Goal: Task Accomplishment & Management: Use online tool/utility

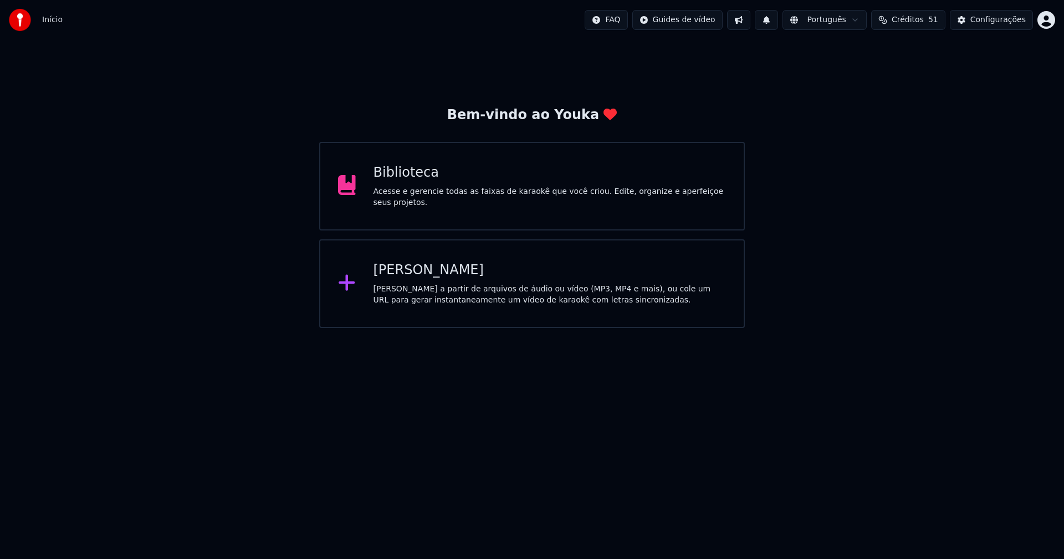
click at [434, 274] on div "[PERSON_NAME]" at bounding box center [550, 271] width 353 height 18
click at [401, 179] on div "Biblioteca" at bounding box center [550, 173] width 353 height 18
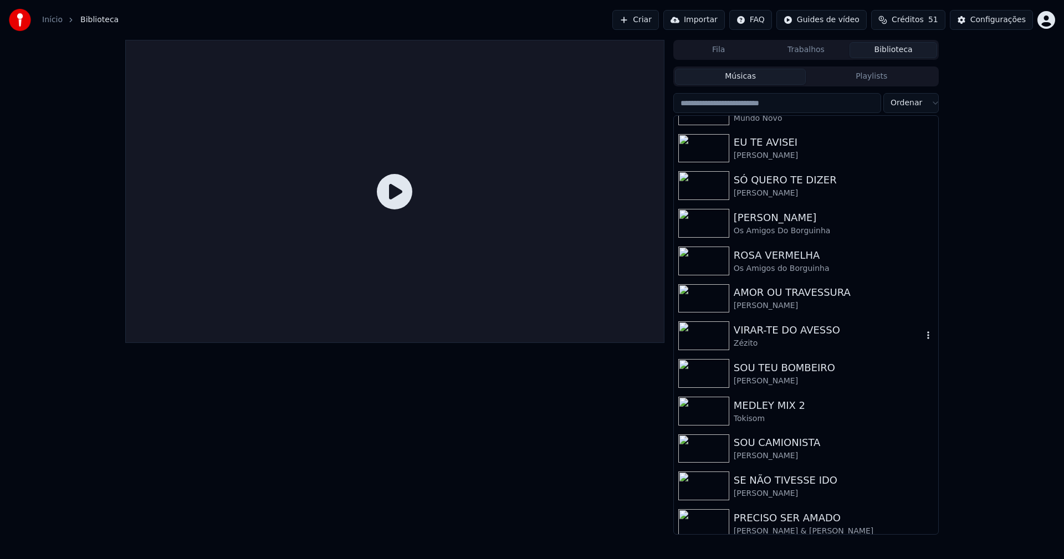
scroll to position [333, 0]
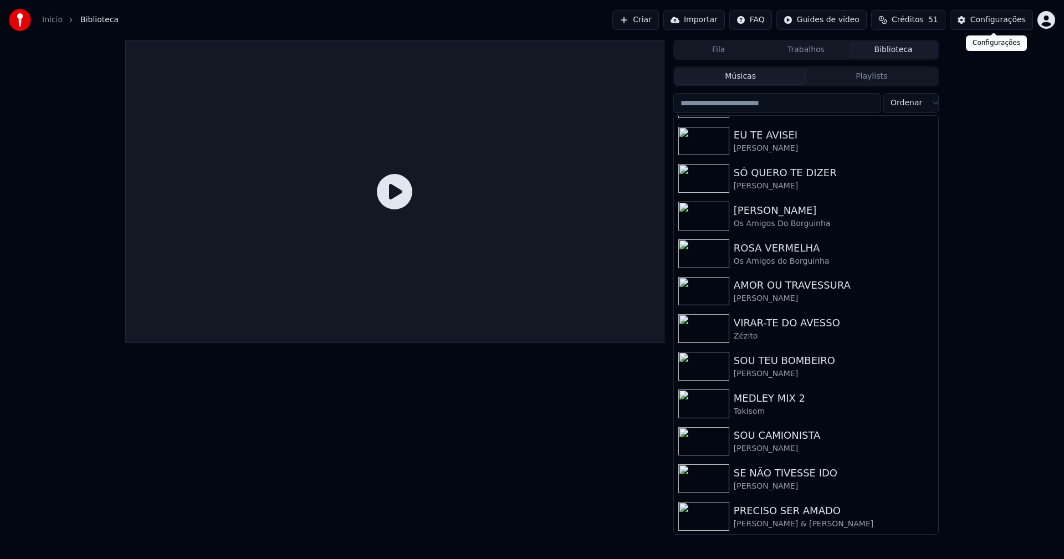
click at [999, 21] on div "Configurações" at bounding box center [998, 19] width 55 height 11
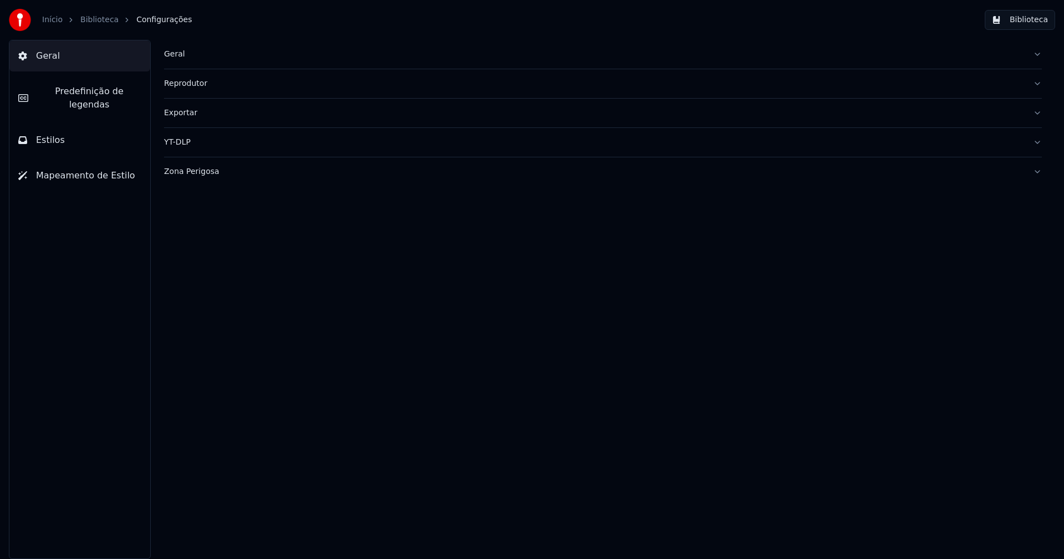
click at [174, 57] on div "Geral" at bounding box center [594, 54] width 860 height 11
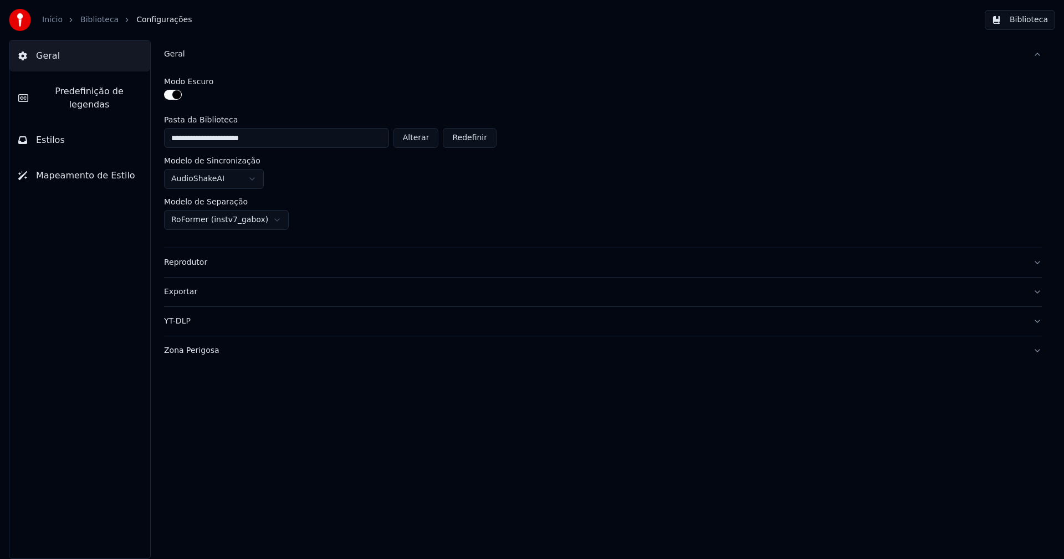
click at [425, 145] on button "Alterar" at bounding box center [416, 138] width 45 height 20
type input "**********"
click at [1027, 22] on button "Biblioteca" at bounding box center [1020, 20] width 70 height 20
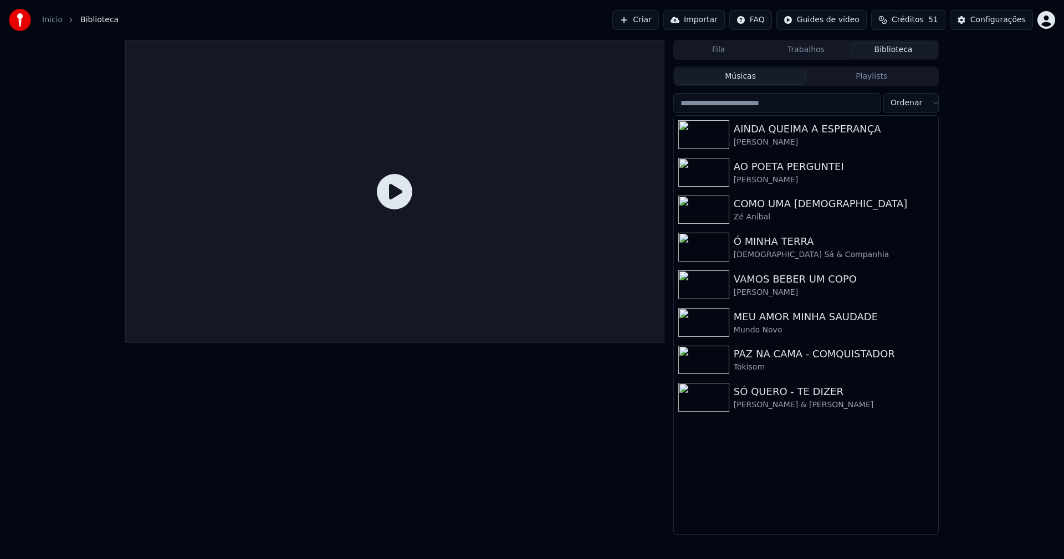
click at [50, 21] on link "Início" at bounding box center [52, 19] width 21 height 11
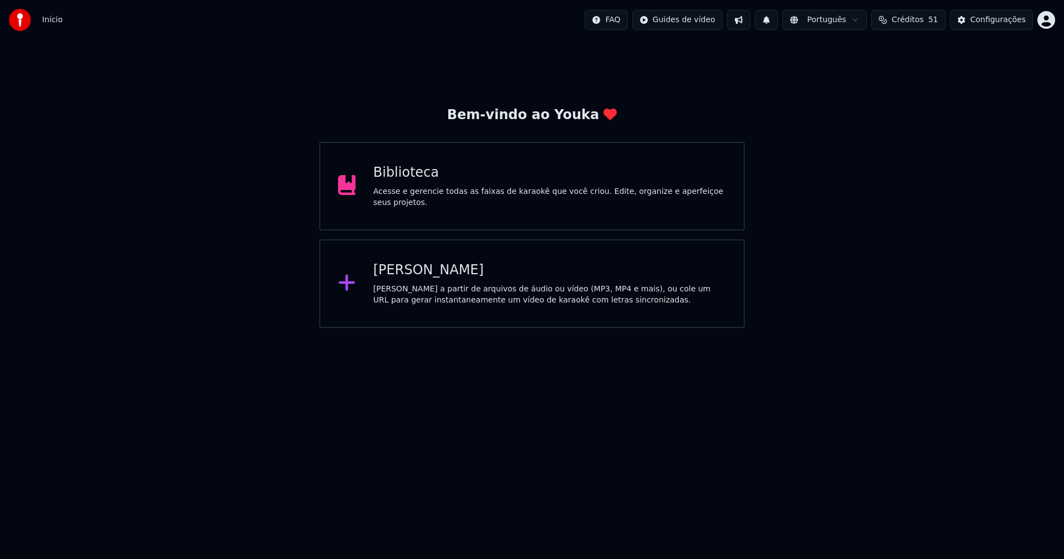
click at [432, 272] on div "[PERSON_NAME]" at bounding box center [550, 271] width 353 height 18
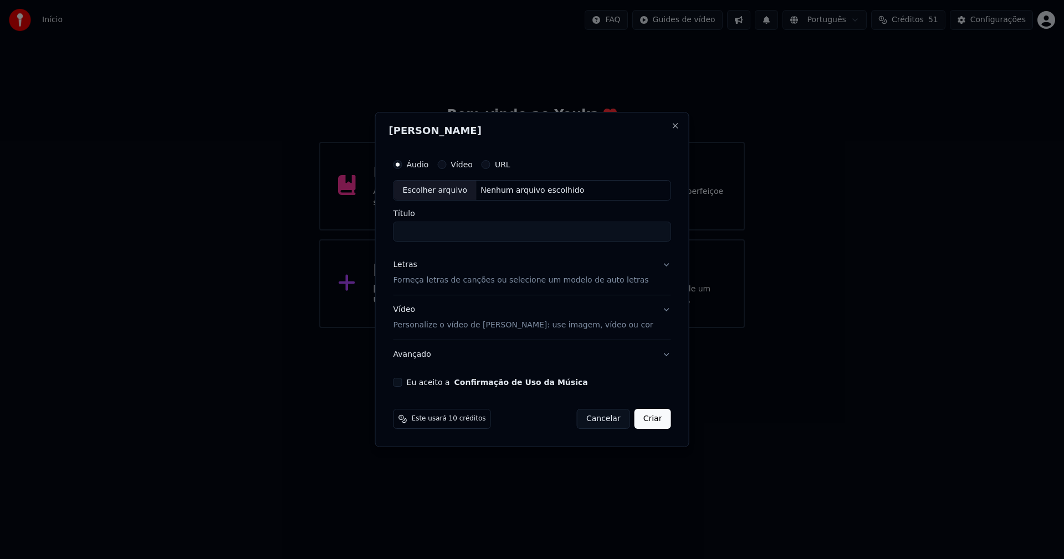
click at [445, 190] on div "Escolher arquivo" at bounding box center [435, 191] width 83 height 20
type input "**********"
click at [414, 269] on div "Letras" at bounding box center [406, 265] width 24 height 11
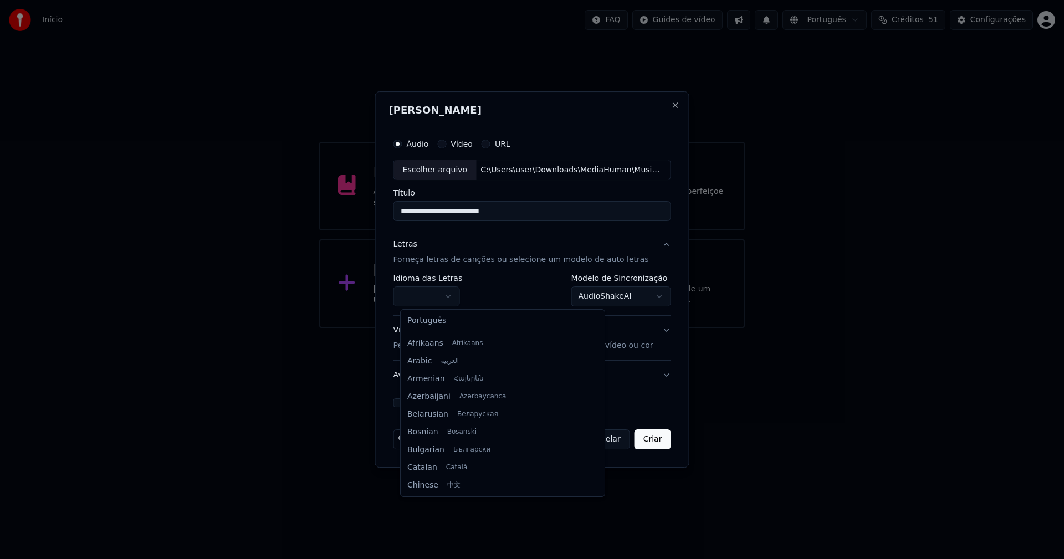
click at [438, 299] on body "**********" at bounding box center [532, 164] width 1064 height 328
select select "**"
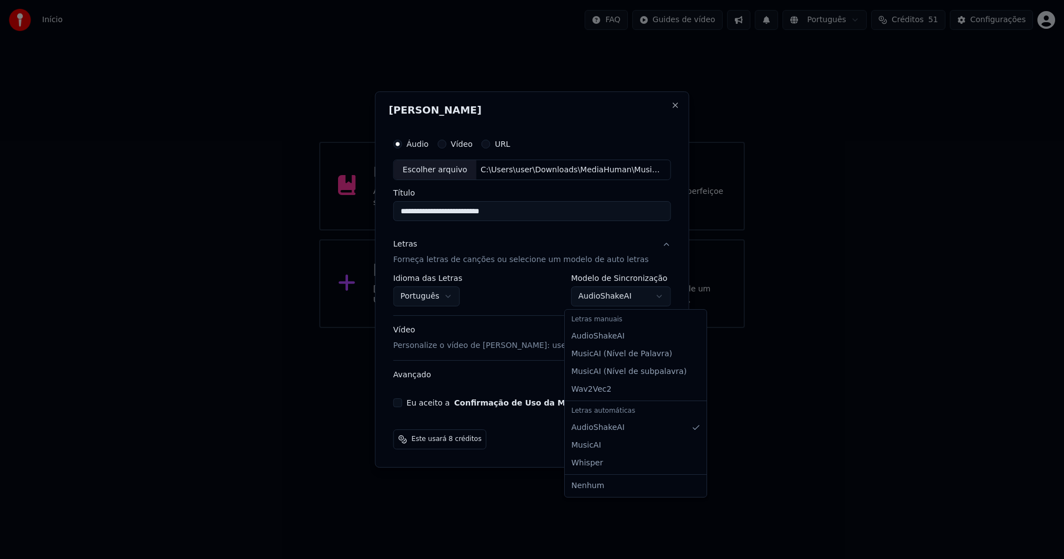
click at [610, 296] on body "**********" at bounding box center [532, 164] width 1064 height 328
select select "**********"
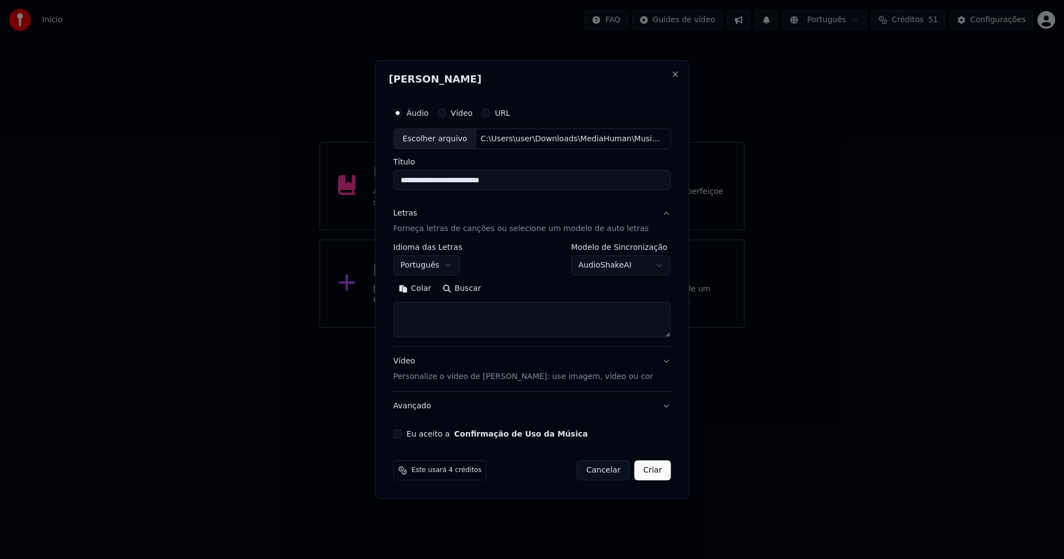
click at [425, 287] on button "Colar" at bounding box center [416, 290] width 44 height 18
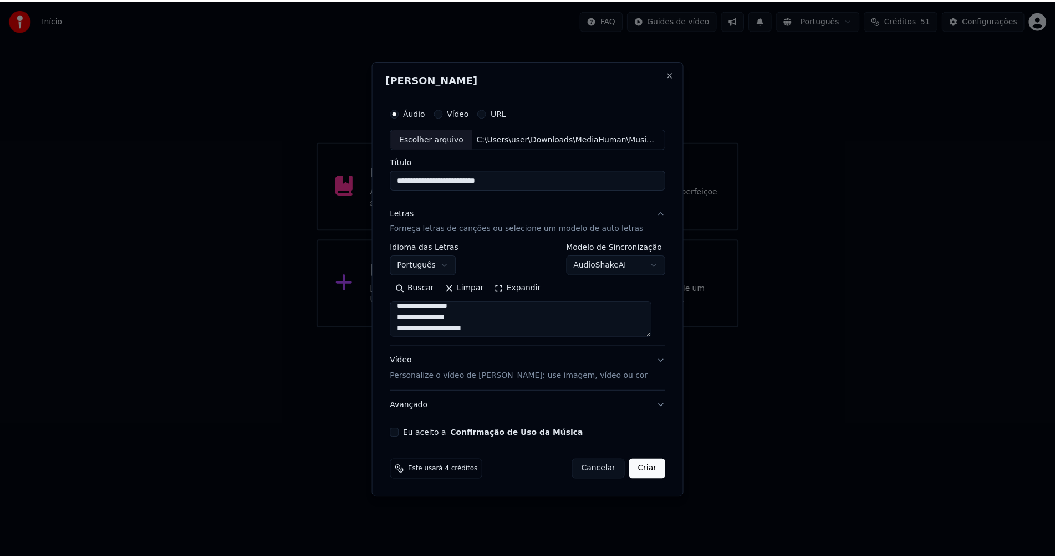
scroll to position [111, 0]
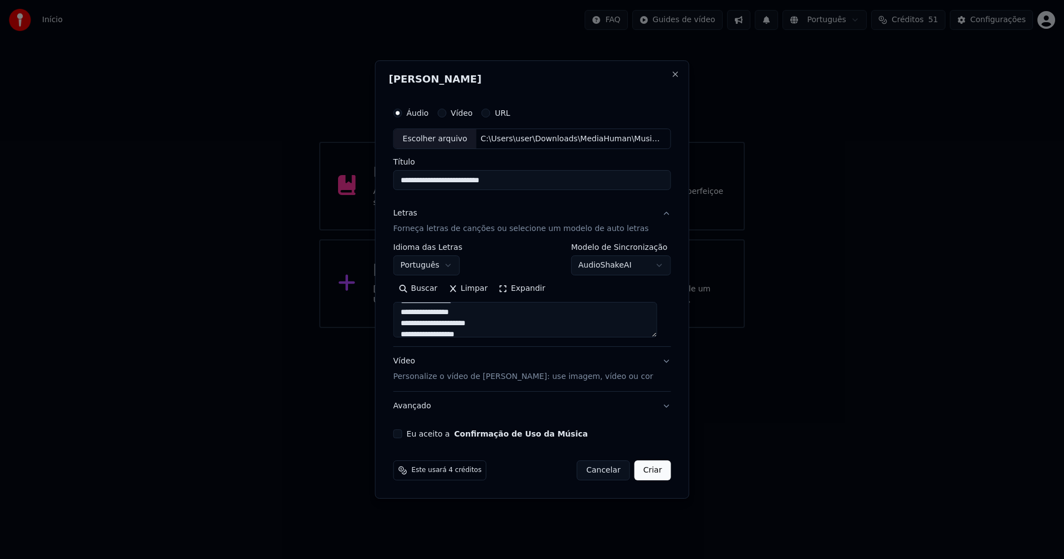
click at [403, 437] on button "Eu aceito a Confirmação de Uso da Música" at bounding box center [398, 434] width 9 height 9
click at [654, 470] on button "Criar" at bounding box center [653, 471] width 37 height 20
type textarea "**********"
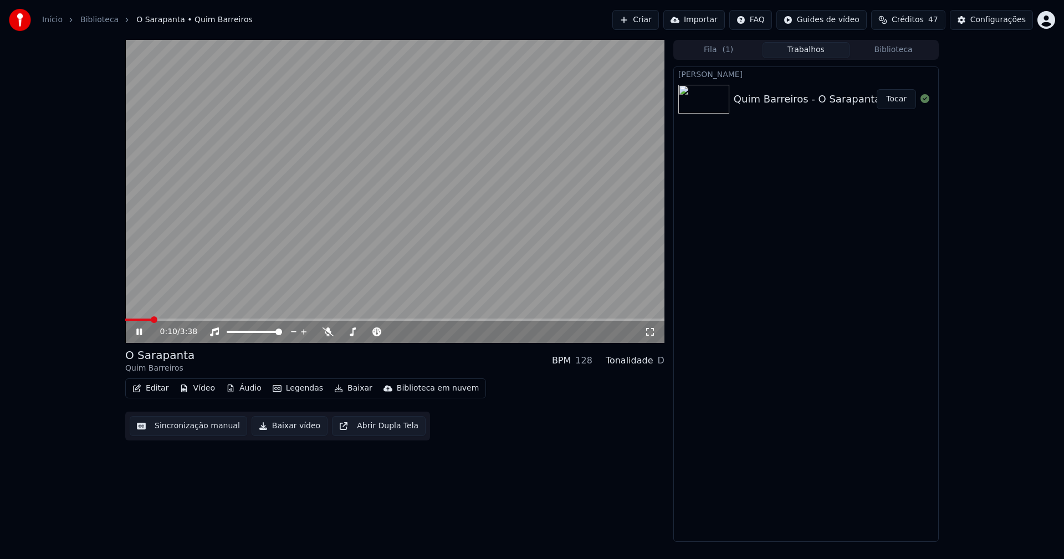
click at [141, 333] on icon at bounding box center [139, 332] width 6 height 7
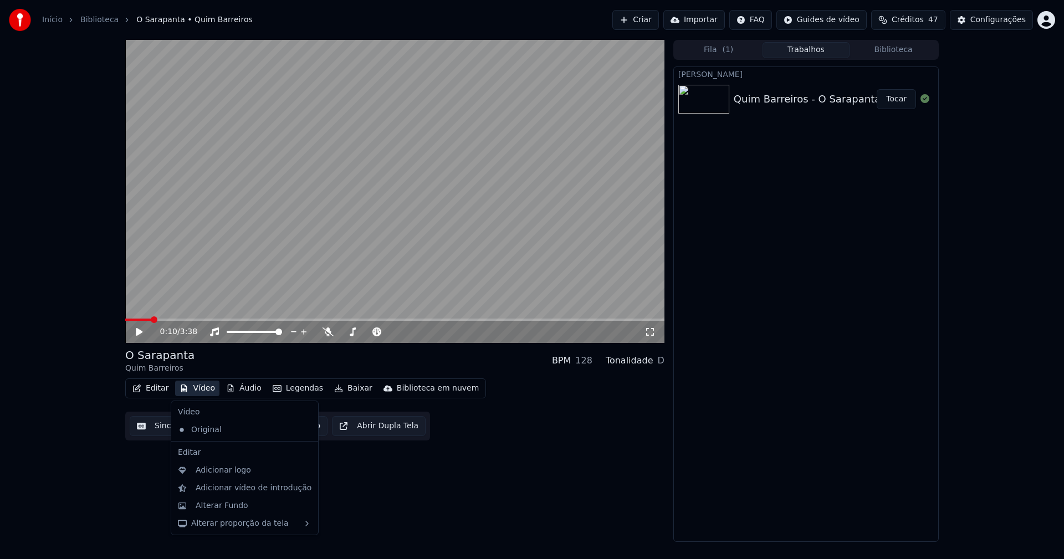
click at [204, 393] on button "Vídeo" at bounding box center [197, 389] width 44 height 16
click at [222, 472] on div "Adicionar logo" at bounding box center [223, 470] width 55 height 11
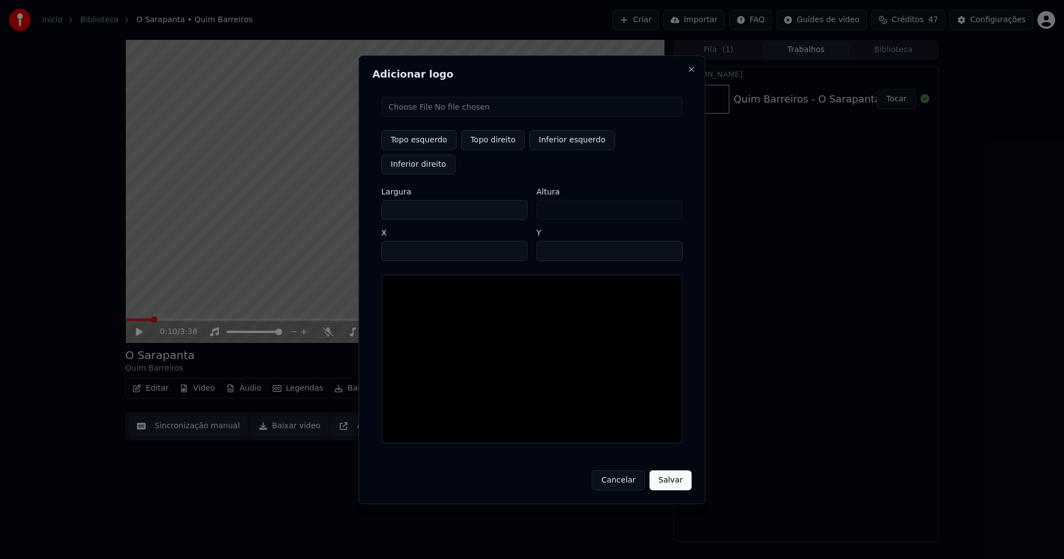
click at [413, 117] on input "file" at bounding box center [532, 107] width 302 height 20
type input "**********"
click at [486, 150] on button "Topo direito" at bounding box center [493, 140] width 64 height 20
type input "****"
drag, startPoint x: 400, startPoint y: 200, endPoint x: 376, endPoint y: 202, distance: 24.5
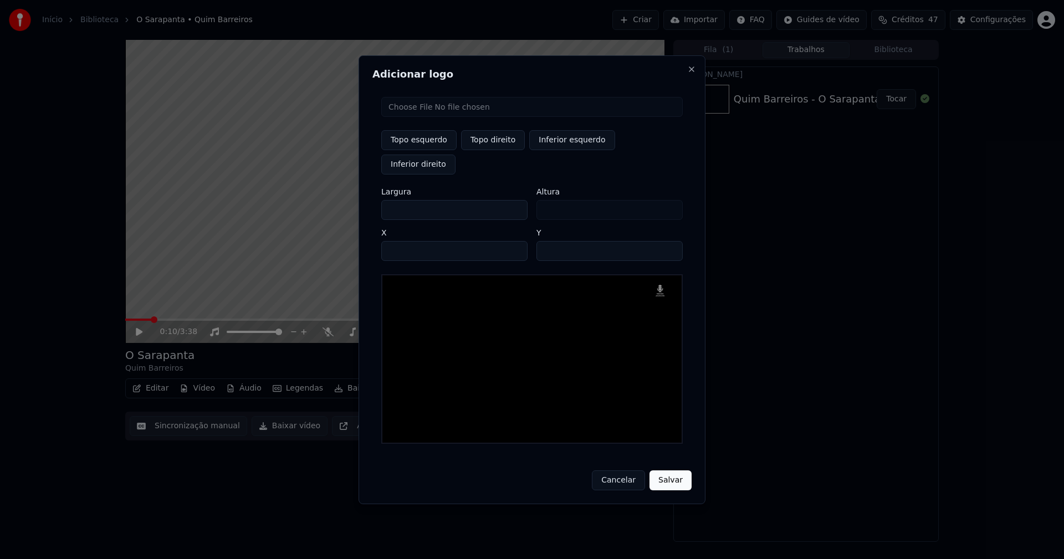
click at [376, 202] on div "Topo esquerdo Topo direito Inferior esquerdo Inferior direito Largura *** Altur…" at bounding box center [532, 270] width 319 height 365
type input "**"
type input "***"
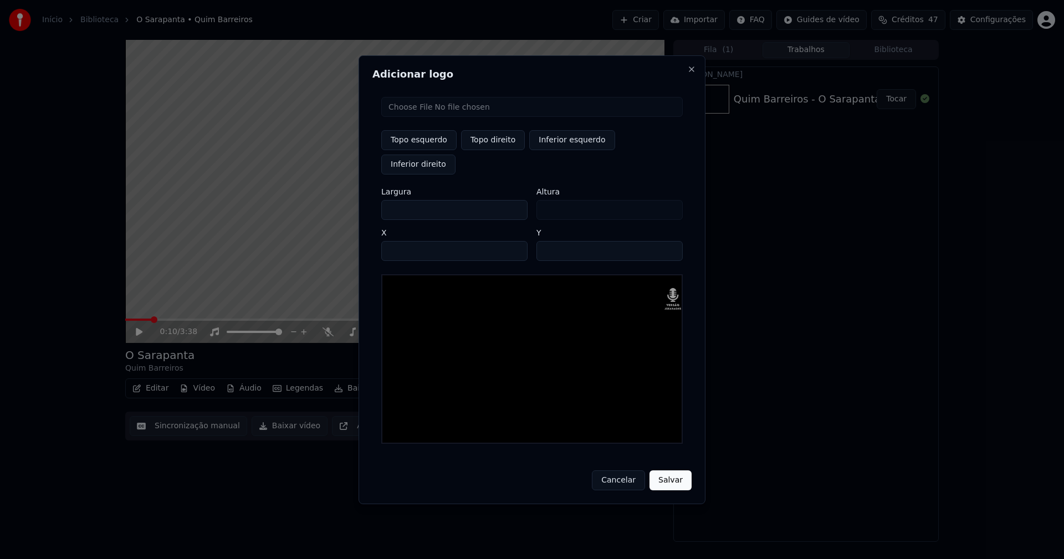
type input "***"
click at [404, 241] on input "****" at bounding box center [454, 251] width 146 height 20
type input "****"
click at [549, 241] on input "**" at bounding box center [610, 251] width 146 height 20
type input "**"
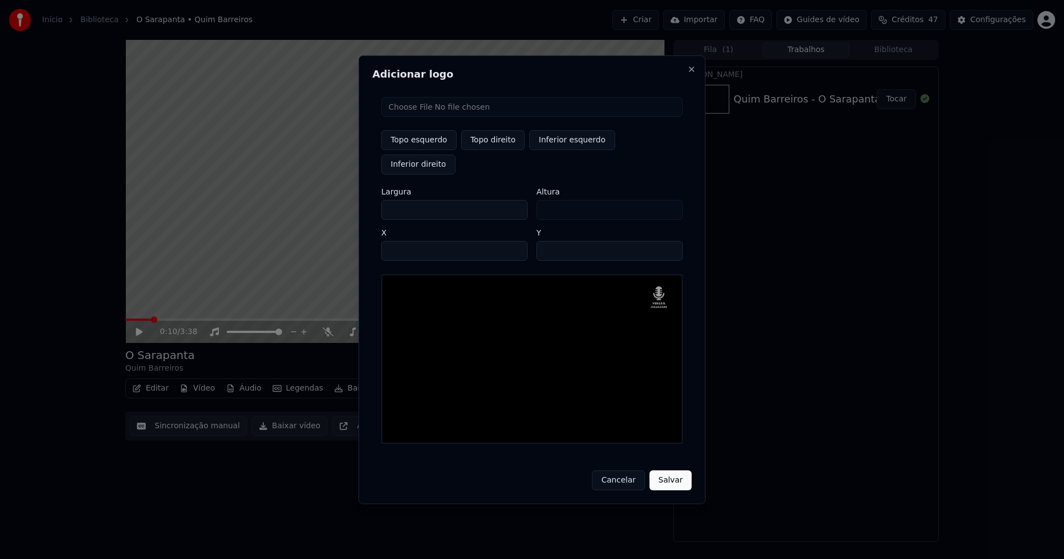
click at [672, 471] on button "Salvar" at bounding box center [671, 481] width 42 height 20
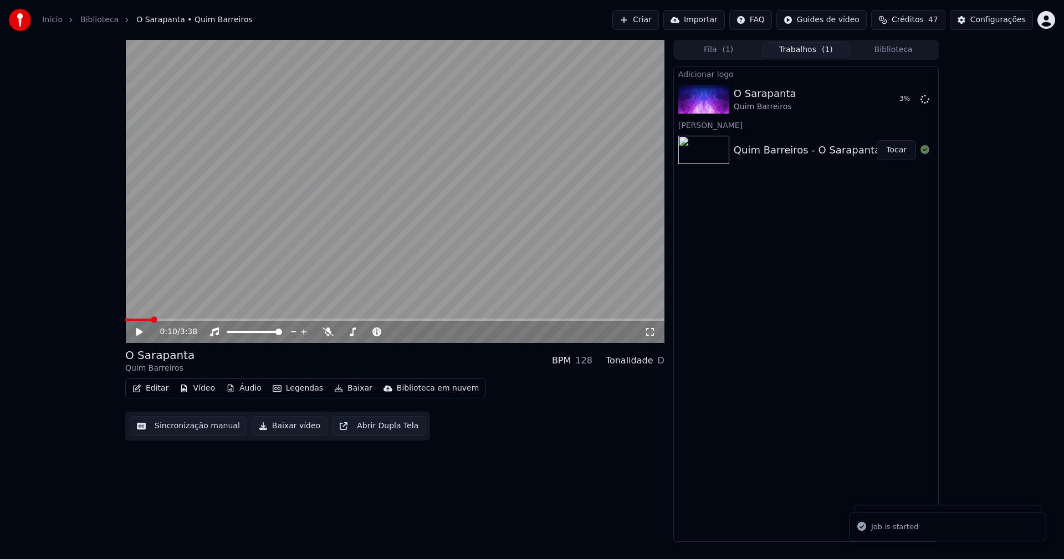
click at [247, 385] on button "Áudio" at bounding box center [244, 389] width 44 height 16
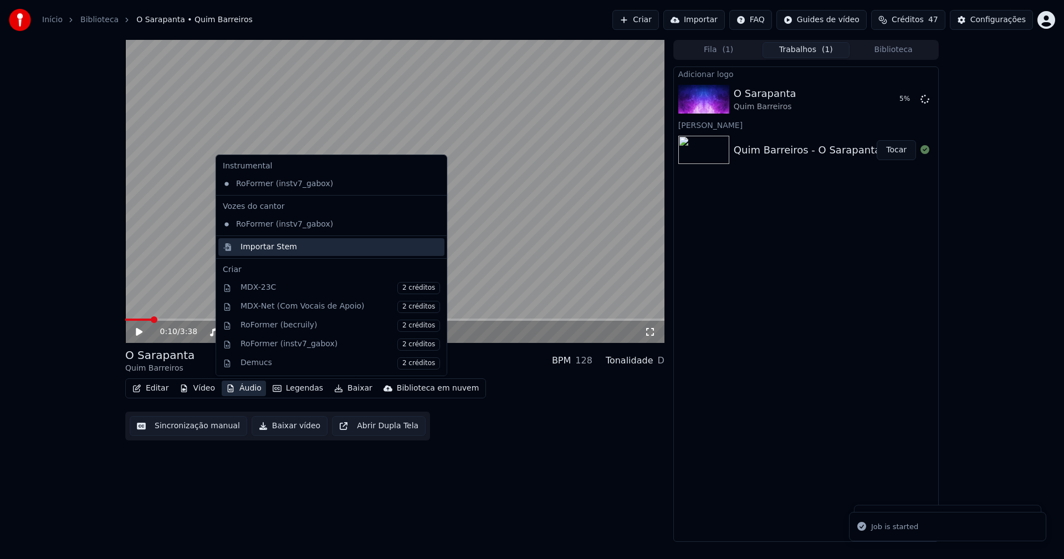
click at [261, 244] on div "Importar Stem" at bounding box center [269, 247] width 57 height 11
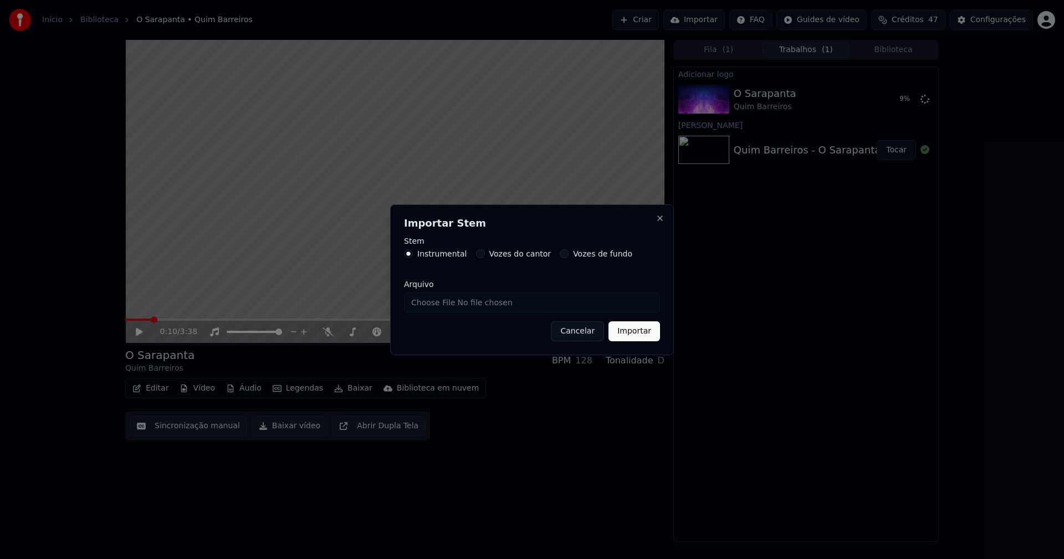
click at [440, 303] on input "Arquivo" at bounding box center [532, 303] width 256 height 20
type input "**********"
click at [647, 339] on button "Importar" at bounding box center [635, 332] width 52 height 20
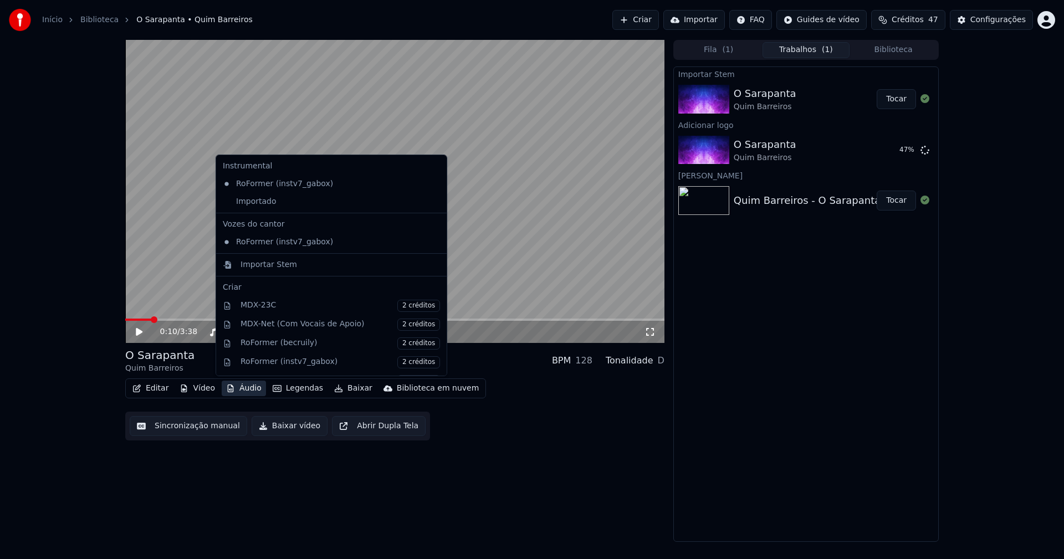
click at [246, 388] on button "Áudio" at bounding box center [244, 389] width 44 height 16
click at [259, 207] on div "Importado" at bounding box center [323, 202] width 210 height 18
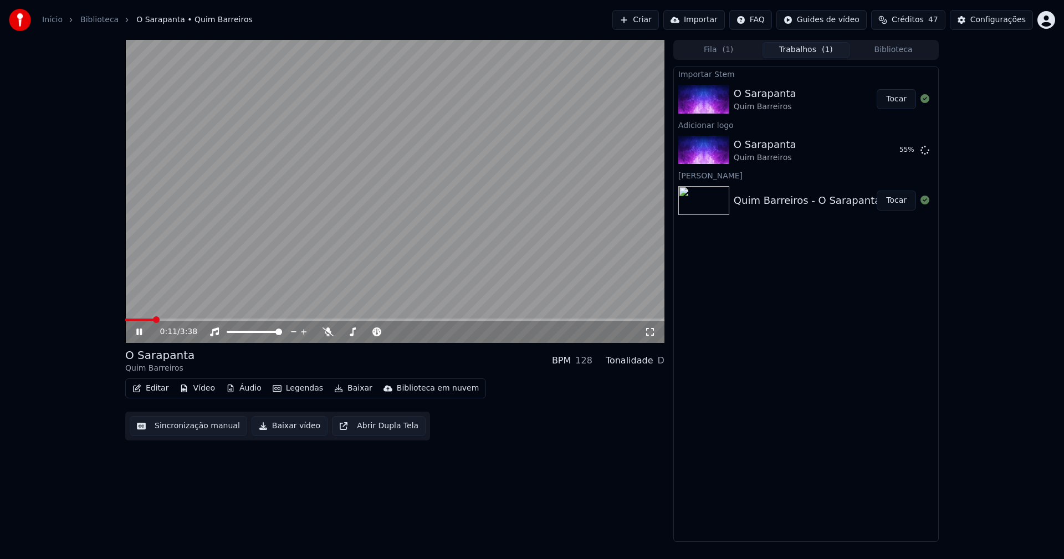
click at [247, 390] on button "Áudio" at bounding box center [244, 389] width 44 height 16
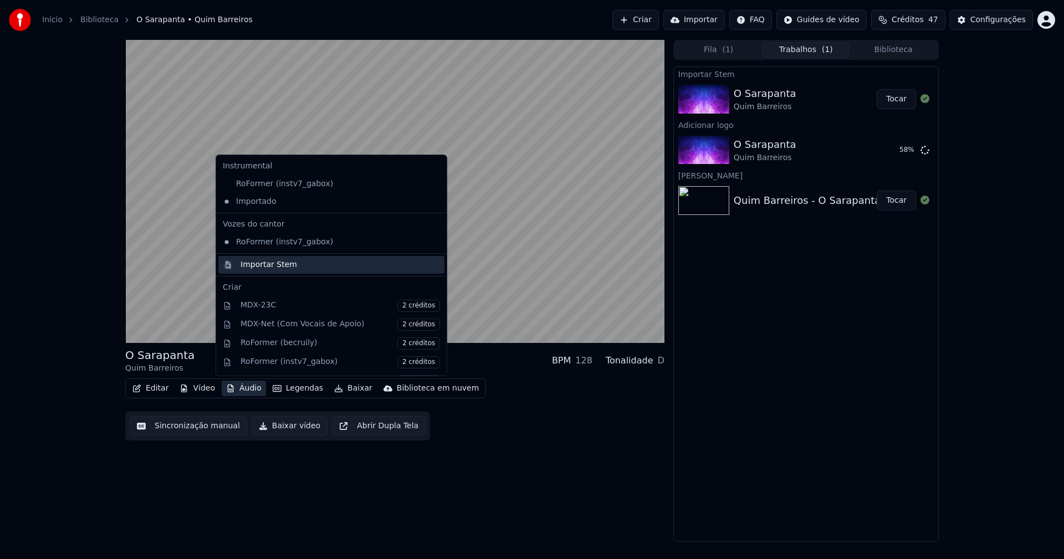
click at [259, 266] on div "Importar Stem" at bounding box center [269, 264] width 57 height 11
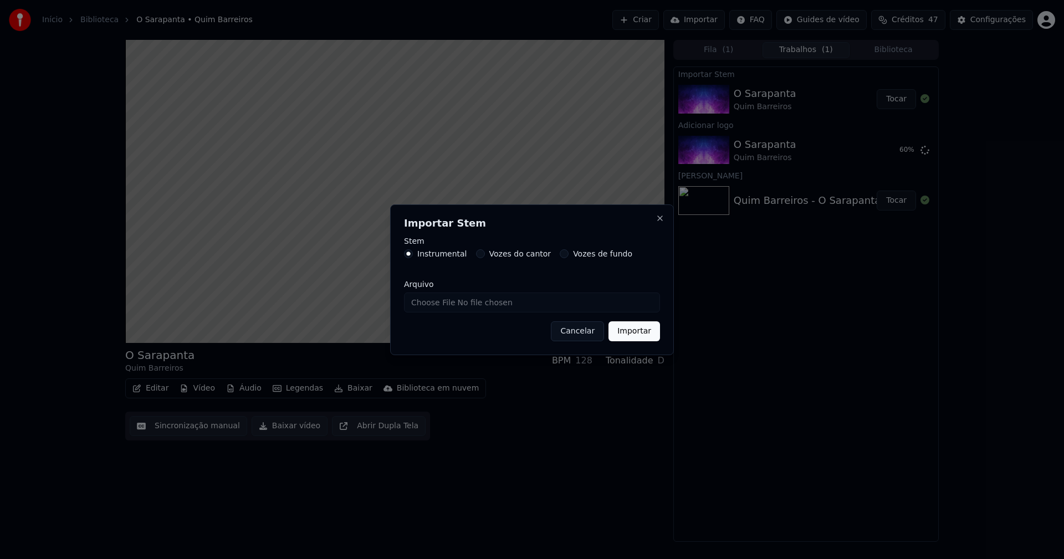
click at [447, 304] on input "Arquivo" at bounding box center [532, 303] width 256 height 20
type input "**********"
click at [640, 330] on button "Importar" at bounding box center [635, 332] width 52 height 20
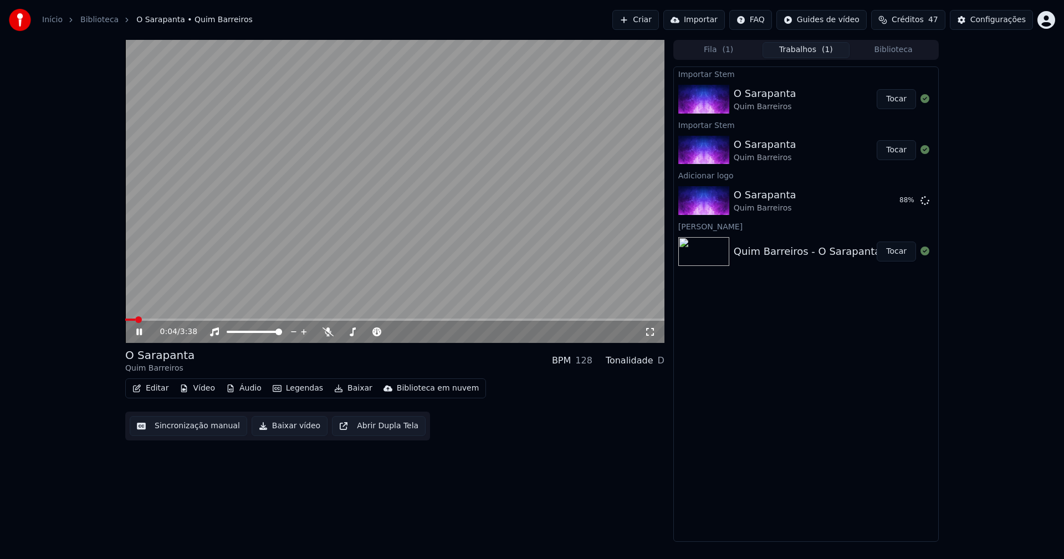
click at [134, 319] on span at bounding box center [130, 320] width 10 height 2
click at [899, 152] on button "Tocar" at bounding box center [896, 150] width 39 height 20
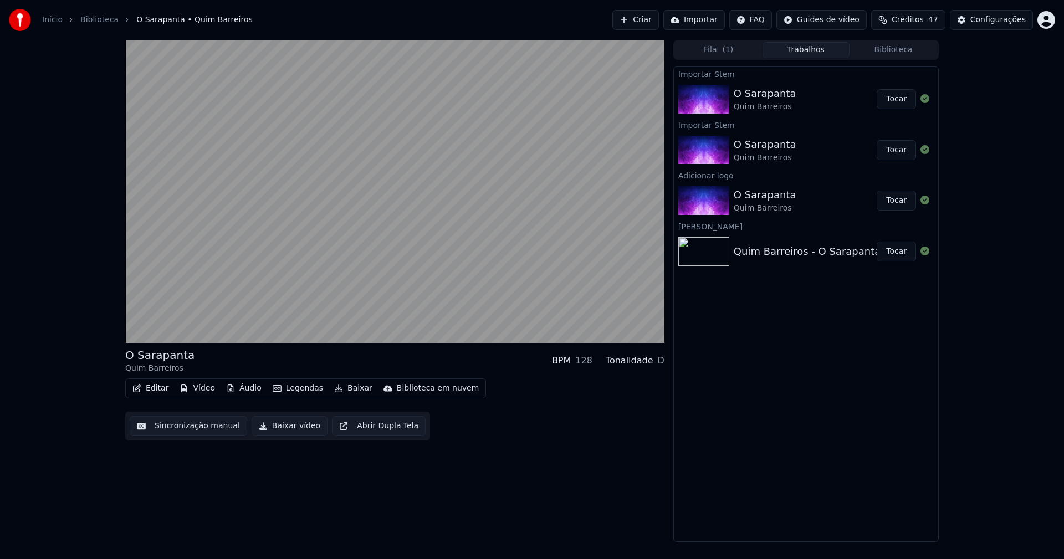
click at [147, 391] on button "Editar" at bounding box center [150, 389] width 45 height 16
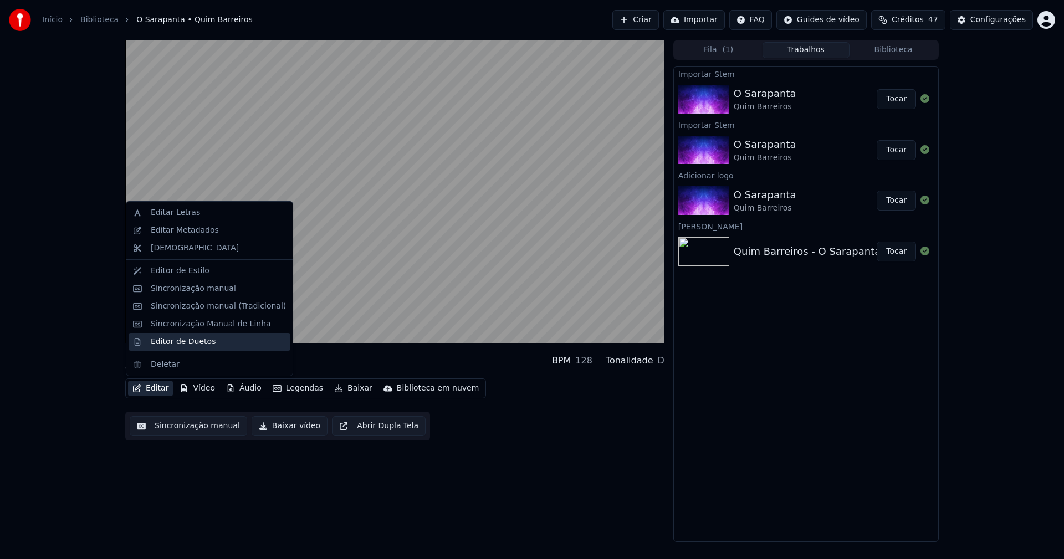
click at [166, 345] on div "Editor de Duetos" at bounding box center [183, 342] width 65 height 11
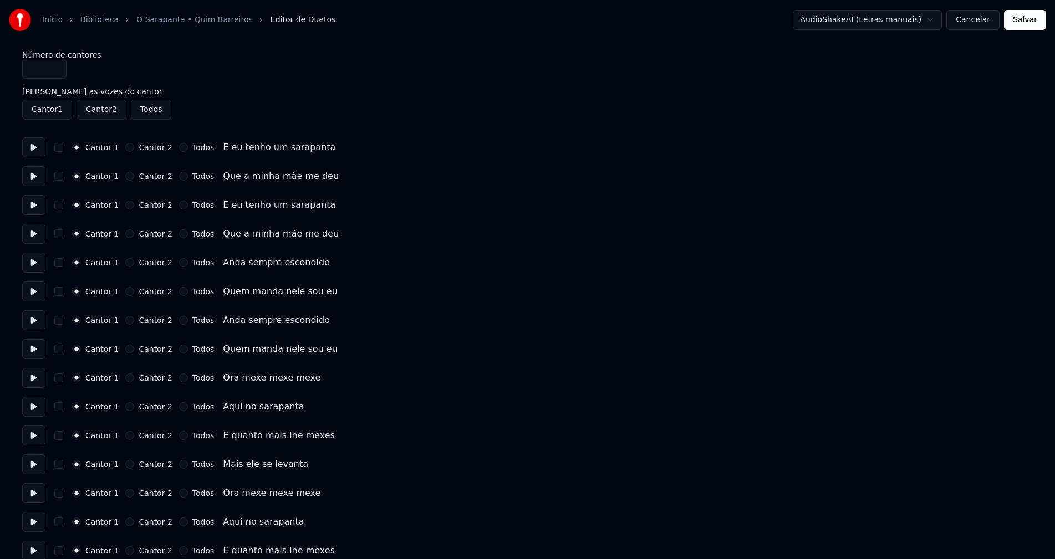
click at [179, 204] on button "Todos" at bounding box center [183, 205] width 9 height 9
click at [179, 235] on button "Todos" at bounding box center [183, 234] width 9 height 9
drag, startPoint x: 176, startPoint y: 323, endPoint x: 178, endPoint y: 332, distance: 9.6
click at [179, 323] on button "Todos" at bounding box center [183, 320] width 9 height 9
click at [179, 351] on button "Todos" at bounding box center [183, 349] width 9 height 9
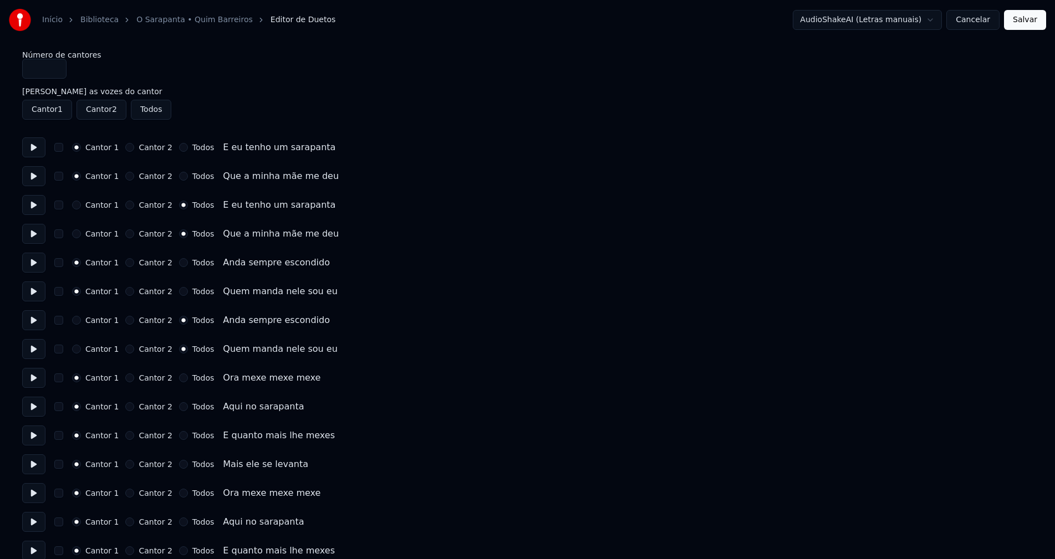
click at [1023, 21] on button "Salvar" at bounding box center [1025, 20] width 42 height 20
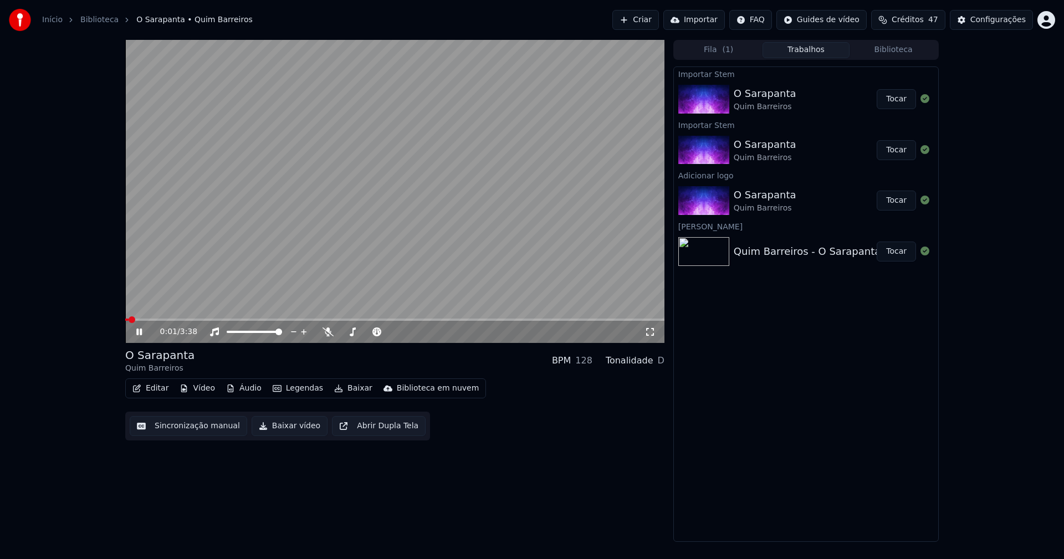
click at [646, 332] on icon at bounding box center [650, 332] width 11 height 9
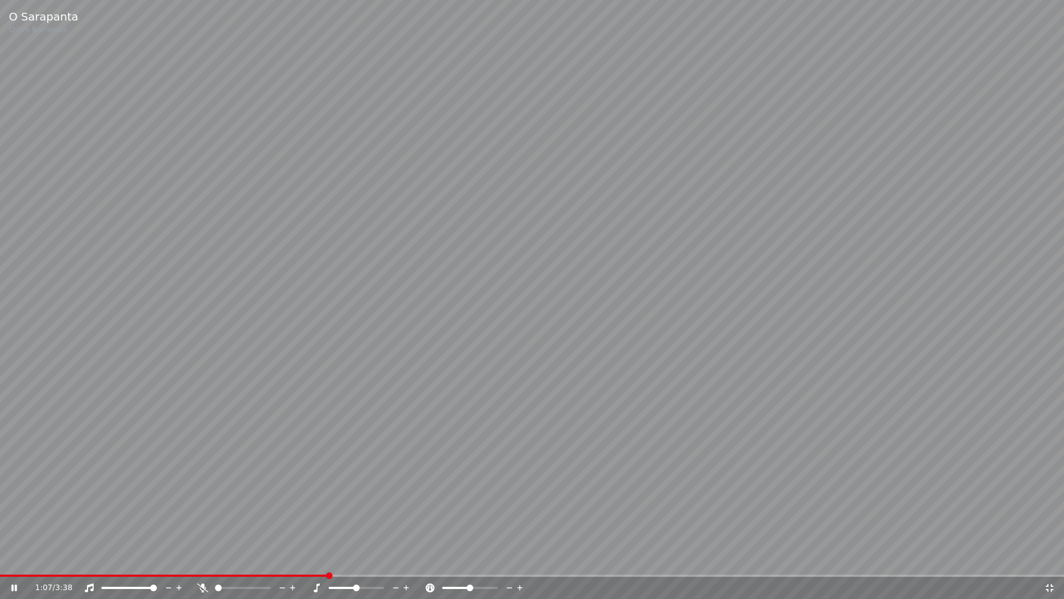
click at [1051, 559] on icon at bounding box center [1050, 587] width 11 height 9
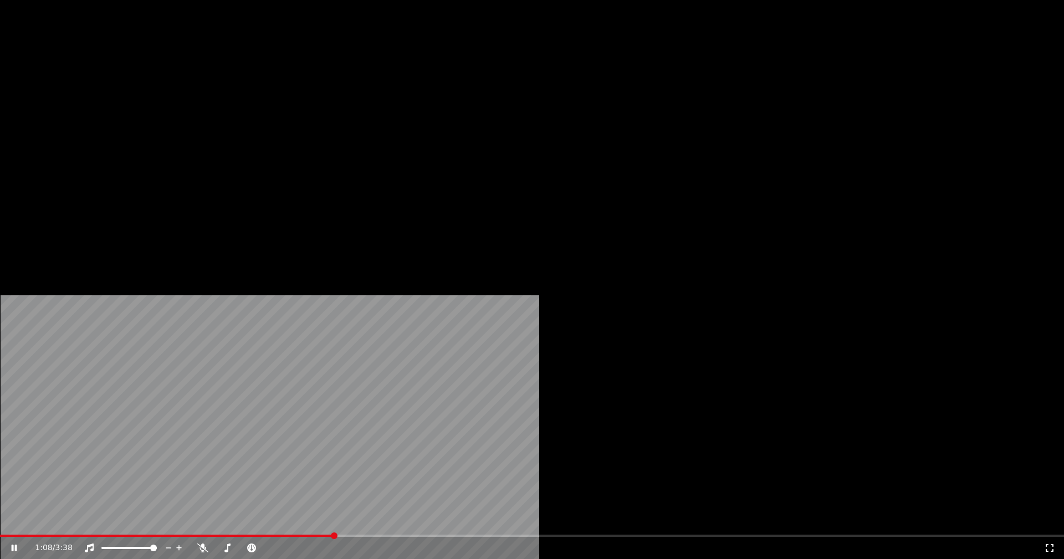
click at [153, 93] on button "Editar" at bounding box center [150, 86] width 45 height 16
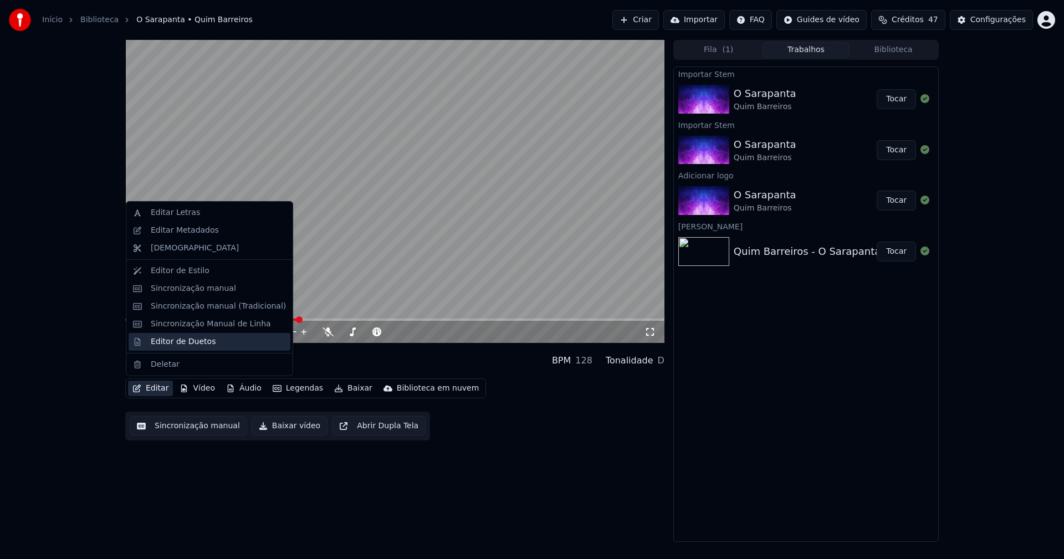
click at [181, 344] on div "Editor de Duetos" at bounding box center [183, 342] width 65 height 11
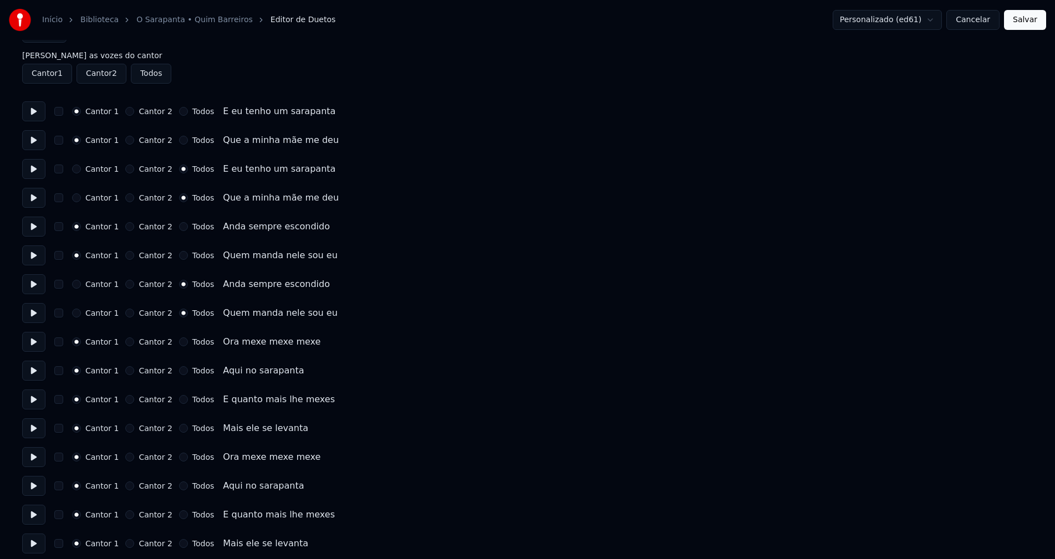
scroll to position [55, 0]
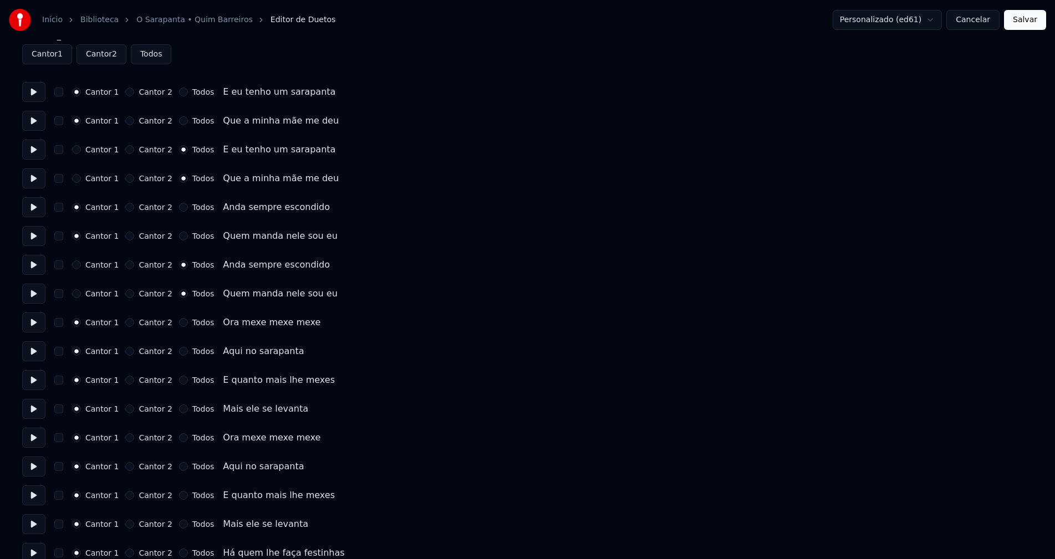
click at [179, 439] on button "Todos" at bounding box center [183, 438] width 9 height 9
click at [179, 467] on button "Todos" at bounding box center [183, 466] width 9 height 9
click at [179, 494] on button "Todos" at bounding box center [183, 495] width 9 height 9
click at [180, 524] on button "Todos" at bounding box center [183, 524] width 9 height 9
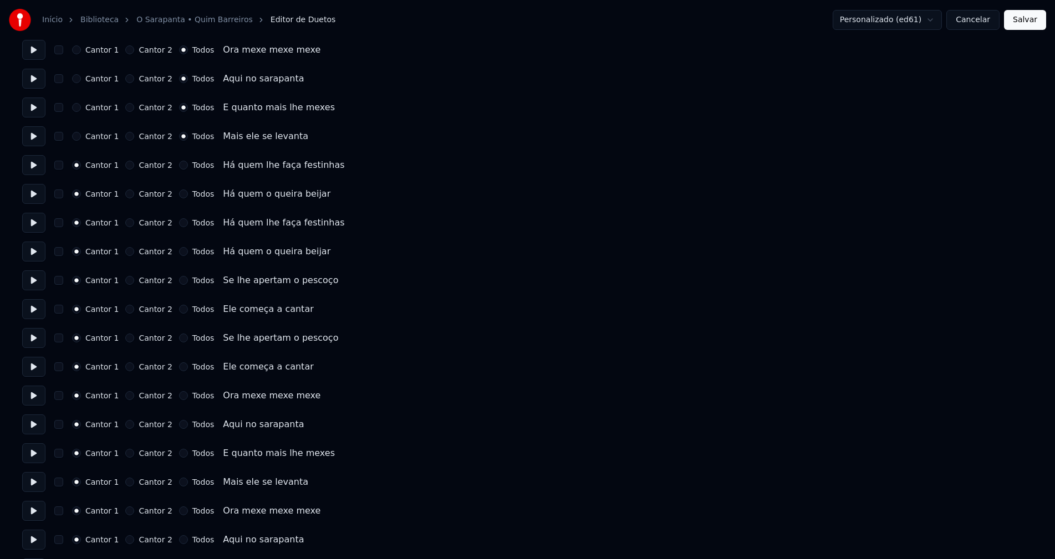
scroll to position [499, 0]
click at [179, 458] on button "Todos" at bounding box center [183, 455] width 9 height 9
click at [179, 483] on button "Todos" at bounding box center [183, 484] width 9 height 9
click at [179, 514] on button "Todos" at bounding box center [183, 513] width 9 height 9
click at [179, 542] on button "Todos" at bounding box center [183, 542] width 9 height 9
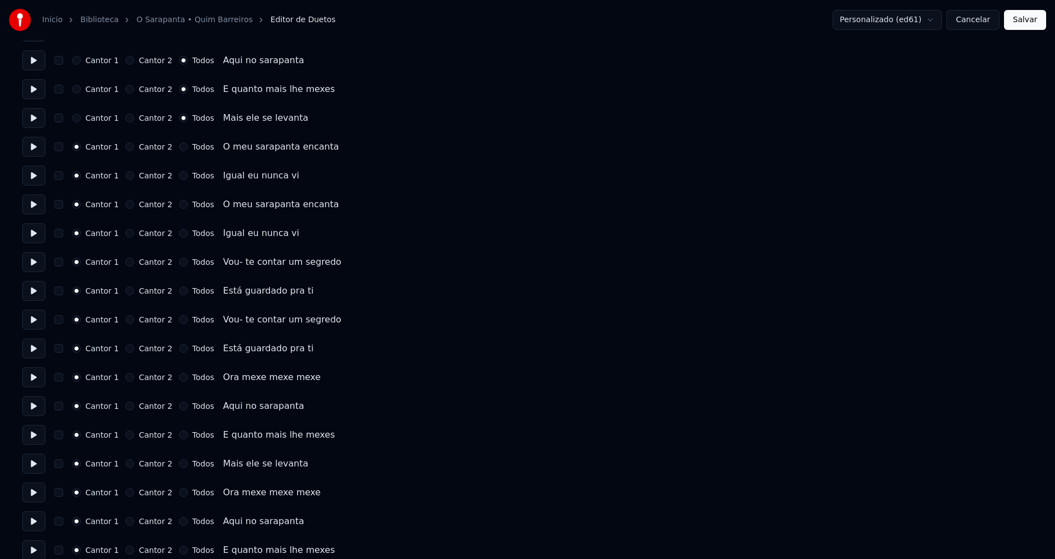
scroll to position [998, 0]
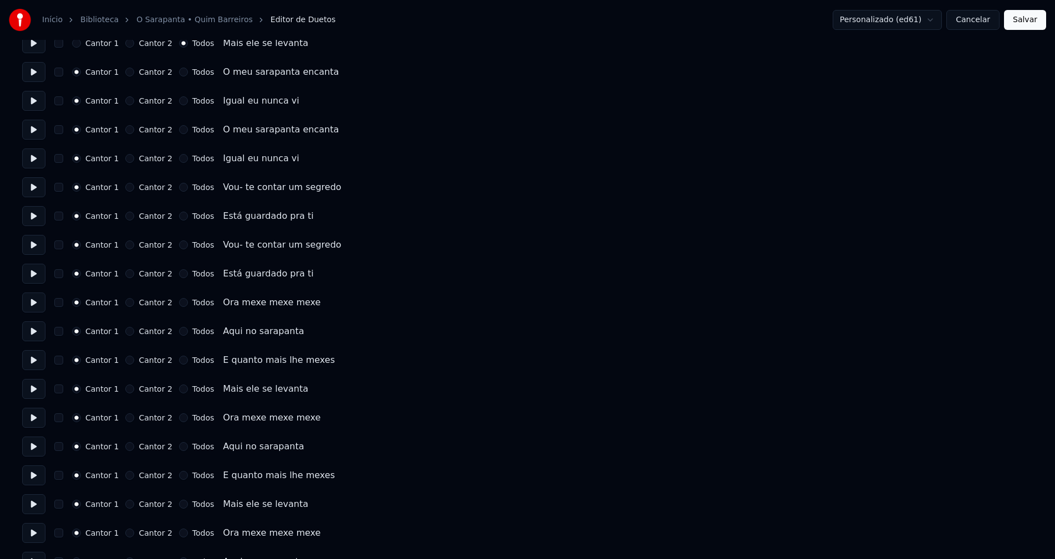
click at [179, 420] on button "Todos" at bounding box center [183, 418] width 9 height 9
click at [179, 445] on button "Todos" at bounding box center [183, 446] width 9 height 9
click at [179, 477] on button "Todos" at bounding box center [183, 475] width 9 height 9
click at [179, 507] on button "Todos" at bounding box center [183, 504] width 9 height 9
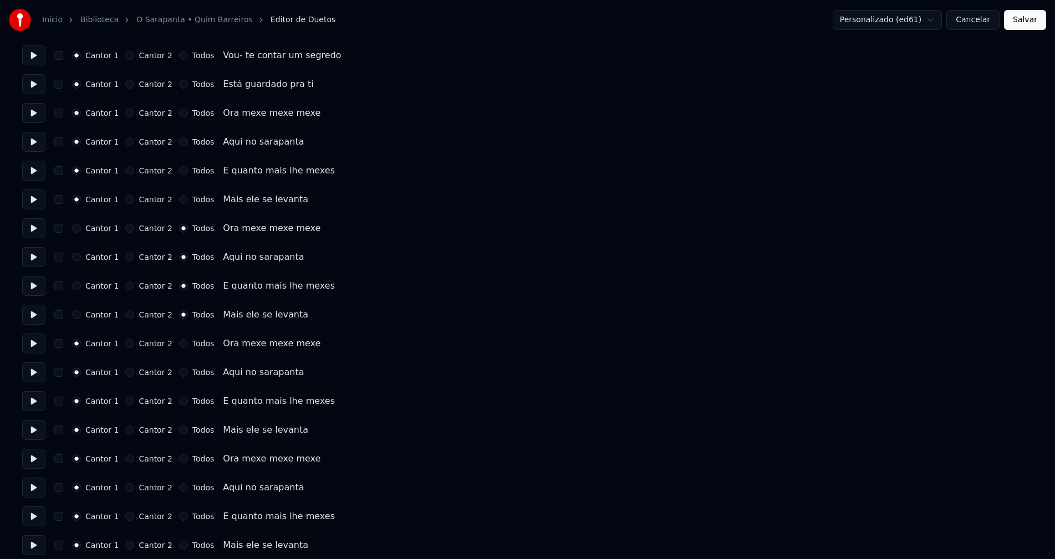
scroll to position [1195, 0]
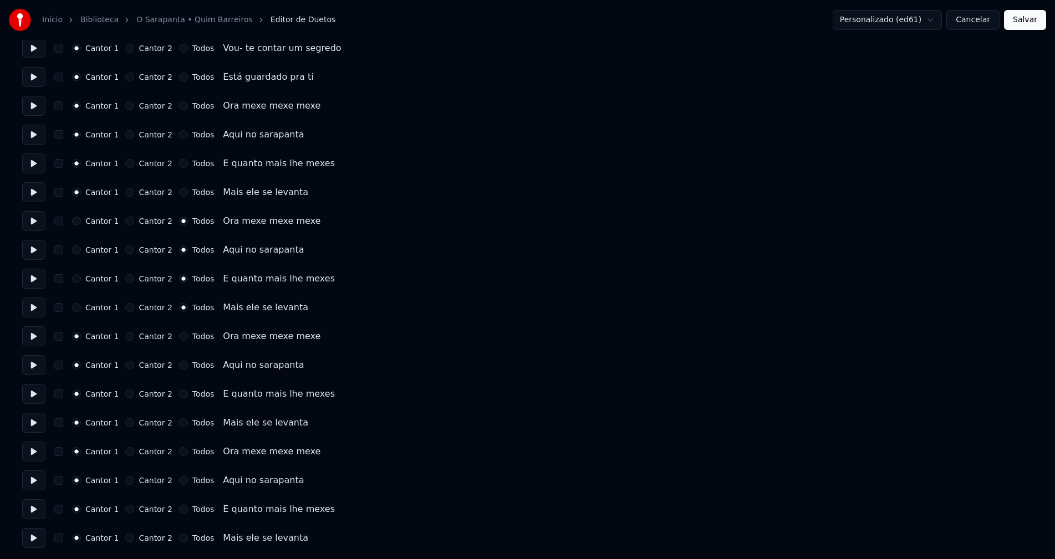
click at [179, 453] on button "Todos" at bounding box center [183, 451] width 9 height 9
click at [179, 482] on button "Todos" at bounding box center [183, 480] width 9 height 9
drag, startPoint x: 174, startPoint y: 510, endPoint x: 179, endPoint y: 527, distance: 17.2
click at [179, 511] on button "Todos" at bounding box center [183, 509] width 9 height 9
click at [179, 540] on button "Todos" at bounding box center [183, 538] width 9 height 9
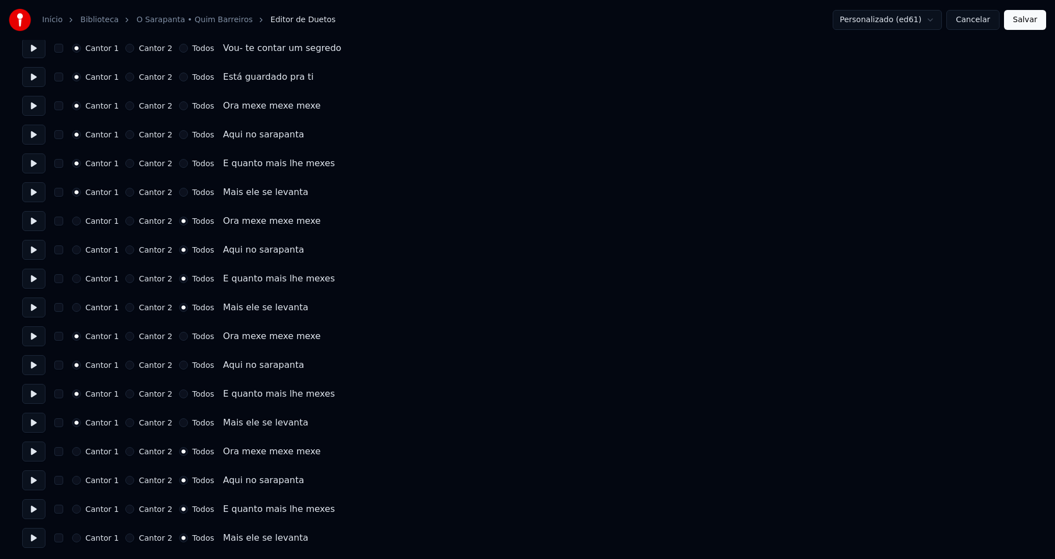
click at [1021, 19] on button "Salvar" at bounding box center [1025, 20] width 42 height 20
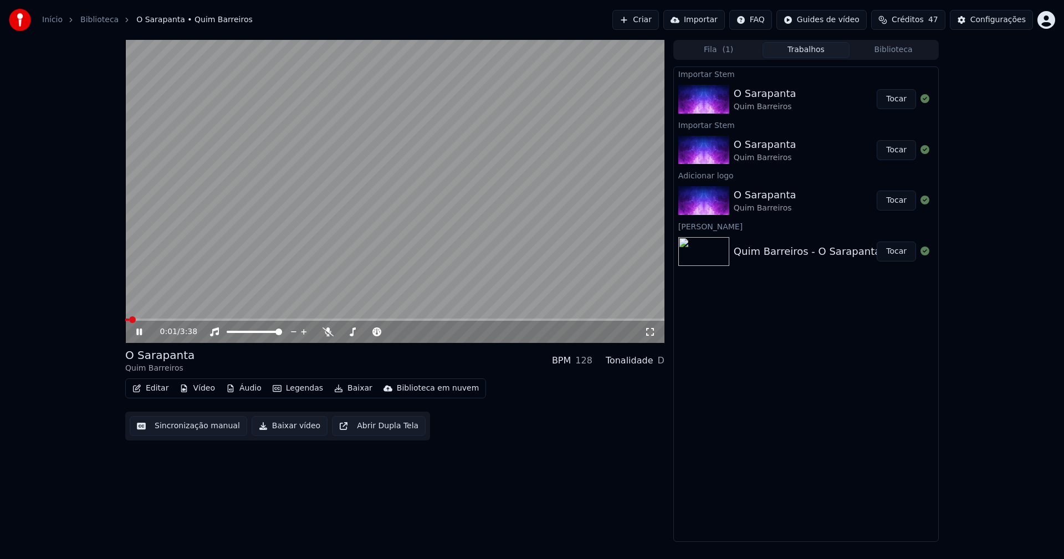
click at [135, 334] on icon at bounding box center [147, 332] width 26 height 9
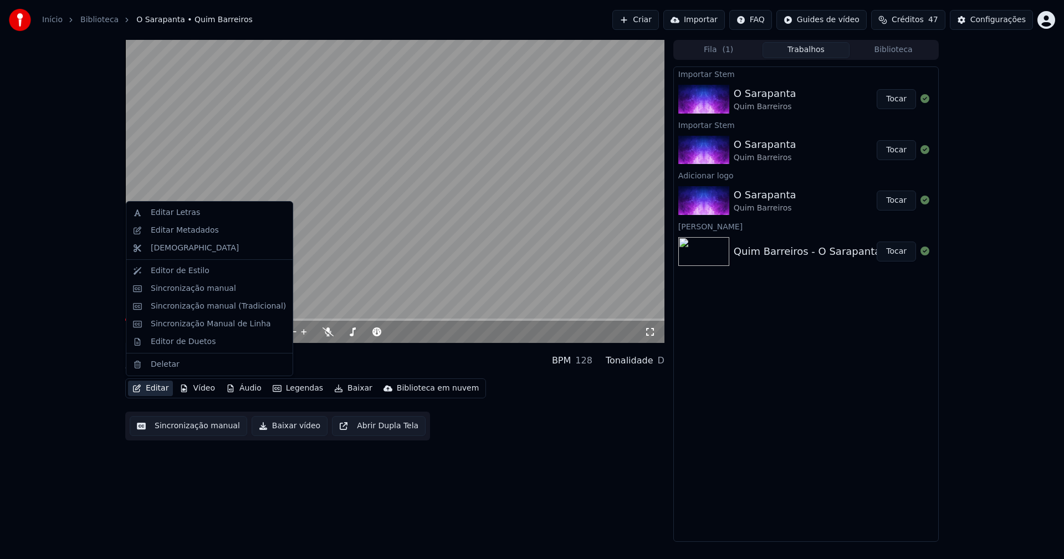
click at [152, 388] on button "Editar" at bounding box center [150, 389] width 45 height 16
click at [191, 303] on div "Sincronização manual (Tradicional)" at bounding box center [218, 306] width 135 height 11
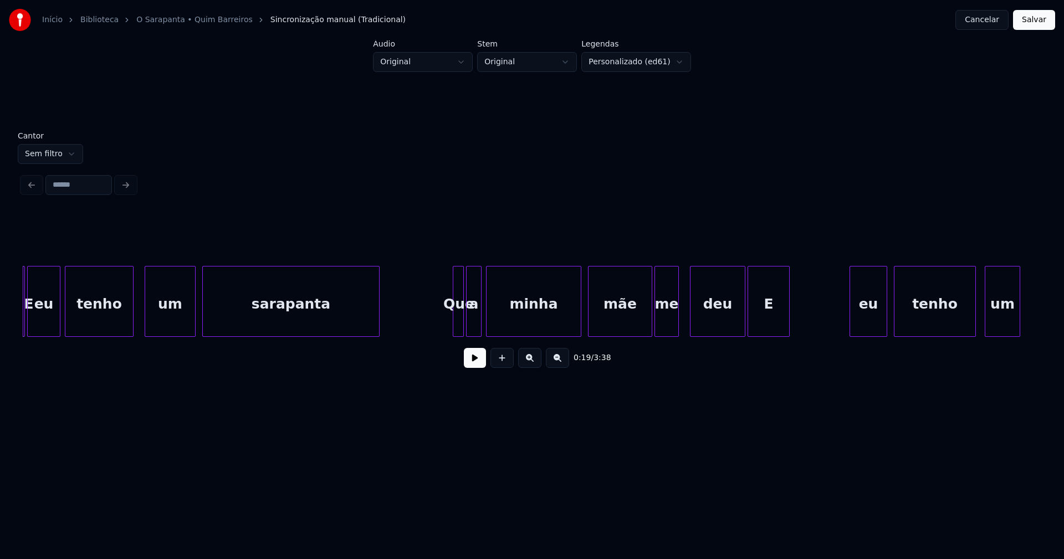
scroll to position [0, 1963]
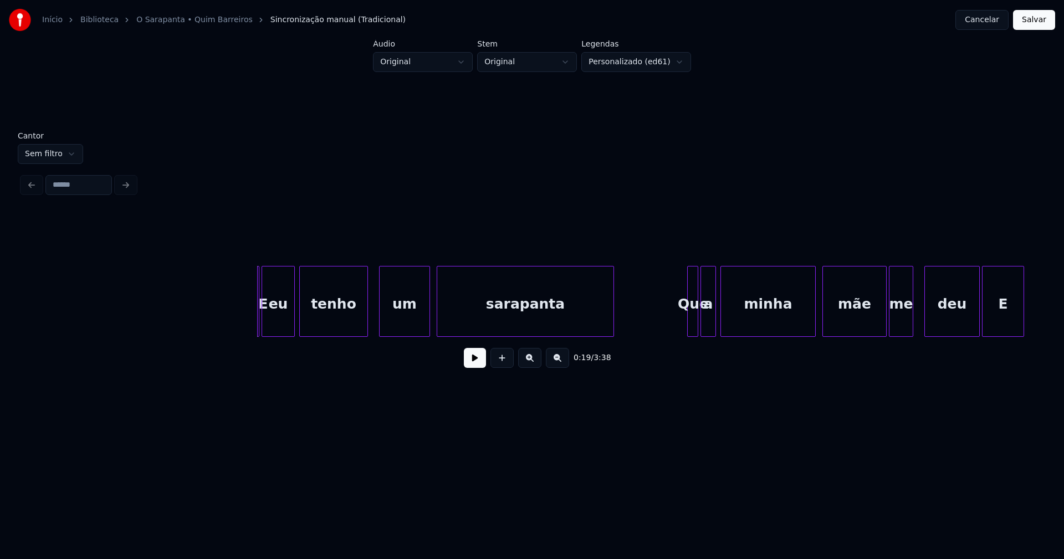
click at [258, 321] on div at bounding box center [257, 302] width 3 height 70
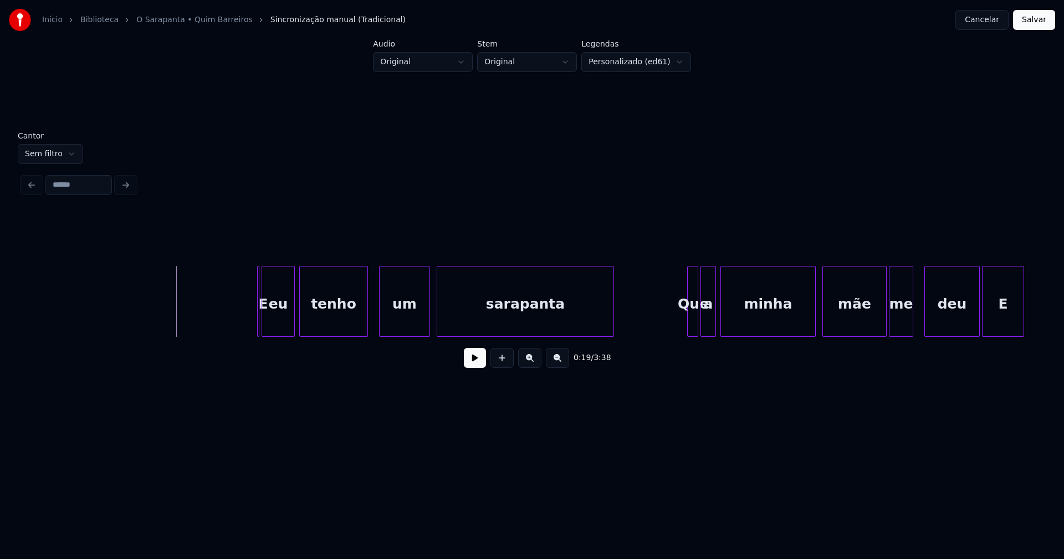
click at [478, 363] on button at bounding box center [475, 358] width 22 height 20
click at [275, 322] on div at bounding box center [274, 302] width 3 height 70
click at [230, 319] on div at bounding box center [230, 302] width 3 height 70
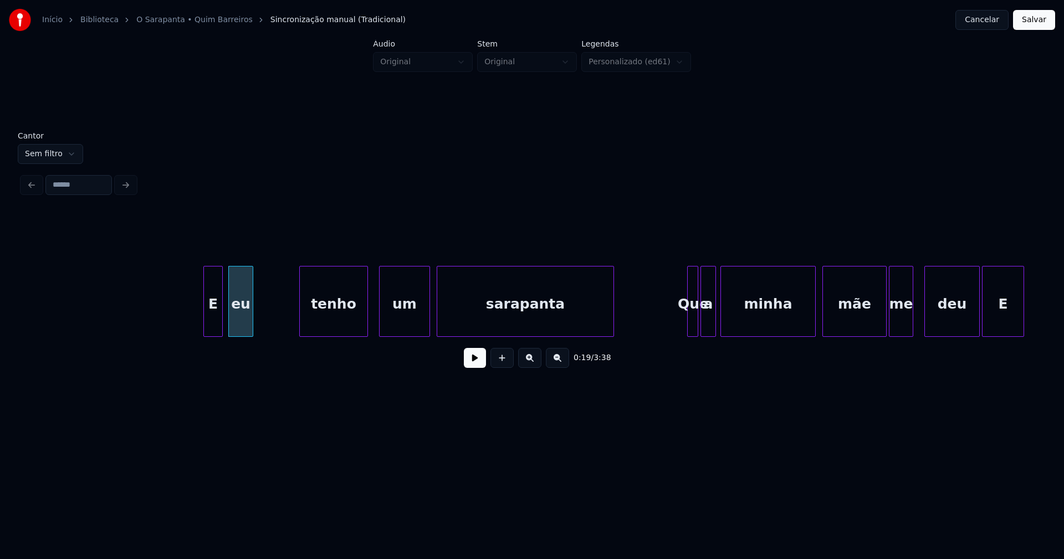
click at [215, 313] on div "E" at bounding box center [213, 304] width 18 height 75
click at [272, 331] on div "eu" at bounding box center [270, 304] width 24 height 75
click at [286, 319] on div at bounding box center [285, 302] width 3 height 70
click at [241, 323] on div "E" at bounding box center [242, 304] width 18 height 75
click at [233, 321] on div at bounding box center [232, 302] width 3 height 70
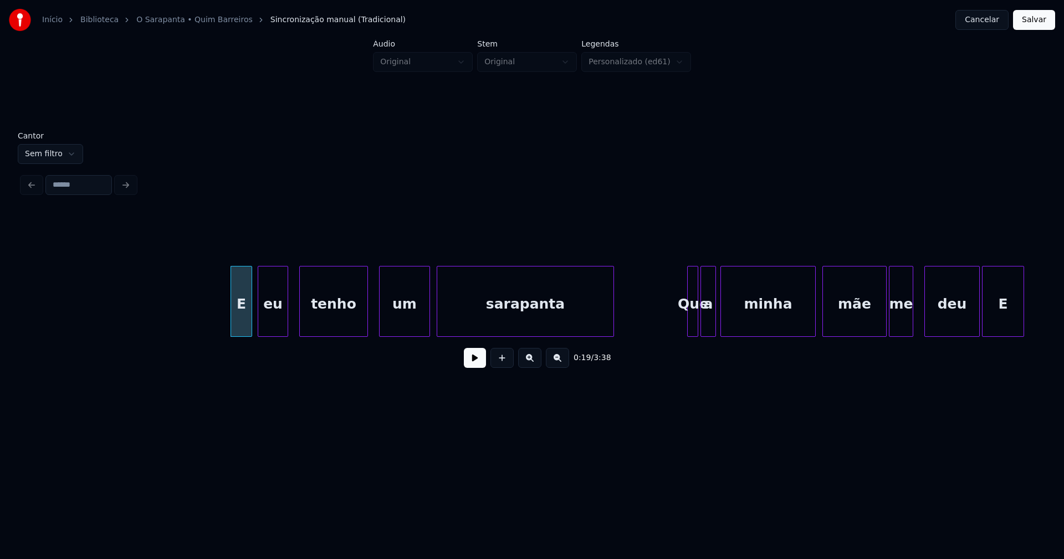
click at [476, 365] on button at bounding box center [475, 358] width 22 height 20
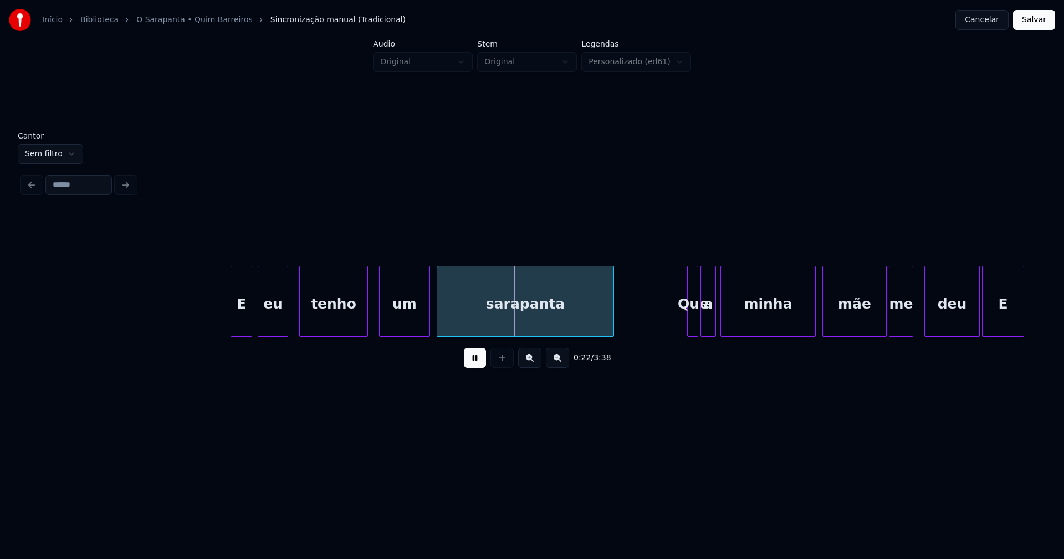
click at [371, 329] on div at bounding box center [372, 302] width 3 height 70
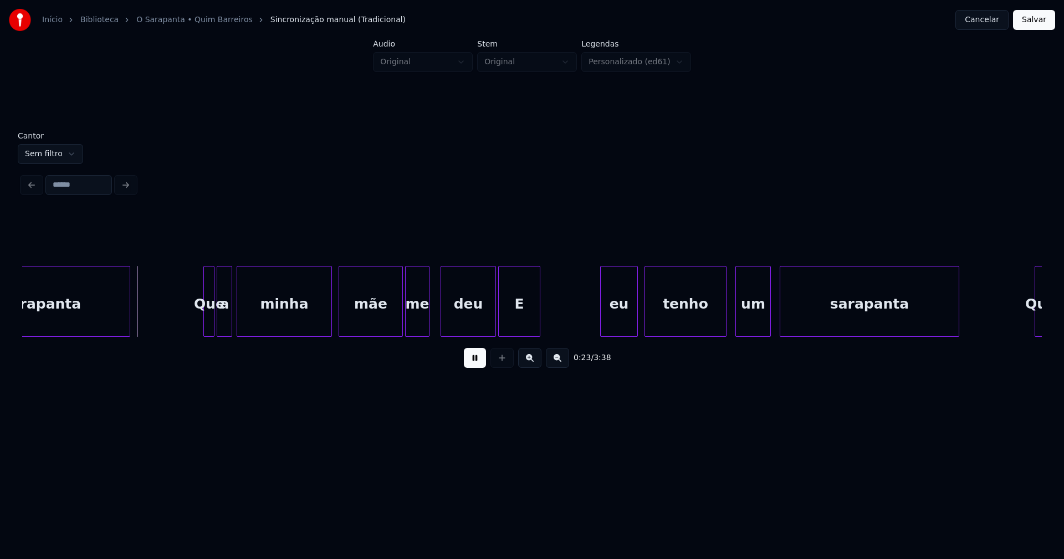
scroll to position [0, 2460]
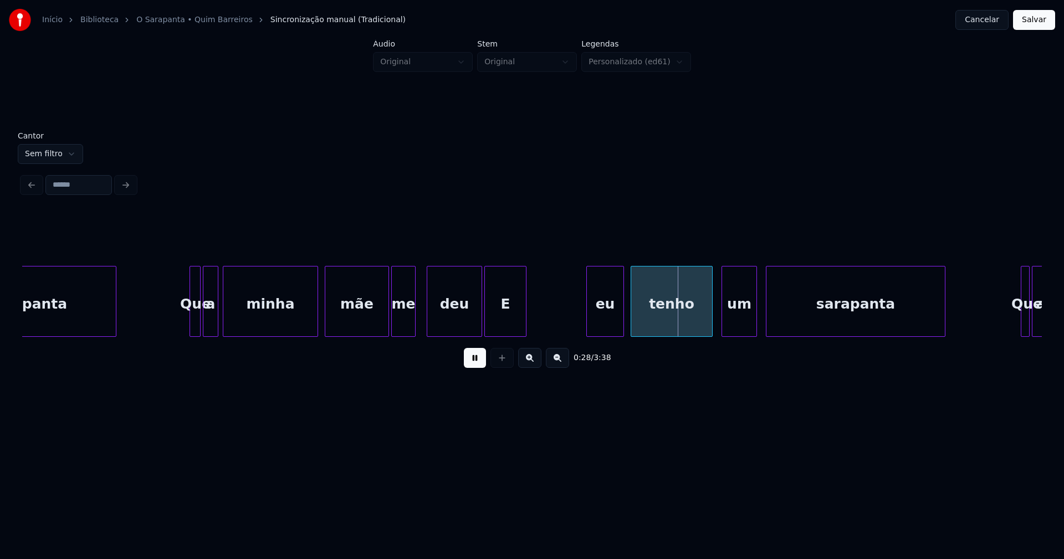
drag, startPoint x: 472, startPoint y: 366, endPoint x: 510, endPoint y: 322, distance: 57.8
click at [473, 366] on button at bounding box center [475, 358] width 22 height 20
click at [562, 334] on div "sarapanta Que a minha mãe me deu E eu tenho um sarapanta Que a" at bounding box center [532, 301] width 1020 height 71
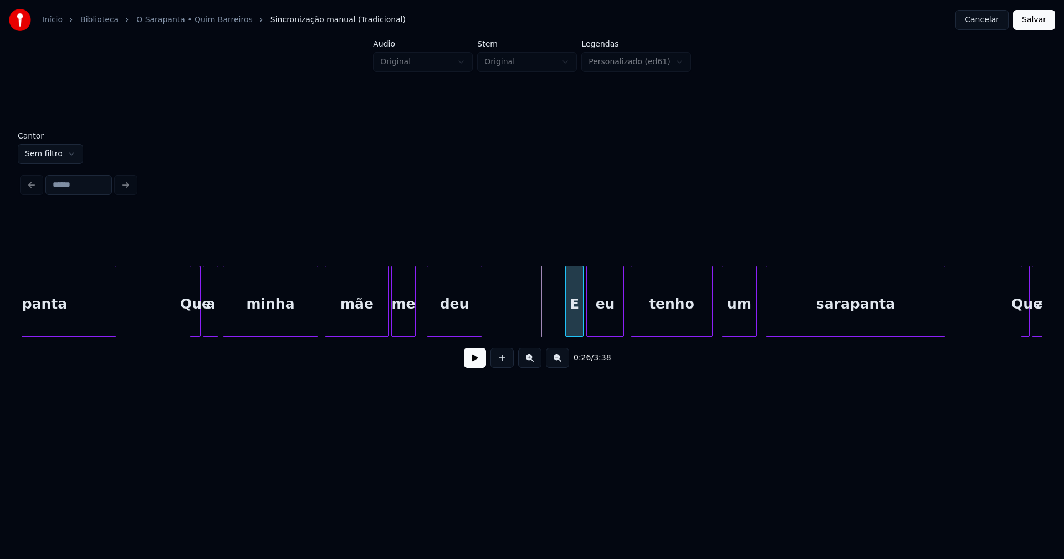
click at [568, 319] on div at bounding box center [567, 302] width 3 height 70
click at [477, 368] on button at bounding box center [475, 358] width 22 height 20
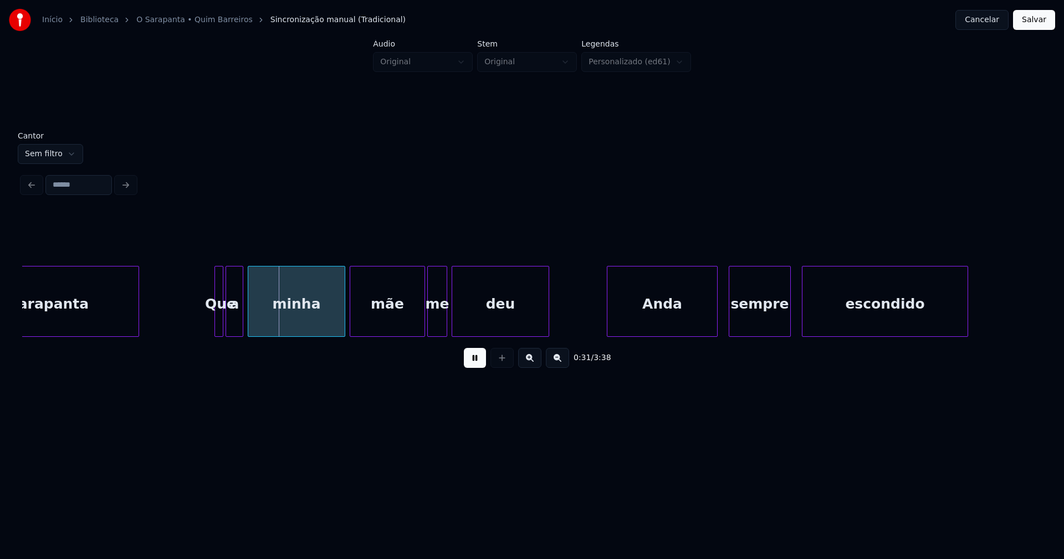
scroll to position [0, 3280]
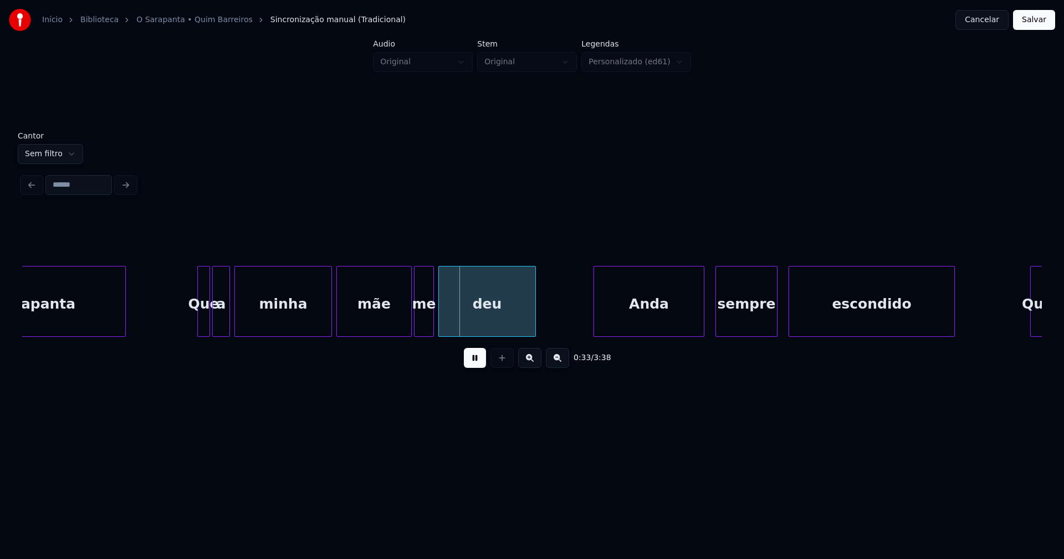
click at [198, 318] on div at bounding box center [199, 302] width 3 height 70
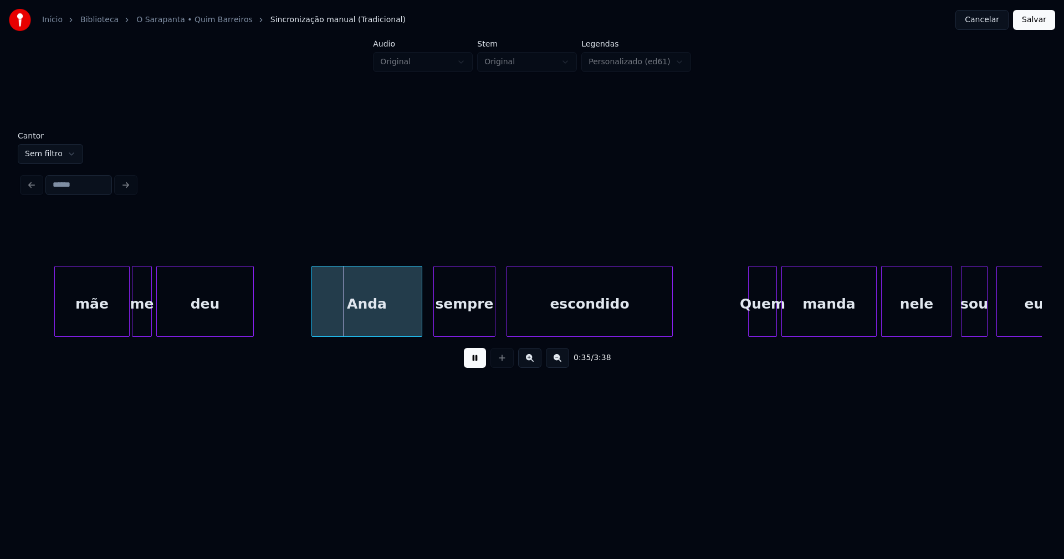
scroll to position [0, 3617]
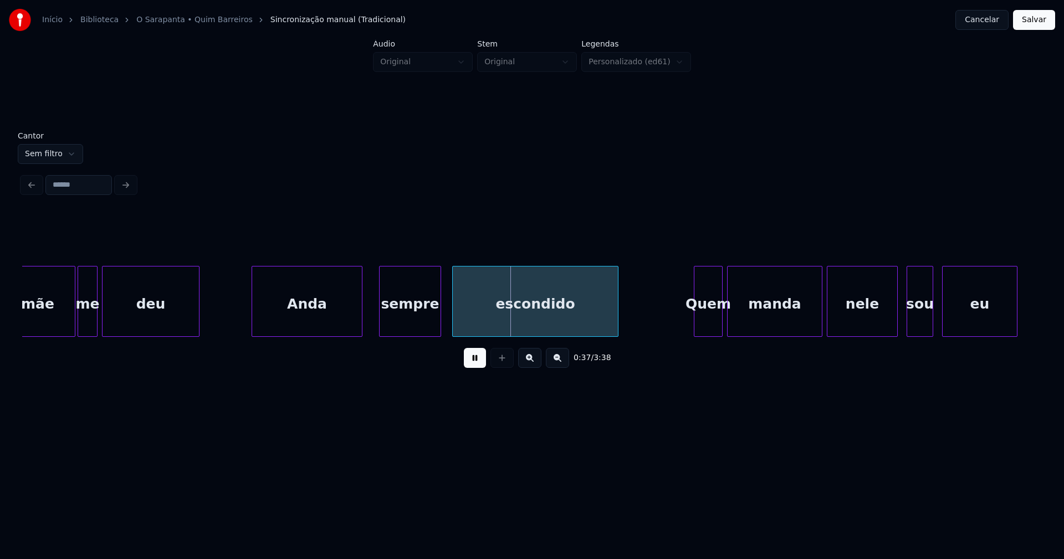
click at [298, 323] on div "Anda" at bounding box center [307, 304] width 110 height 75
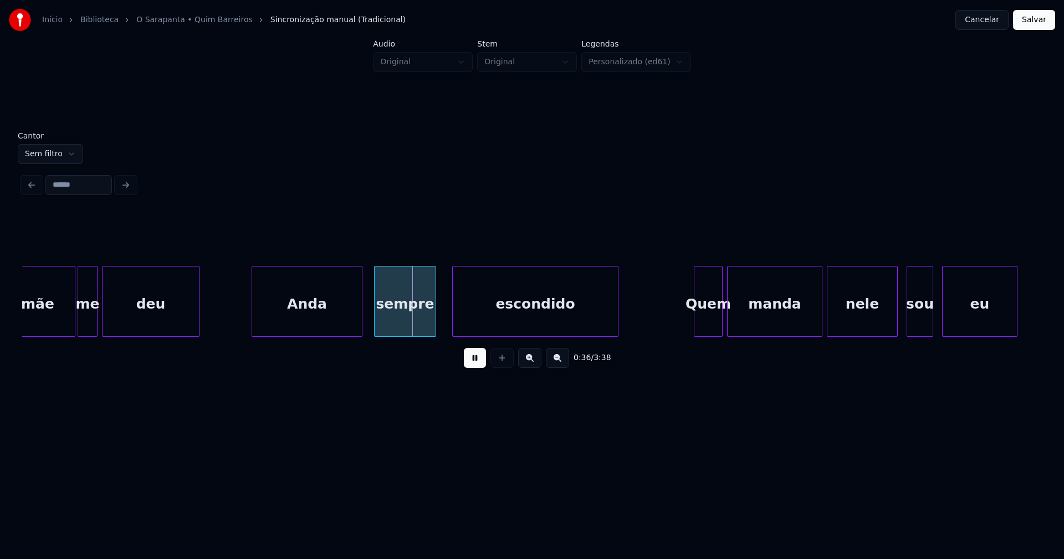
click at [410, 331] on div "sempre" at bounding box center [405, 304] width 61 height 75
click at [523, 335] on div "mãe me deu Anda sempre escondido Quem manda nele sou eu" at bounding box center [532, 301] width 1020 height 71
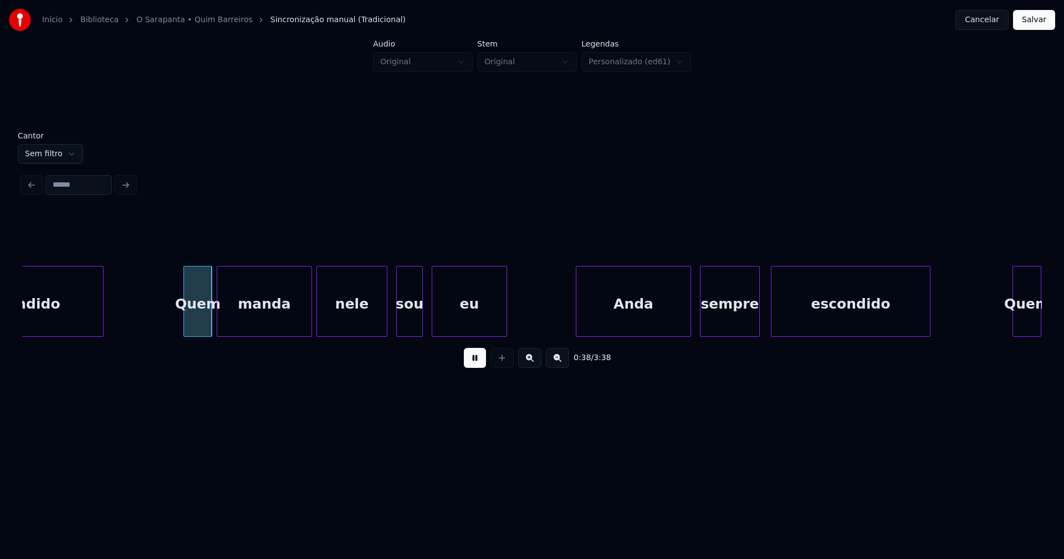
scroll to position [0, 4141]
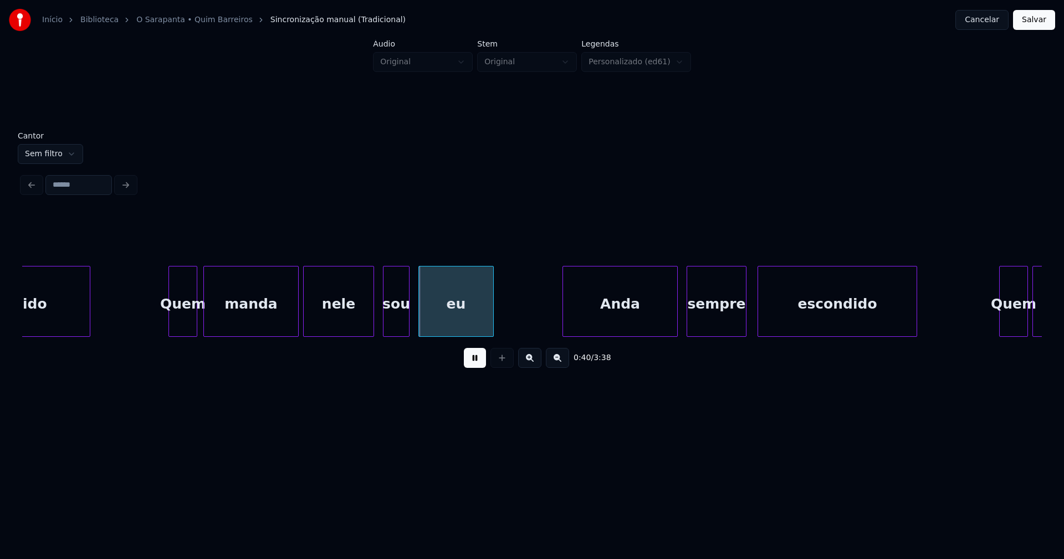
click at [182, 322] on div "Quem" at bounding box center [183, 304] width 28 height 75
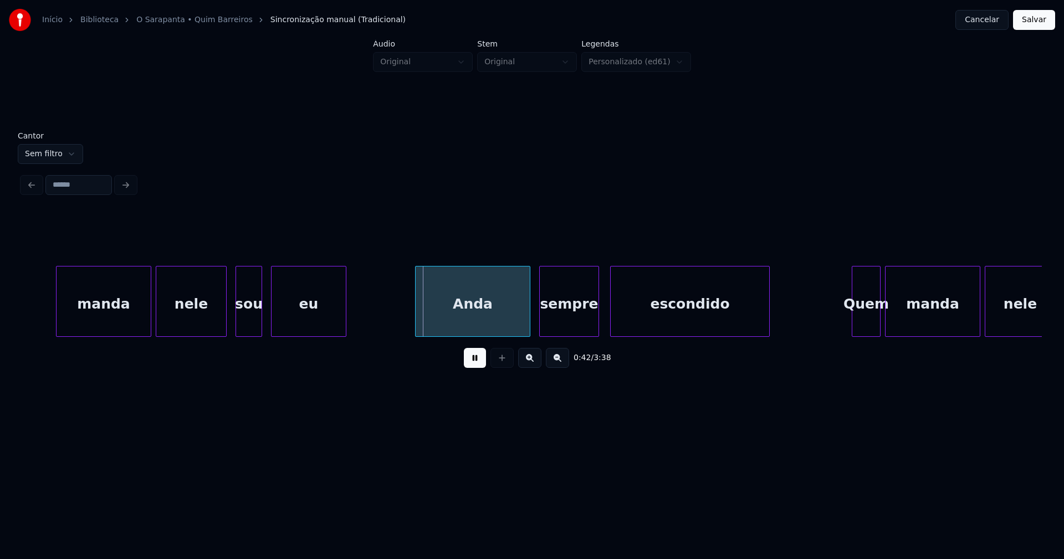
scroll to position [0, 4329]
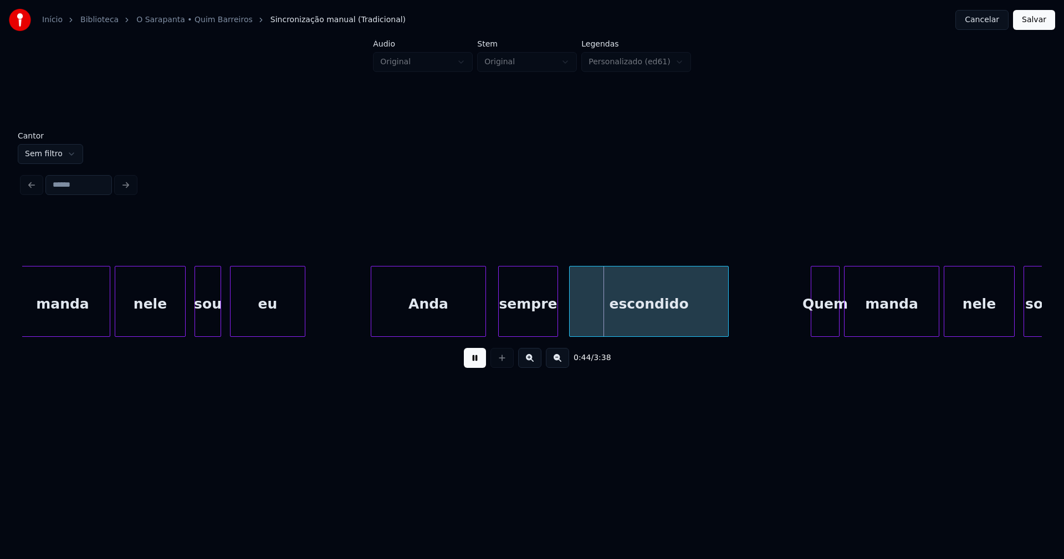
click at [432, 317] on div "Anda" at bounding box center [428, 304] width 114 height 75
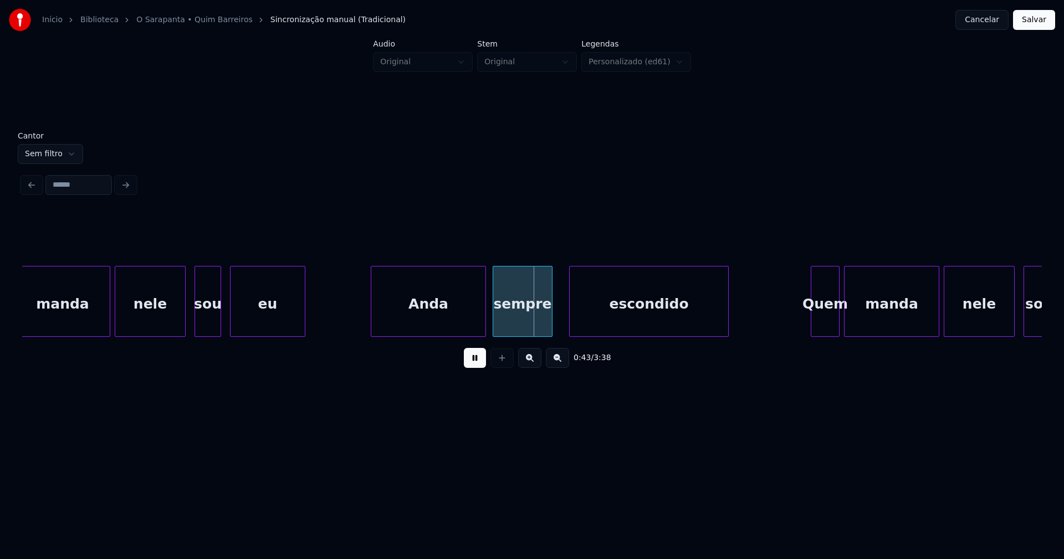
click at [530, 323] on div "sempre" at bounding box center [522, 304] width 59 height 75
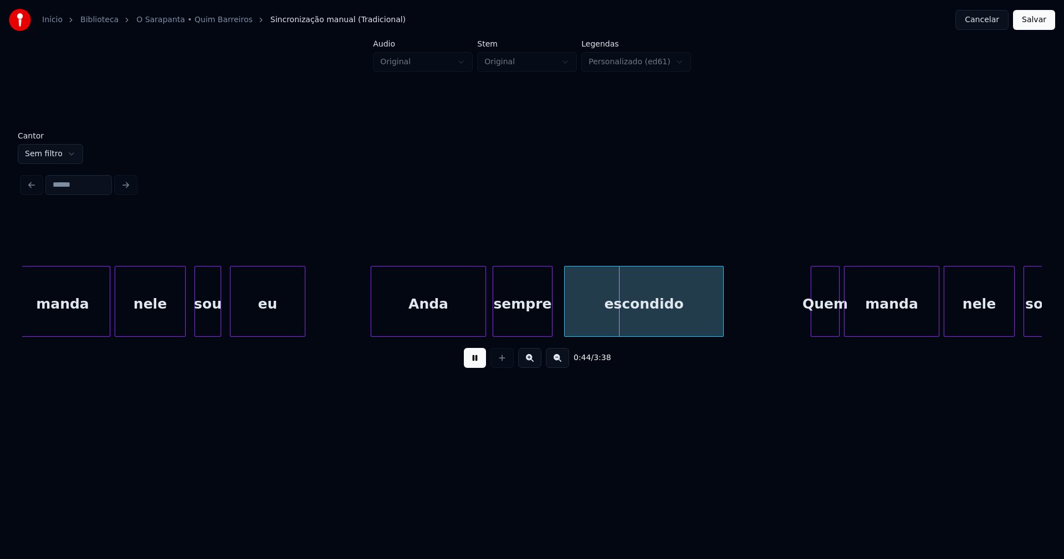
click at [602, 318] on div "escondido" at bounding box center [644, 304] width 159 height 75
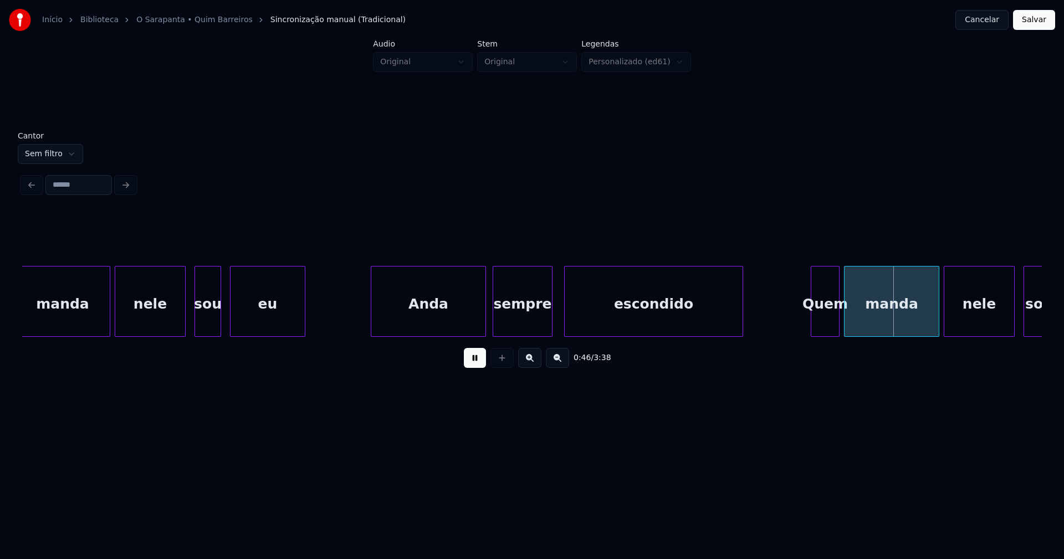
click at [742, 308] on div at bounding box center [741, 302] width 3 height 70
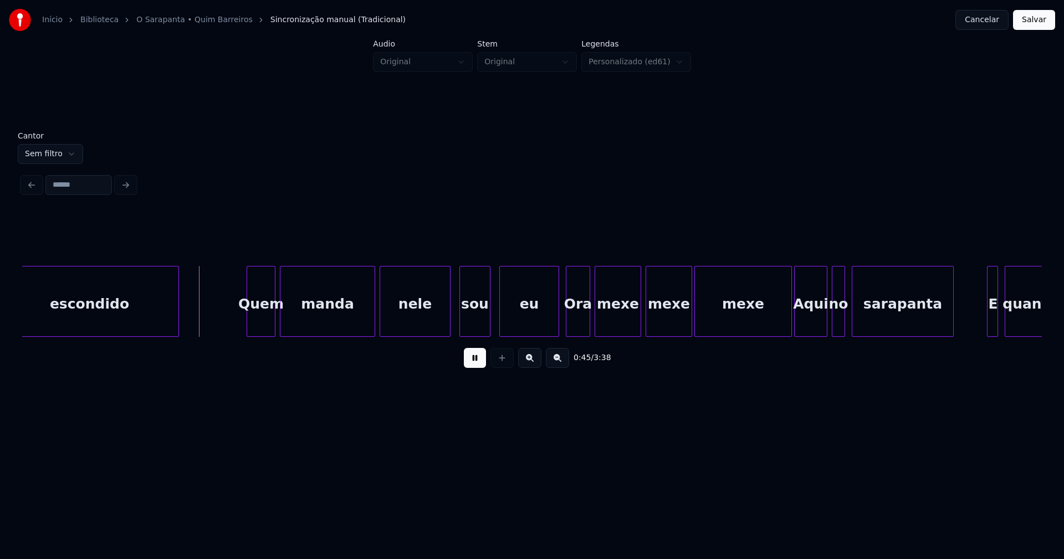
scroll to position [0, 4948]
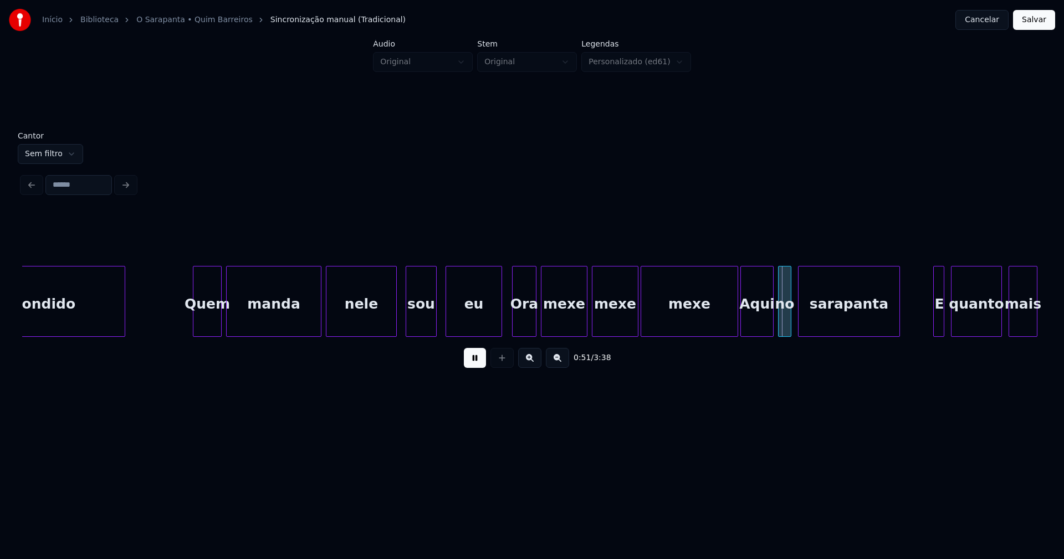
click at [500, 324] on div at bounding box center [499, 302] width 3 height 70
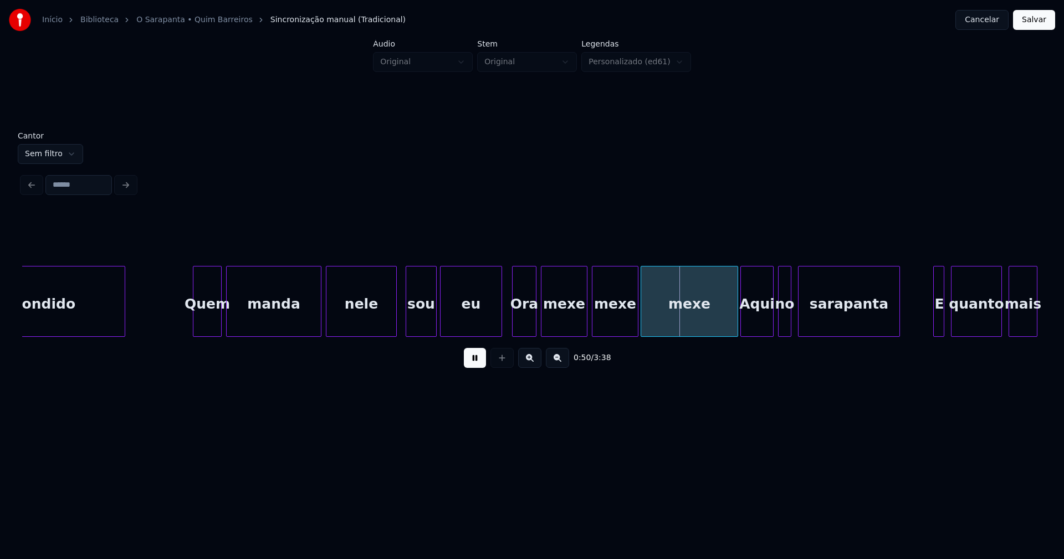
click at [442, 331] on div at bounding box center [442, 302] width 3 height 70
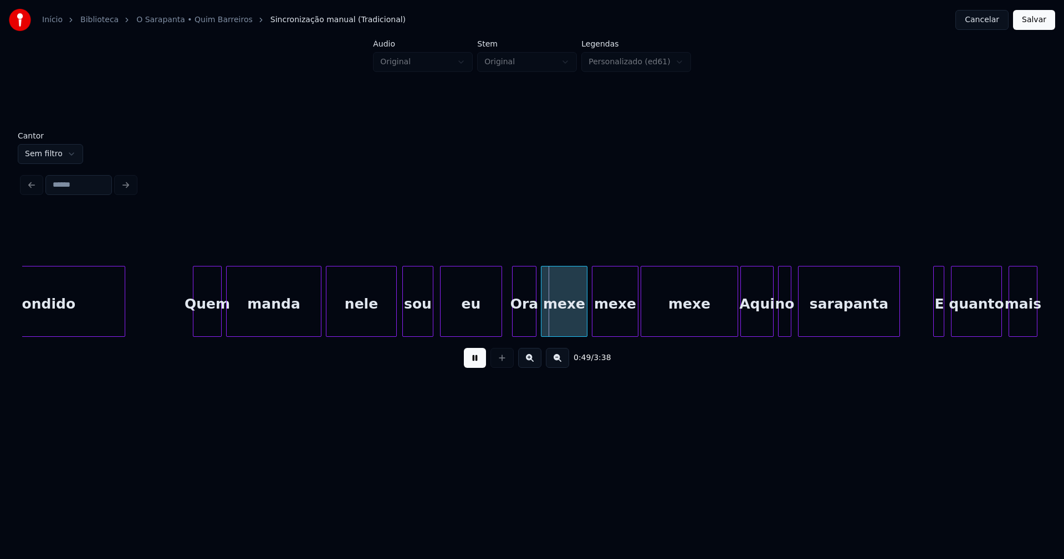
click at [416, 325] on div "sou" at bounding box center [418, 304] width 30 height 75
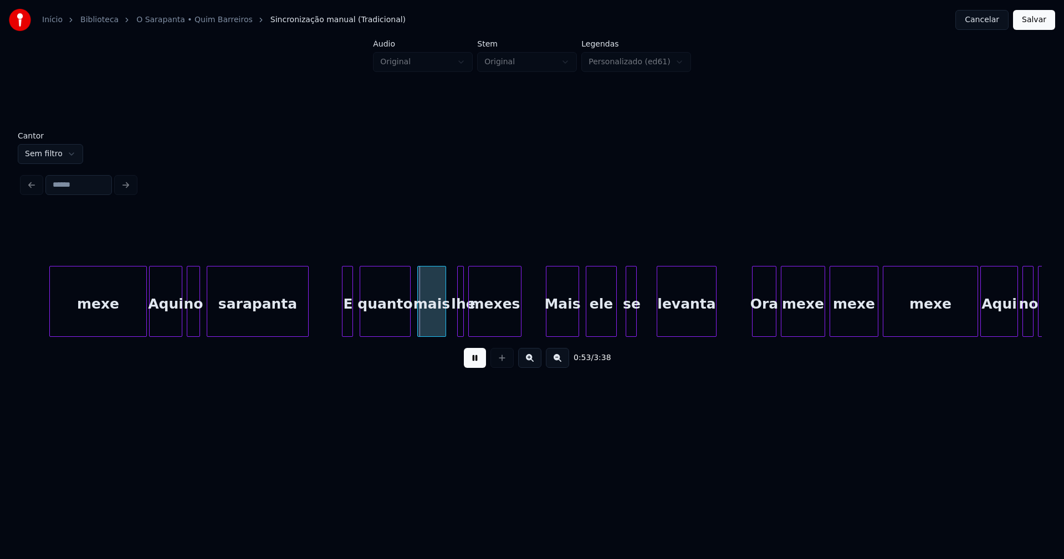
scroll to position [0, 5620]
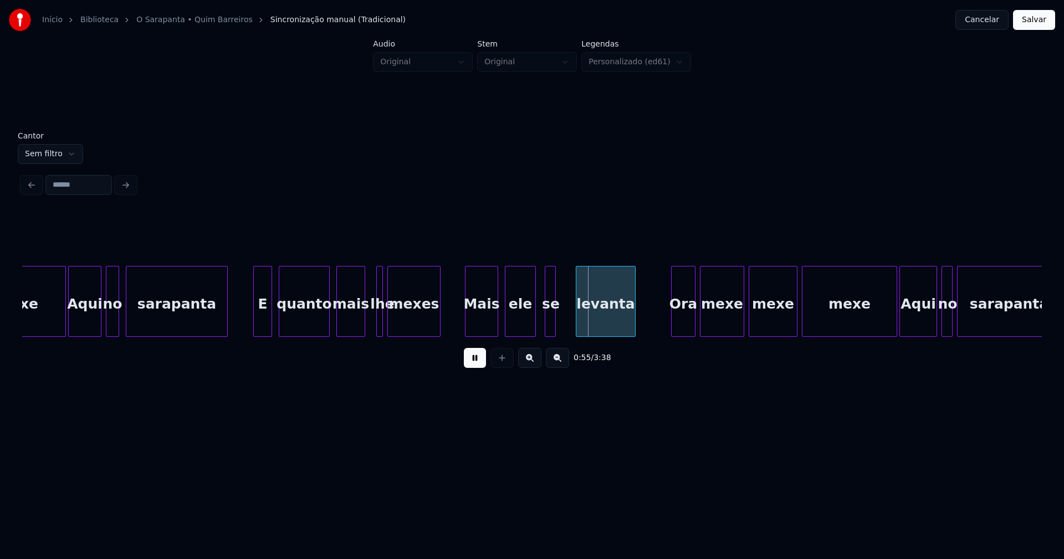
click at [256, 327] on div at bounding box center [255, 302] width 3 height 70
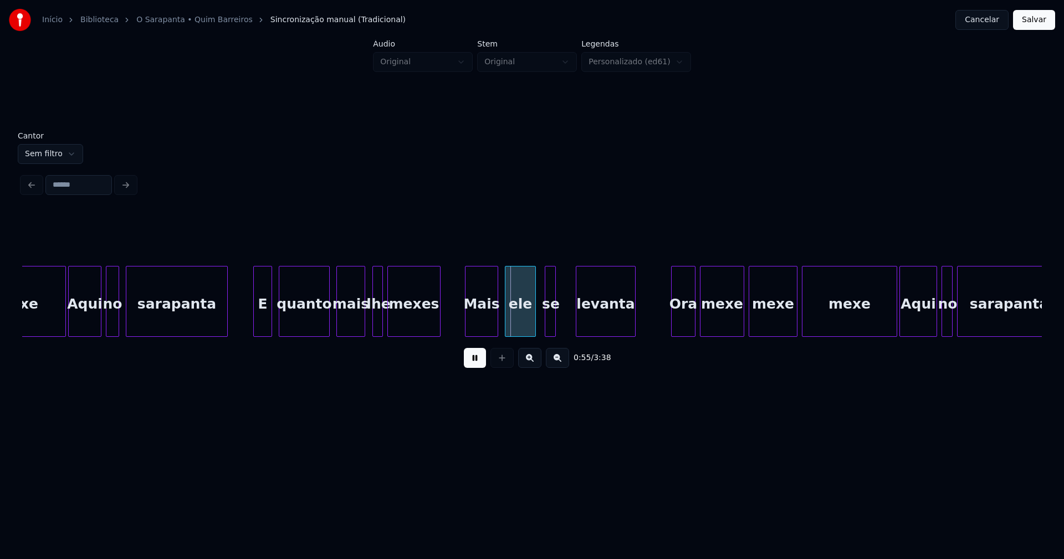
click at [373, 323] on div at bounding box center [374, 302] width 3 height 70
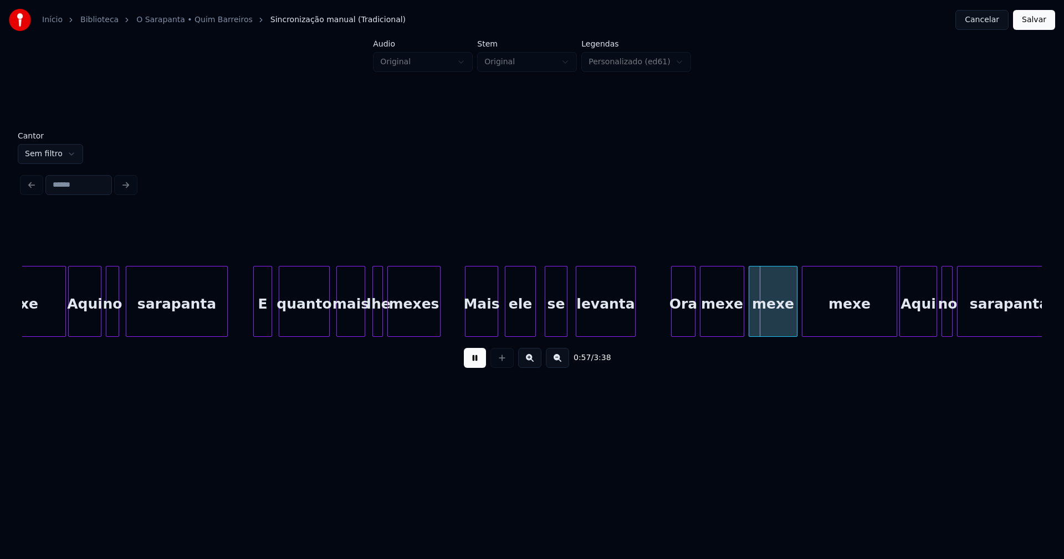
click at [564, 318] on div at bounding box center [565, 302] width 3 height 70
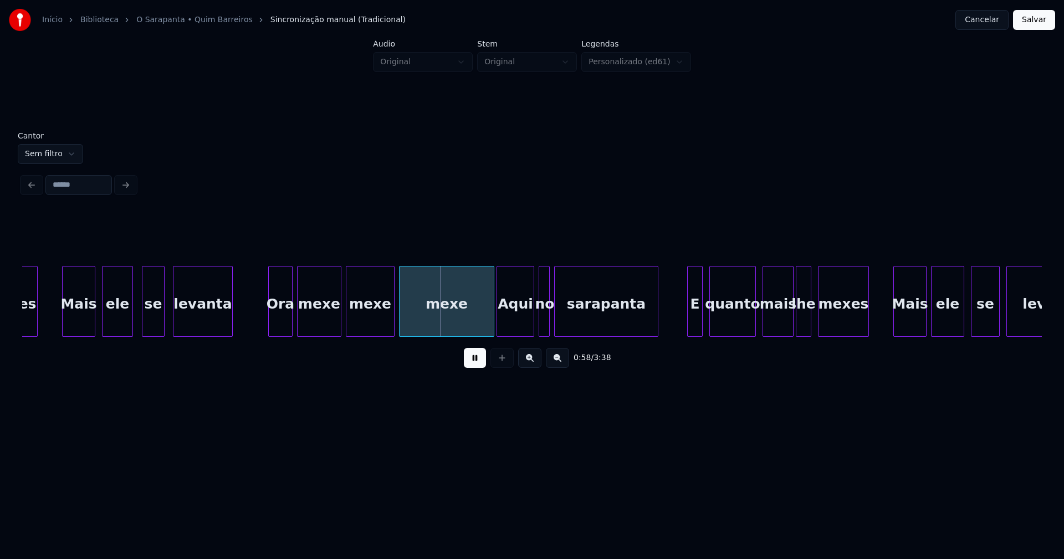
scroll to position [0, 6064]
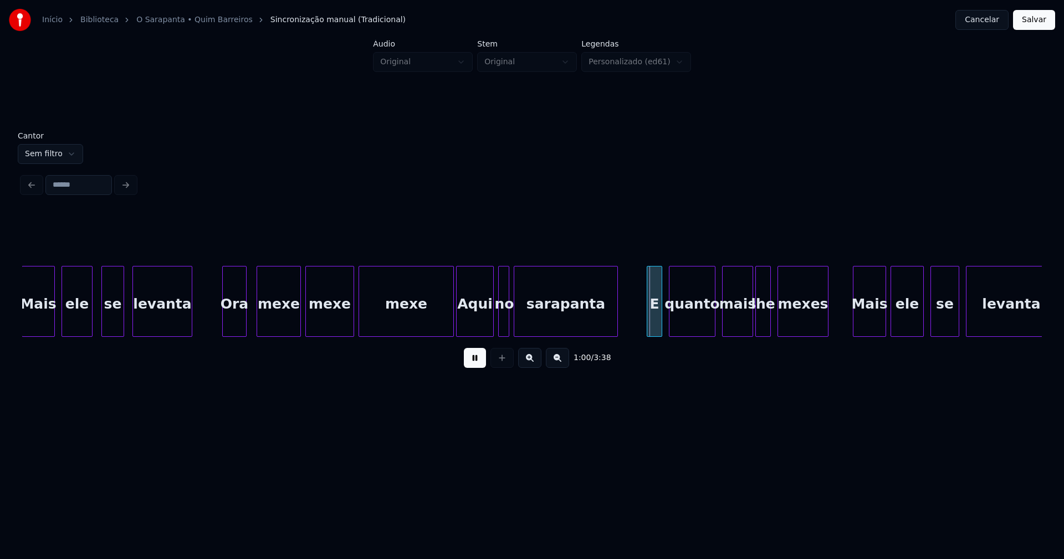
click at [235, 324] on div "Ora" at bounding box center [234, 304] width 23 height 75
click at [287, 319] on div "mexe" at bounding box center [275, 304] width 43 height 75
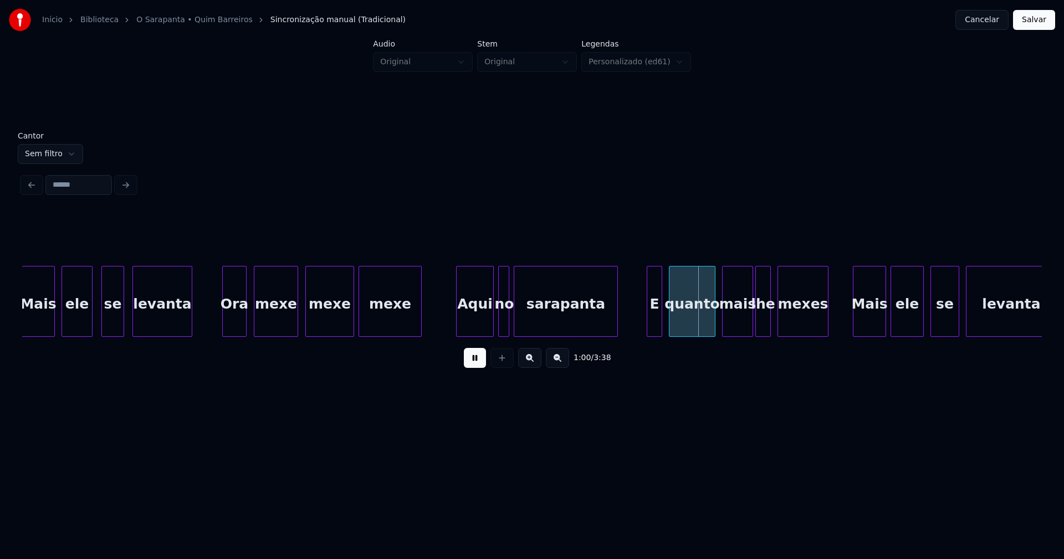
click at [420, 333] on div "Mais ele se levanta Ora mexe mexe mexe Aqui no sarapanta E quanto mais lhe mexe…" at bounding box center [532, 301] width 1020 height 71
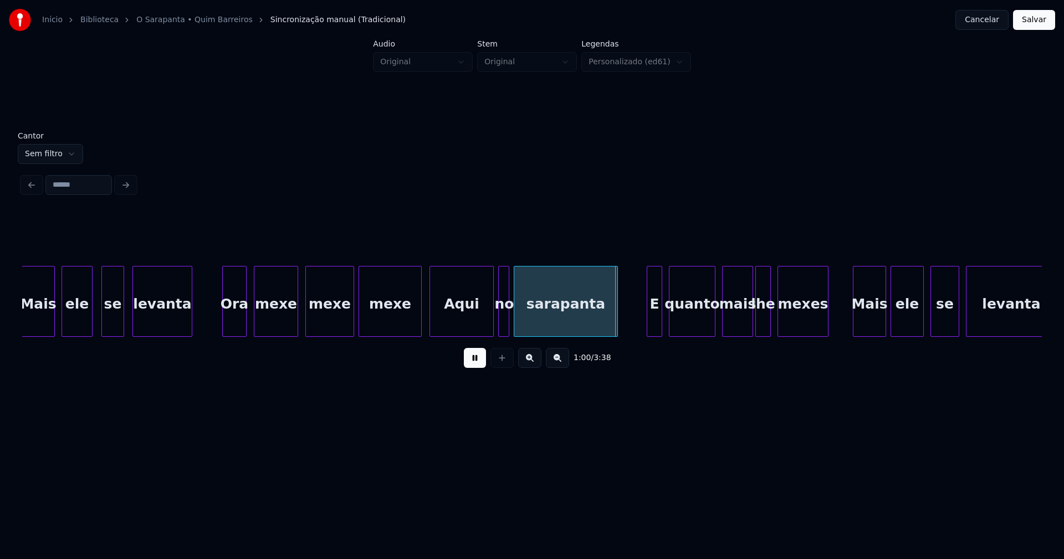
click at [432, 325] on div at bounding box center [431, 302] width 3 height 70
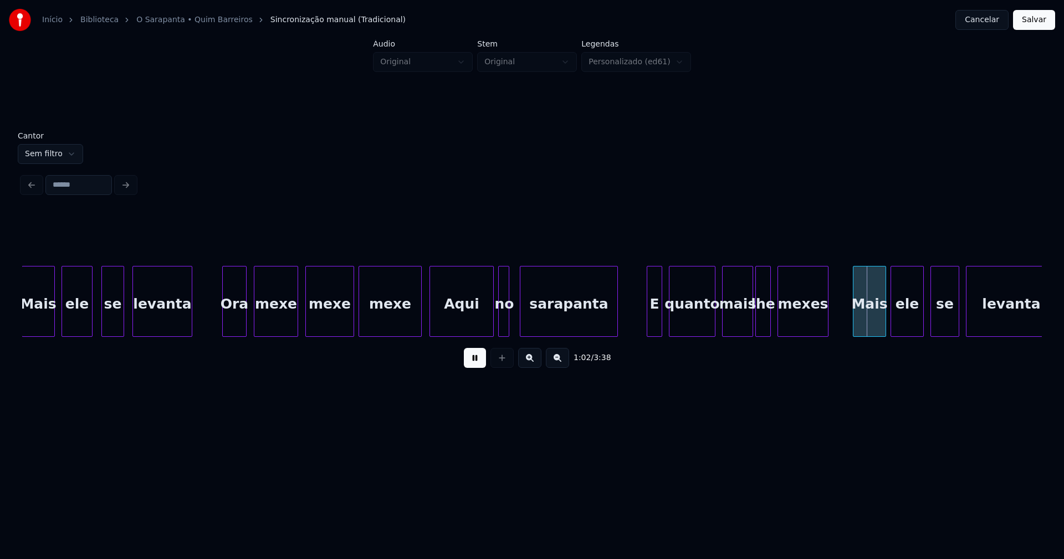
click at [522, 320] on div at bounding box center [522, 302] width 3 height 70
click at [511, 320] on div at bounding box center [510, 302] width 3 height 70
click at [510, 325] on div "no" at bounding box center [509, 304] width 13 height 75
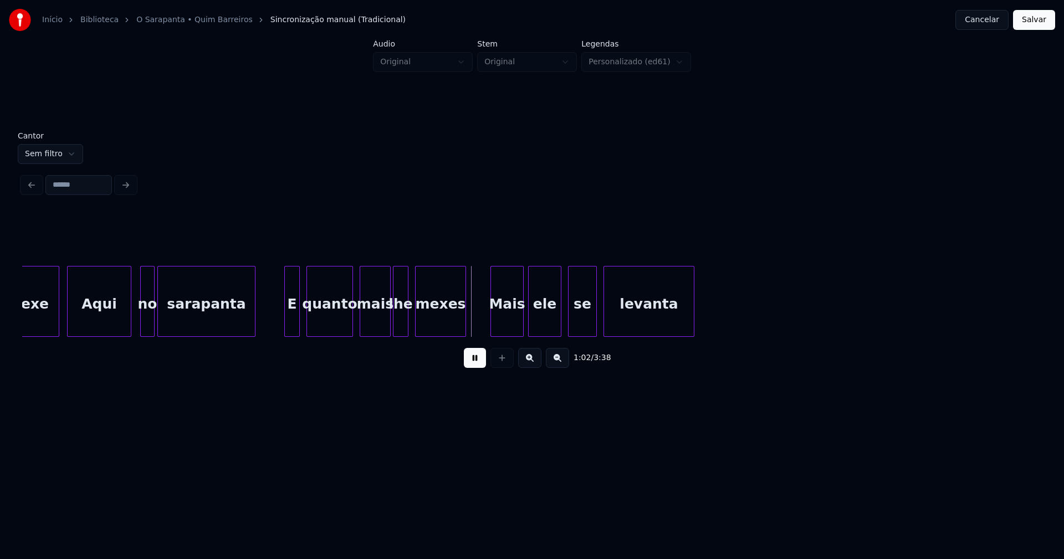
scroll to position [0, 6427]
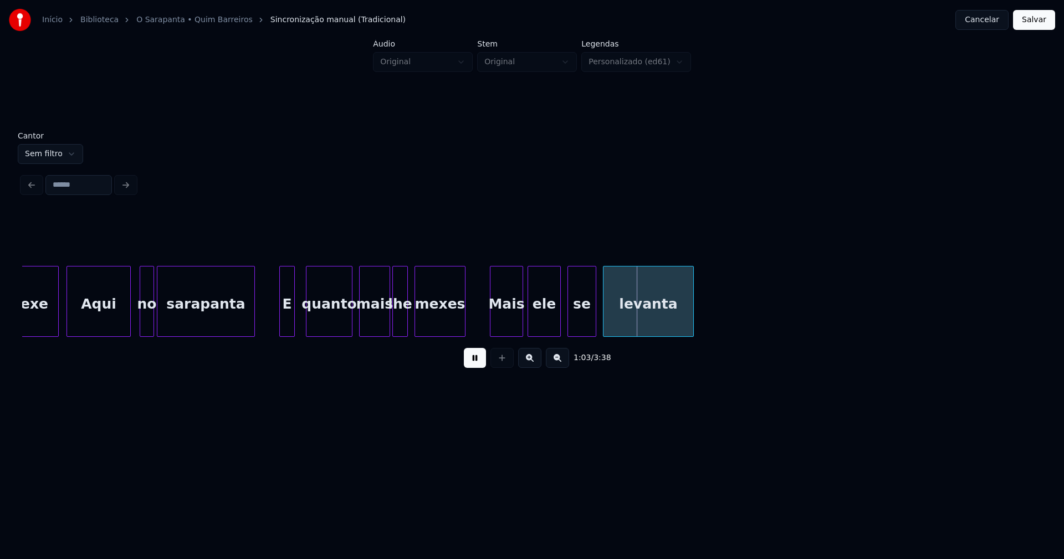
click at [286, 329] on div "E" at bounding box center [287, 304] width 14 height 75
click at [507, 313] on div "Mais" at bounding box center [504, 304] width 32 height 75
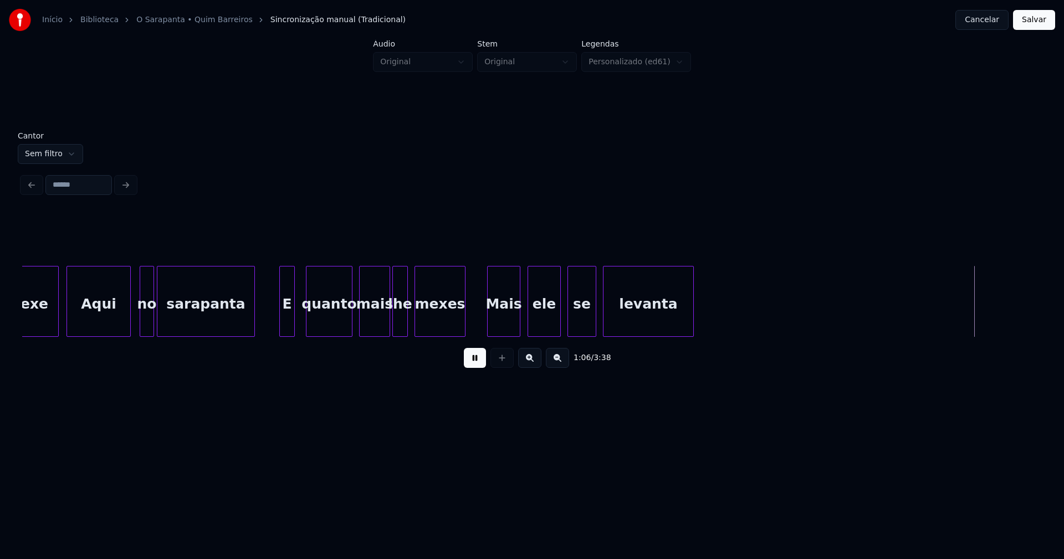
click at [615, 321] on div at bounding box center [616, 302] width 3 height 70
click at [607, 314] on div at bounding box center [607, 302] width 3 height 70
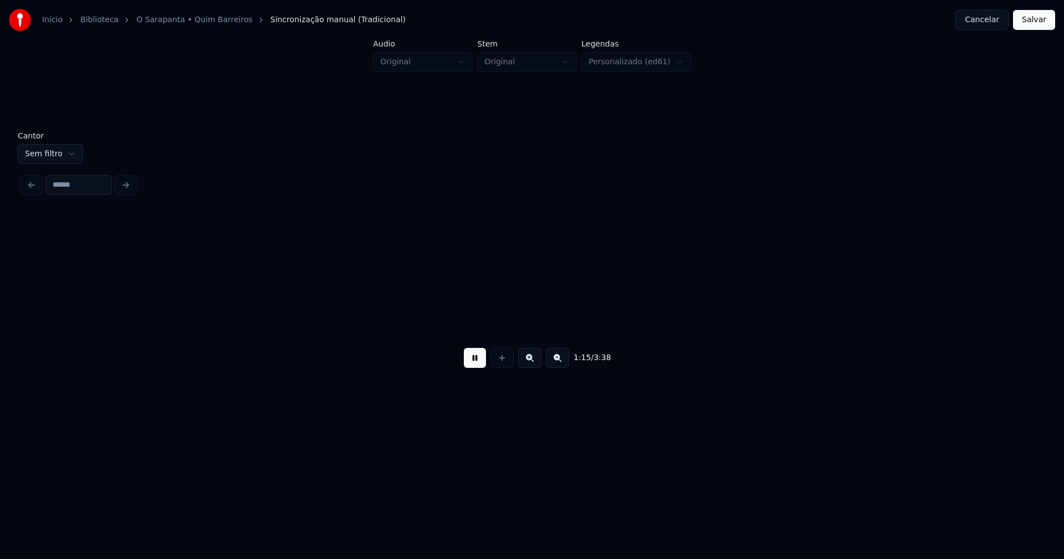
scroll to position [0, 8415]
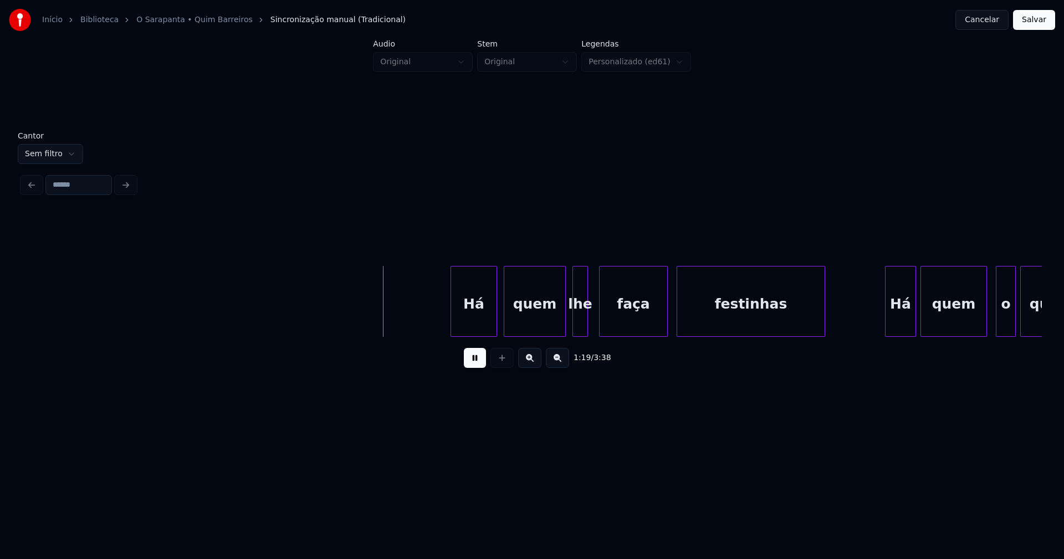
click at [563, 329] on div at bounding box center [563, 302] width 3 height 70
click at [571, 327] on div at bounding box center [570, 302] width 3 height 70
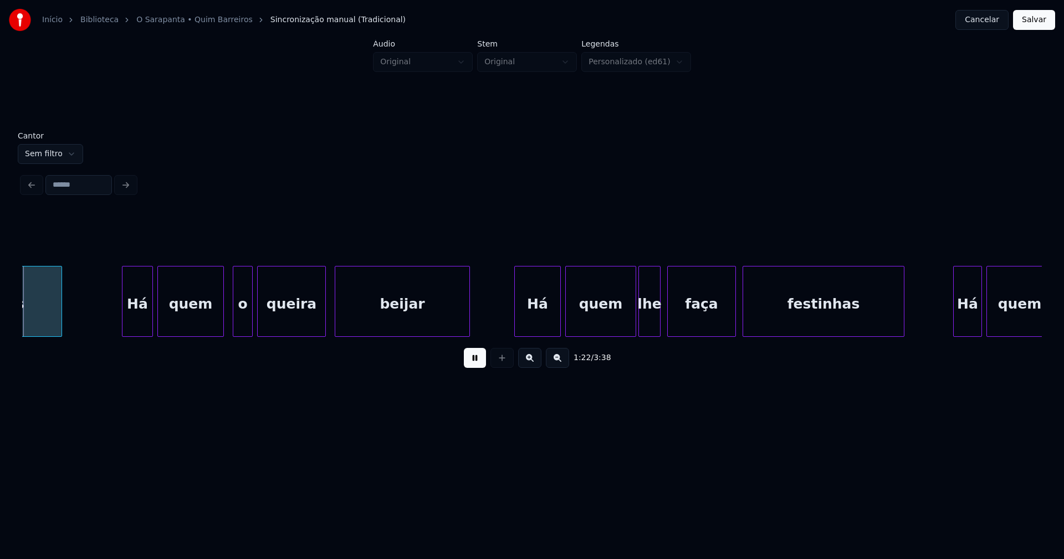
scroll to position [0, 9189]
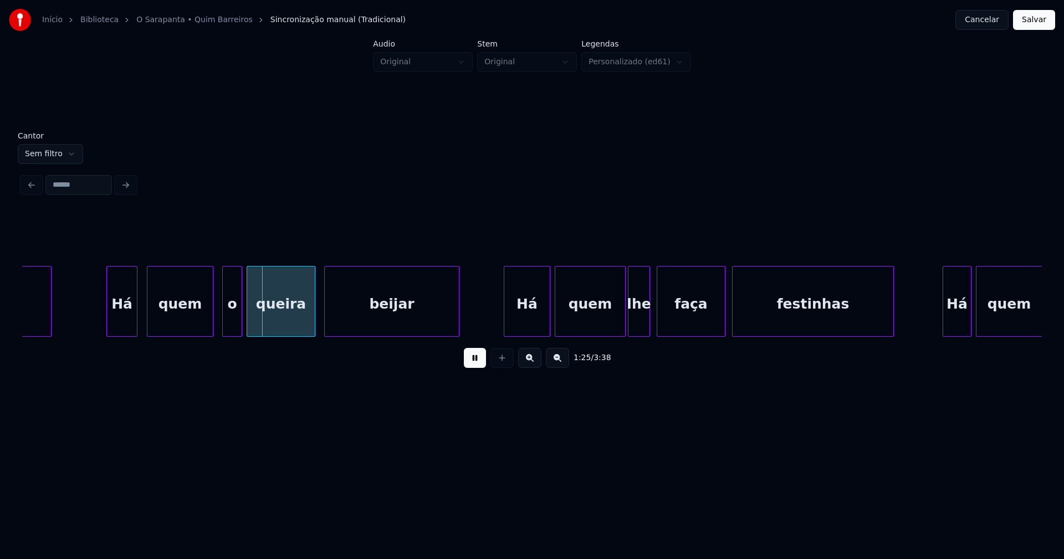
click at [115, 329] on div "Há" at bounding box center [122, 304] width 30 height 75
click at [227, 327] on div "o" at bounding box center [226, 304] width 19 height 75
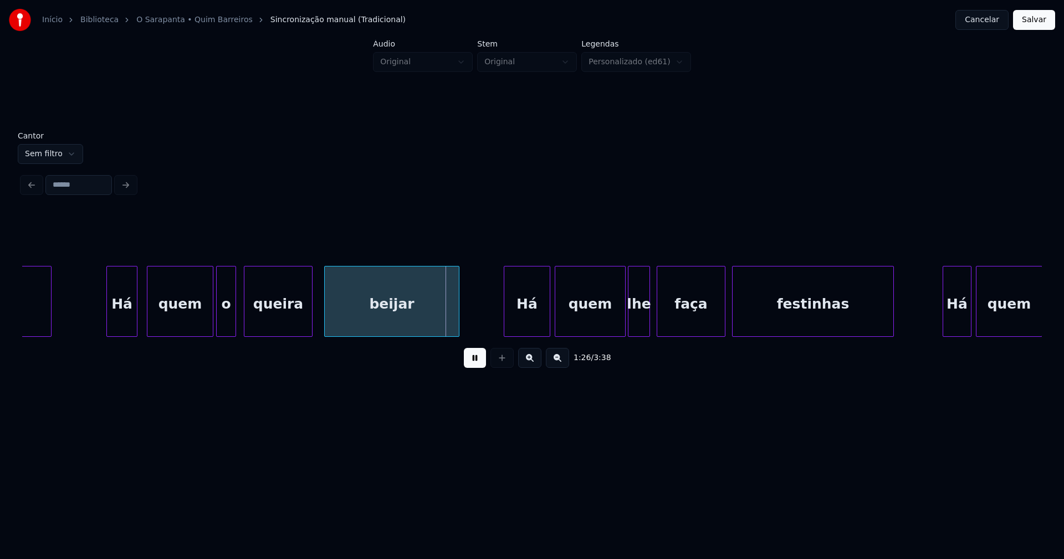
click at [273, 314] on div "queira" at bounding box center [278, 304] width 68 height 75
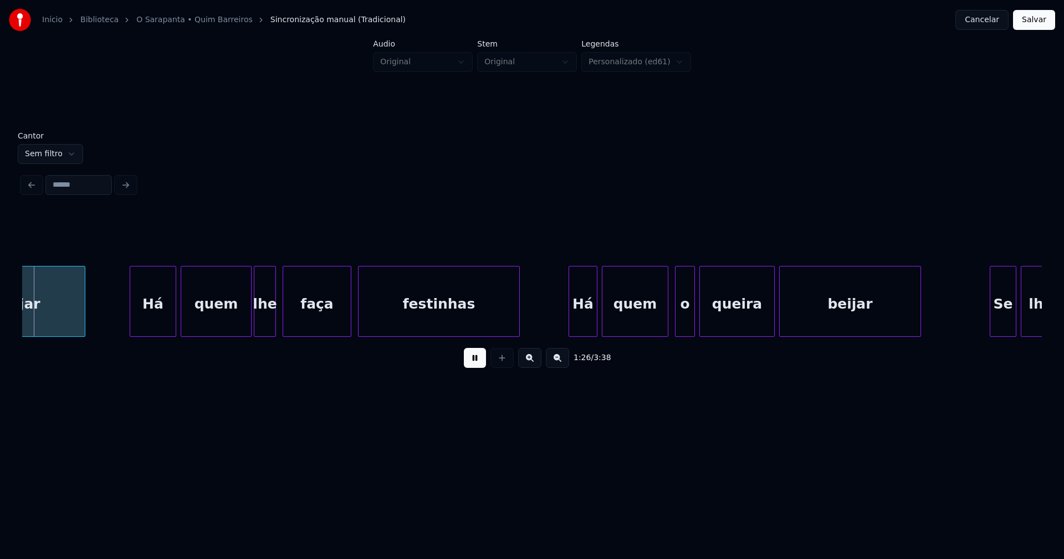
scroll to position [0, 9575]
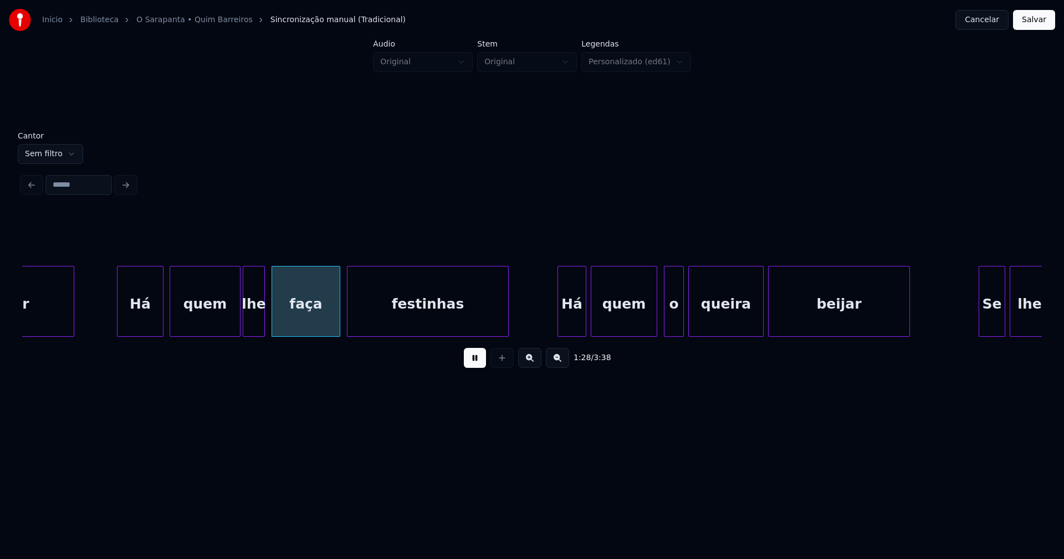
click at [139, 318] on div "Há" at bounding box center [140, 304] width 45 height 75
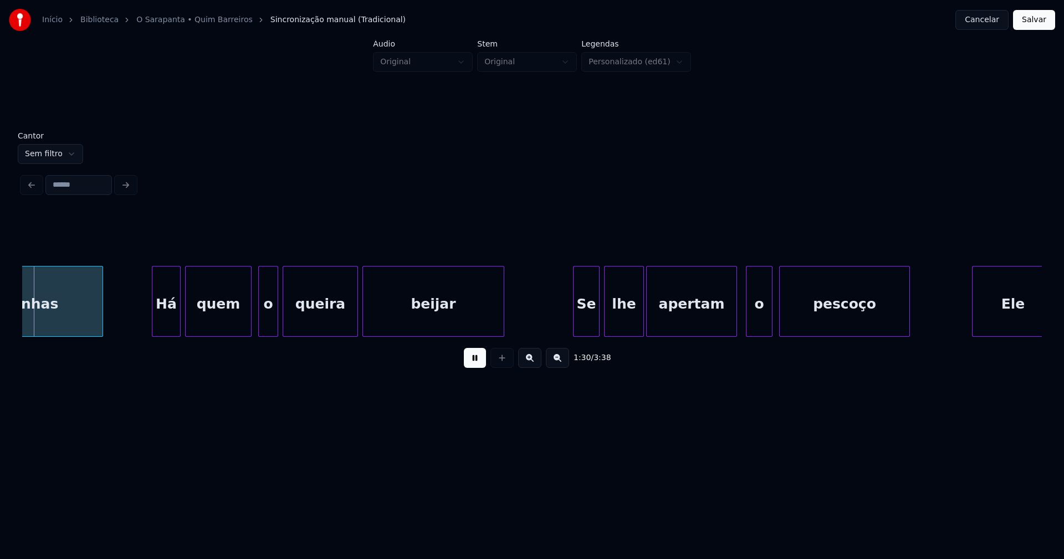
scroll to position [0, 9997]
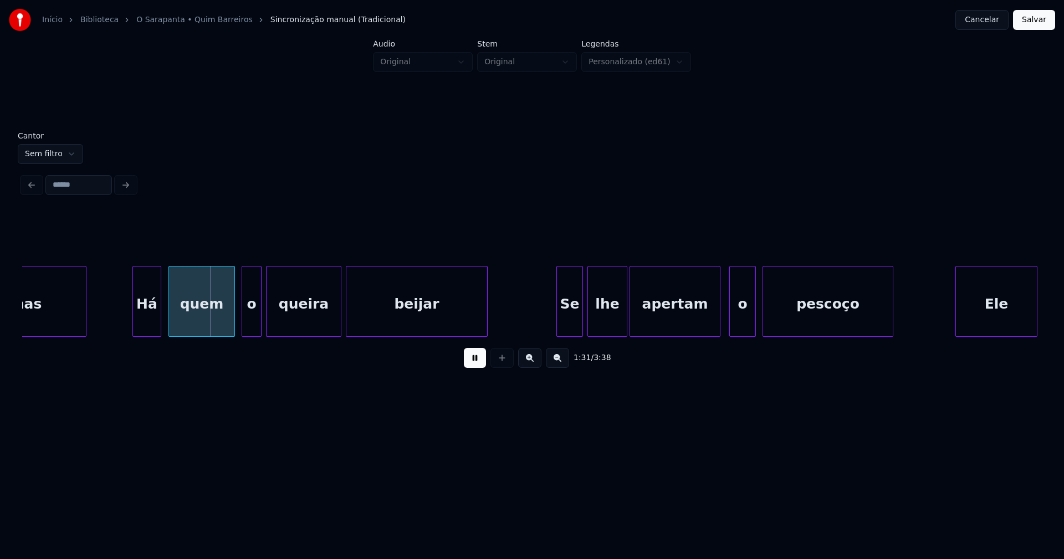
click at [148, 327] on div "Há" at bounding box center [147, 304] width 28 height 75
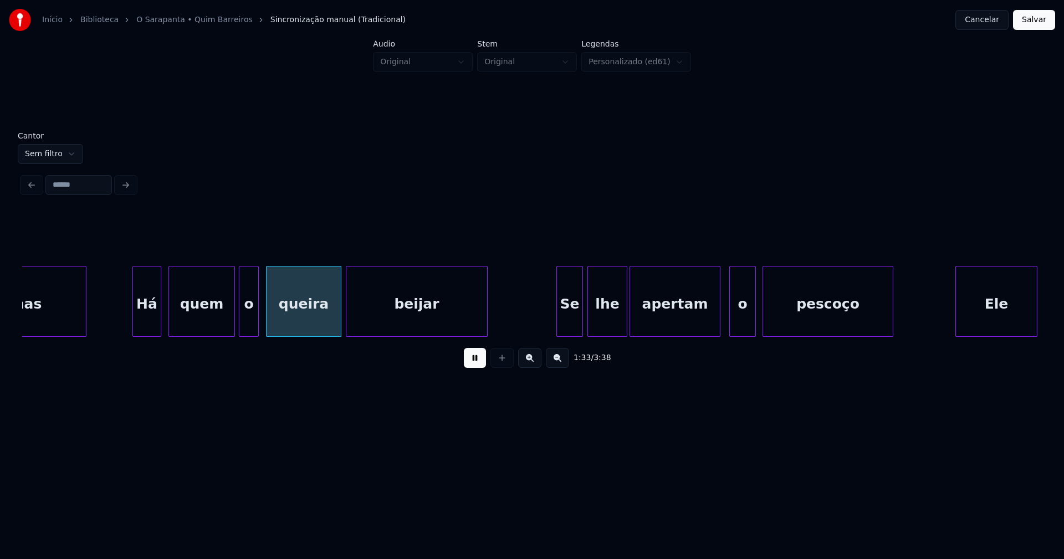
click at [252, 330] on div "o" at bounding box center [249, 304] width 19 height 75
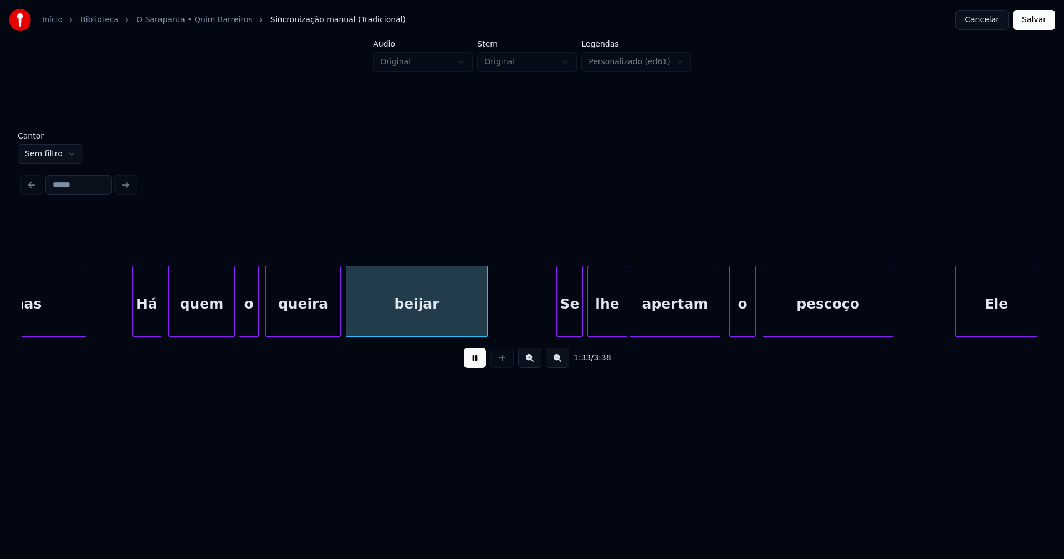
click at [302, 324] on div "queira" at bounding box center [303, 304] width 74 height 75
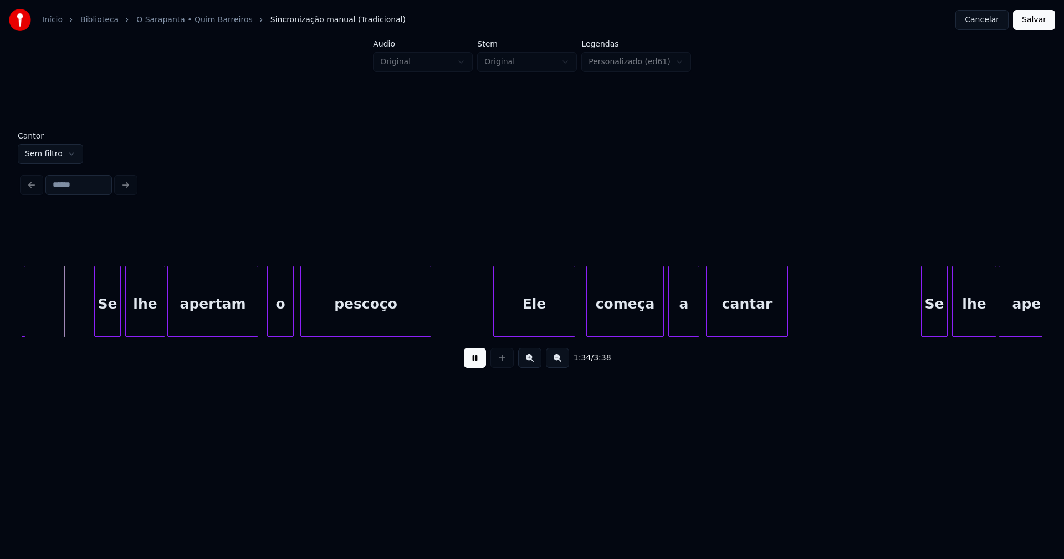
scroll to position [0, 10460]
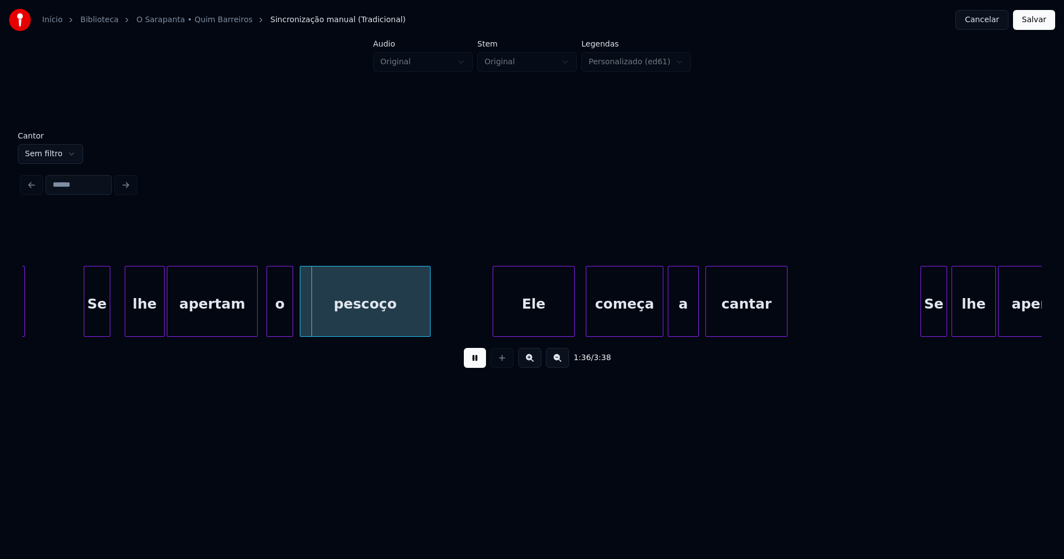
click at [94, 328] on div "Se" at bounding box center [97, 304] width 26 height 75
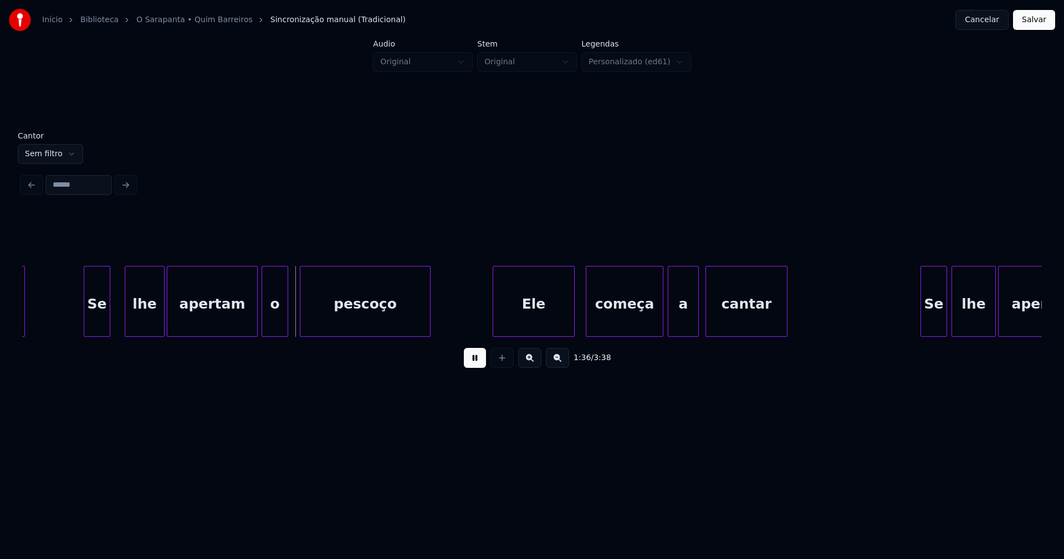
click at [280, 329] on div "o" at bounding box center [275, 304] width 26 height 75
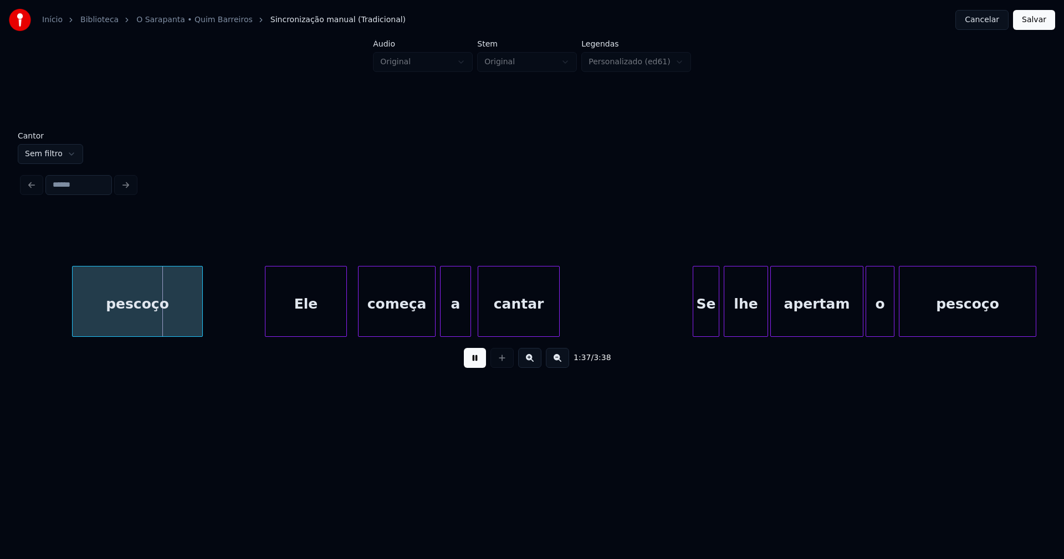
scroll to position [0, 10782]
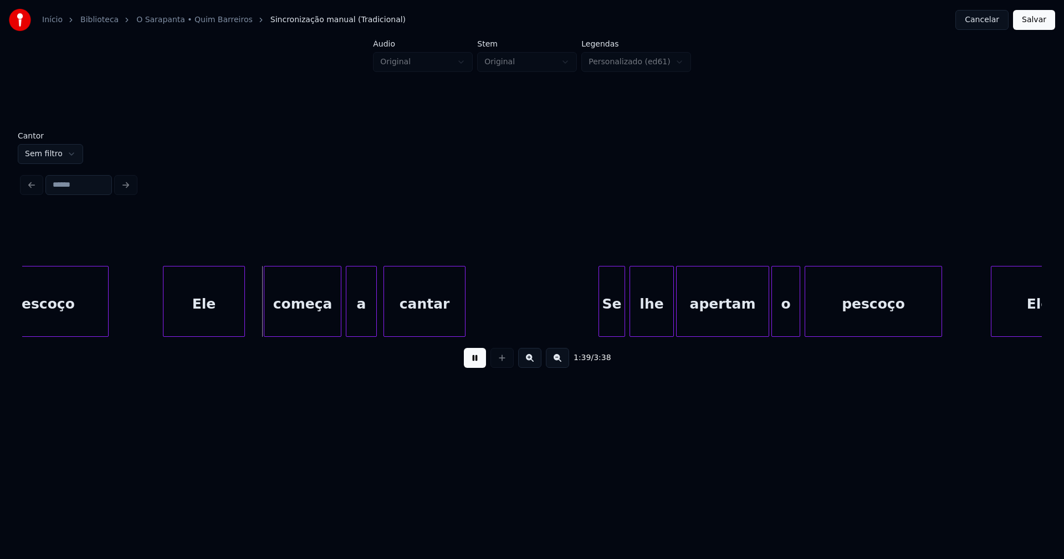
click at [210, 321] on div "Ele" at bounding box center [204, 304] width 81 height 75
click at [320, 326] on div "começa" at bounding box center [299, 304] width 77 height 75
click at [356, 328] on div "a" at bounding box center [358, 304] width 30 height 75
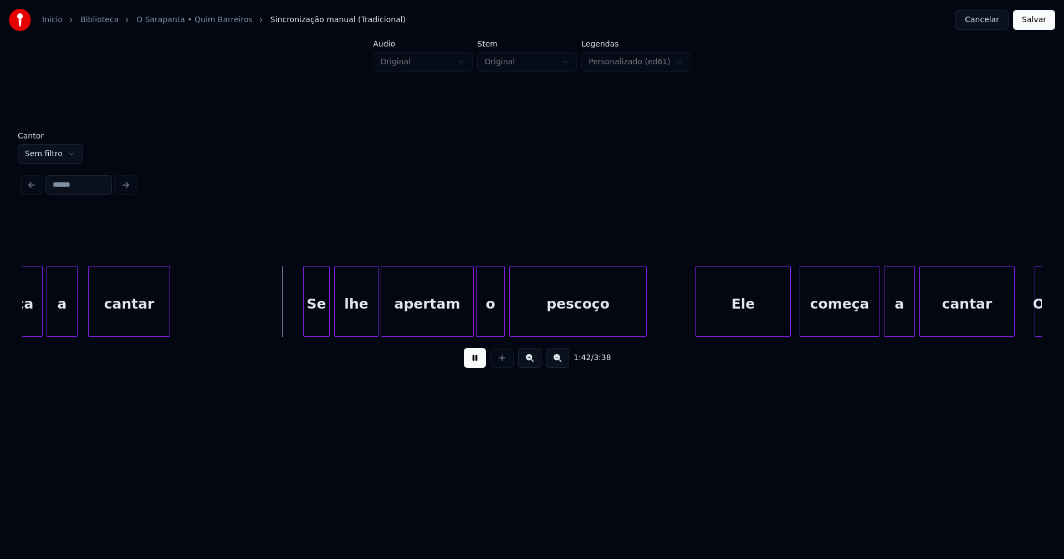
scroll to position [0, 11131]
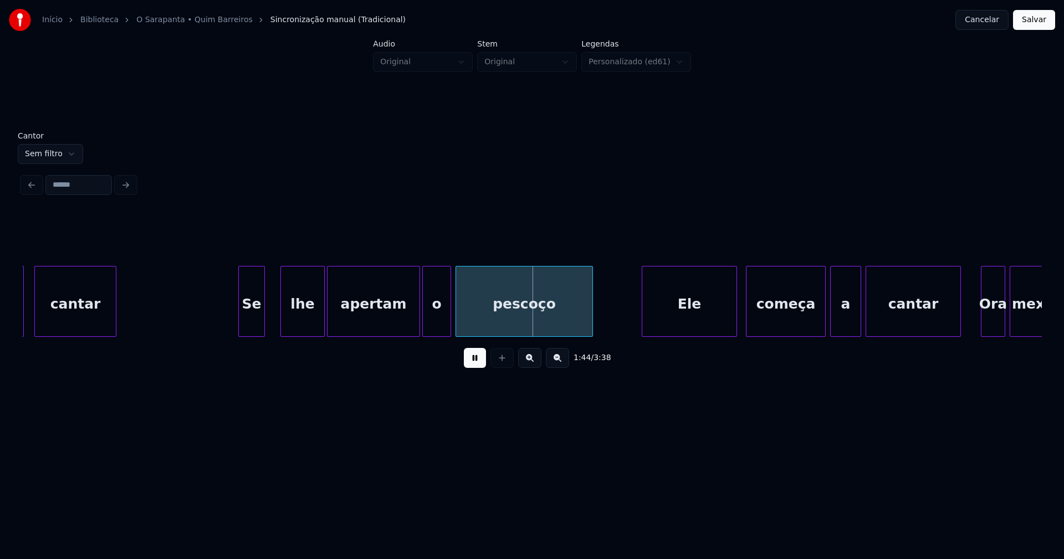
click at [247, 320] on div "Se" at bounding box center [252, 304] width 26 height 75
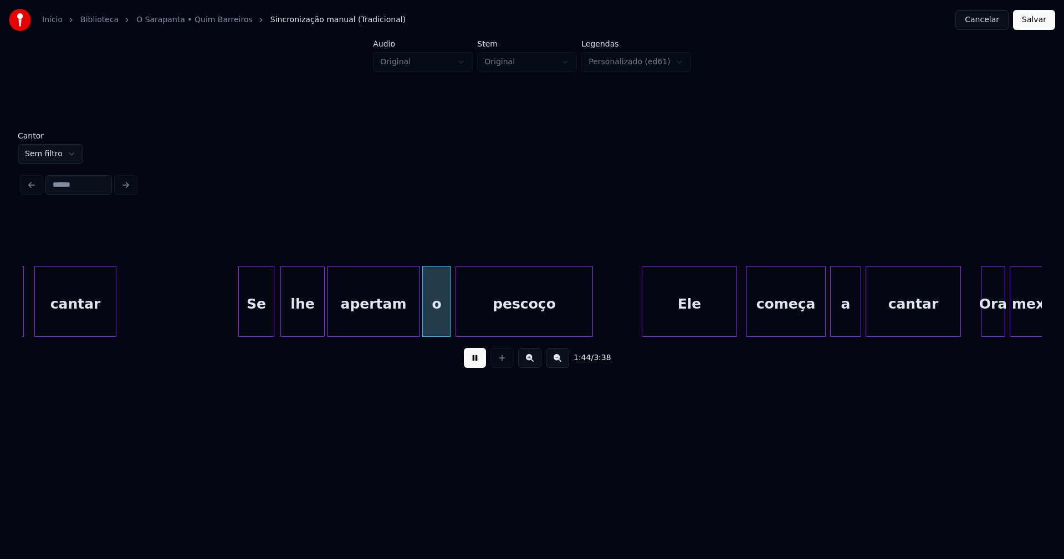
click at [273, 315] on div at bounding box center [272, 302] width 3 height 70
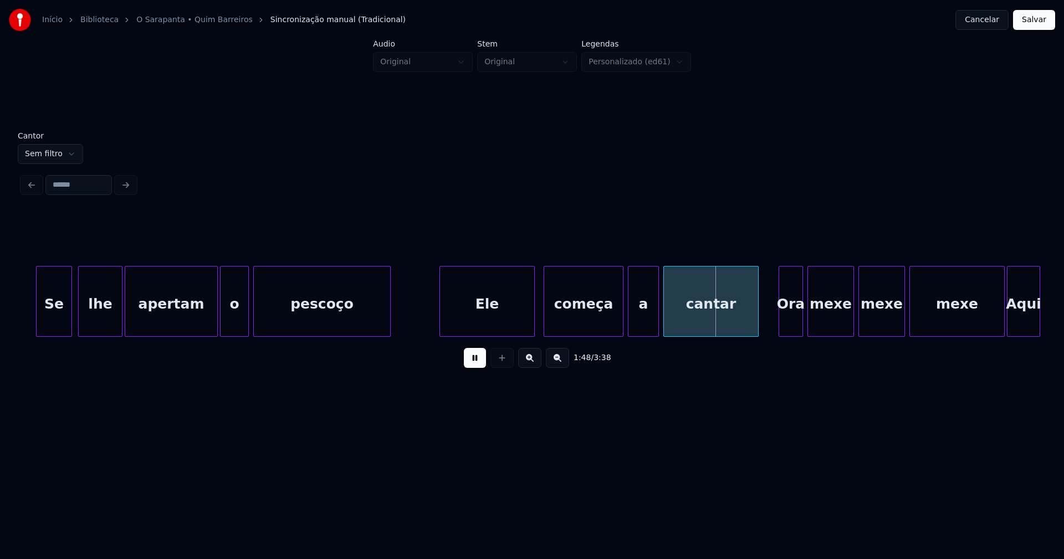
scroll to position [0, 11495]
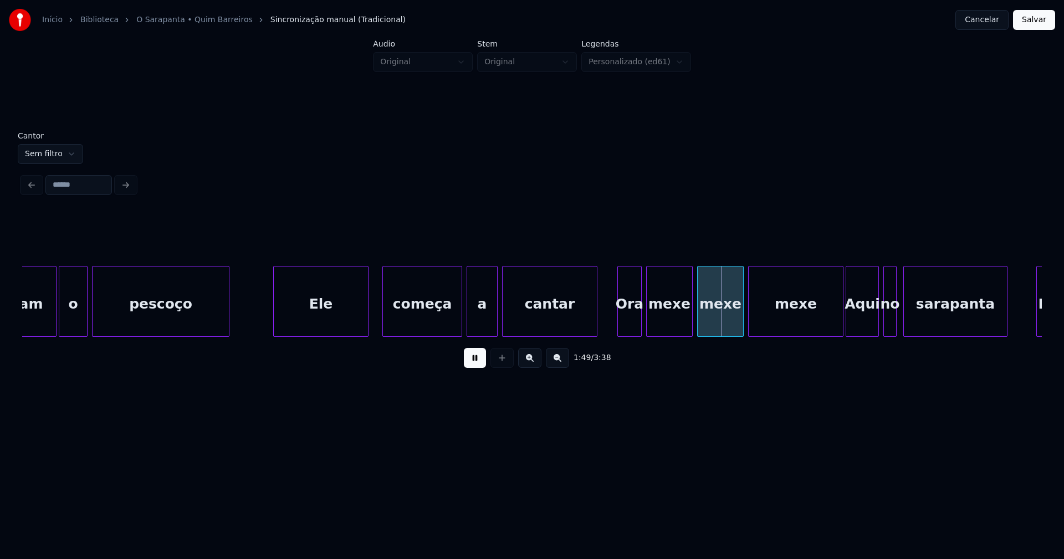
click at [322, 315] on div "Ele" at bounding box center [321, 304] width 94 height 75
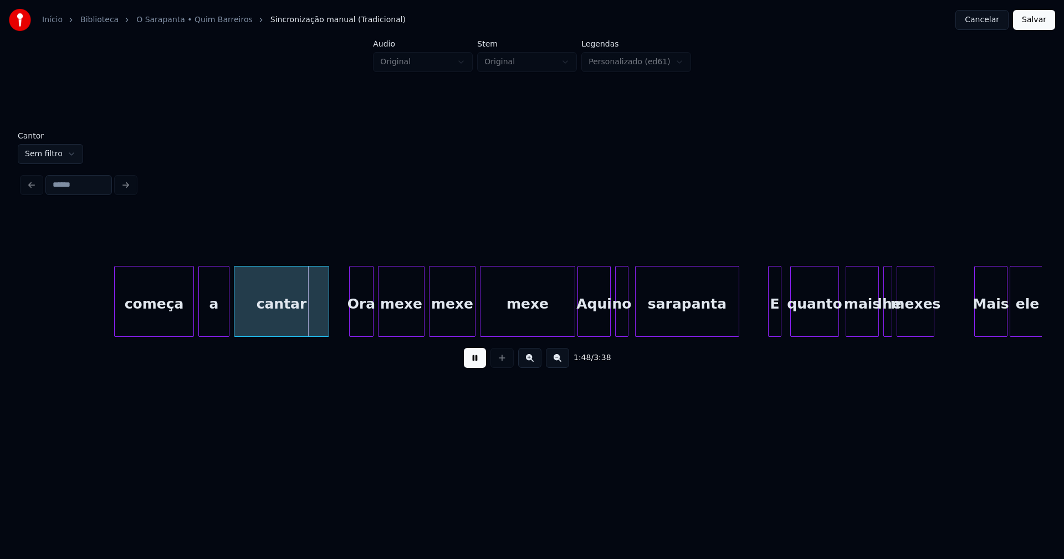
scroll to position [0, 12033]
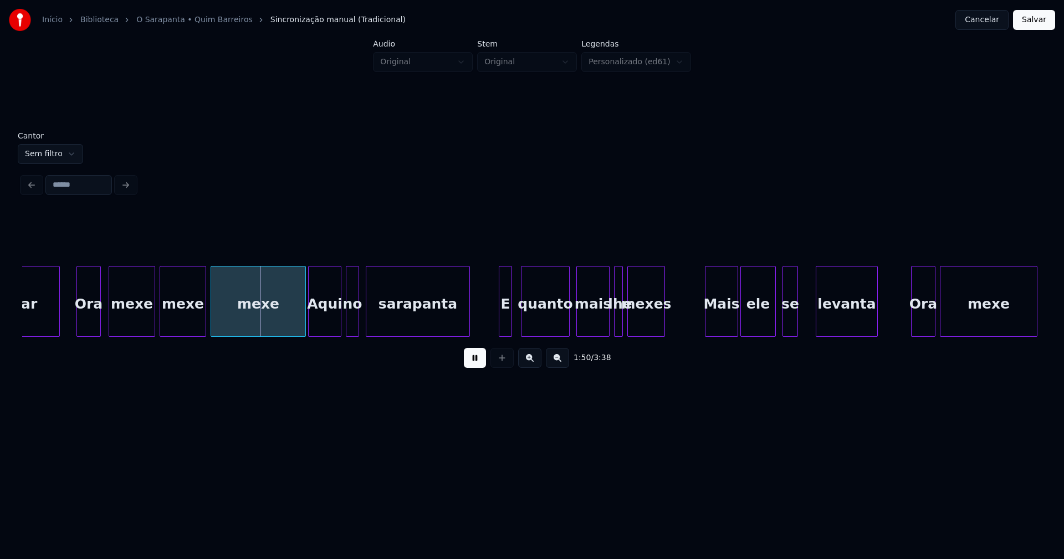
click at [89, 324] on div "Ora" at bounding box center [88, 304] width 23 height 75
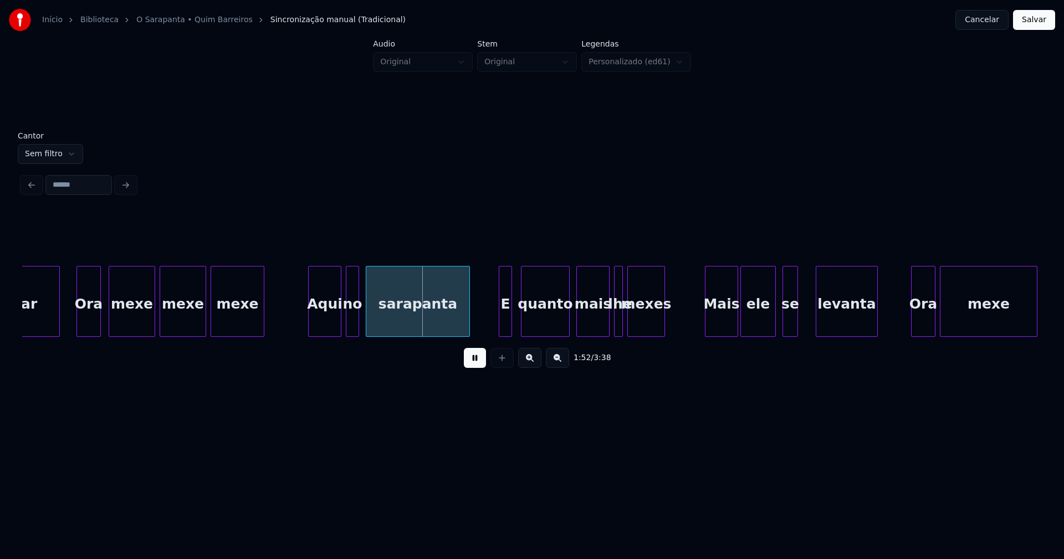
click at [261, 332] on div "mexe" at bounding box center [238, 301] width 54 height 71
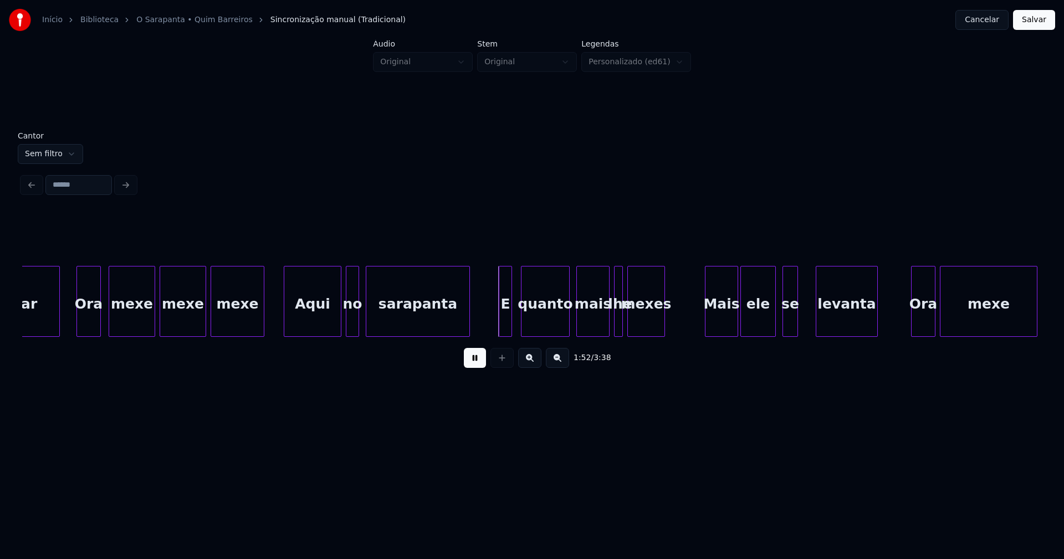
click at [286, 326] on div at bounding box center [285, 302] width 3 height 70
click at [370, 318] on div at bounding box center [370, 302] width 3 height 70
click at [362, 313] on div at bounding box center [362, 302] width 3 height 70
click at [496, 319] on div at bounding box center [494, 302] width 3 height 70
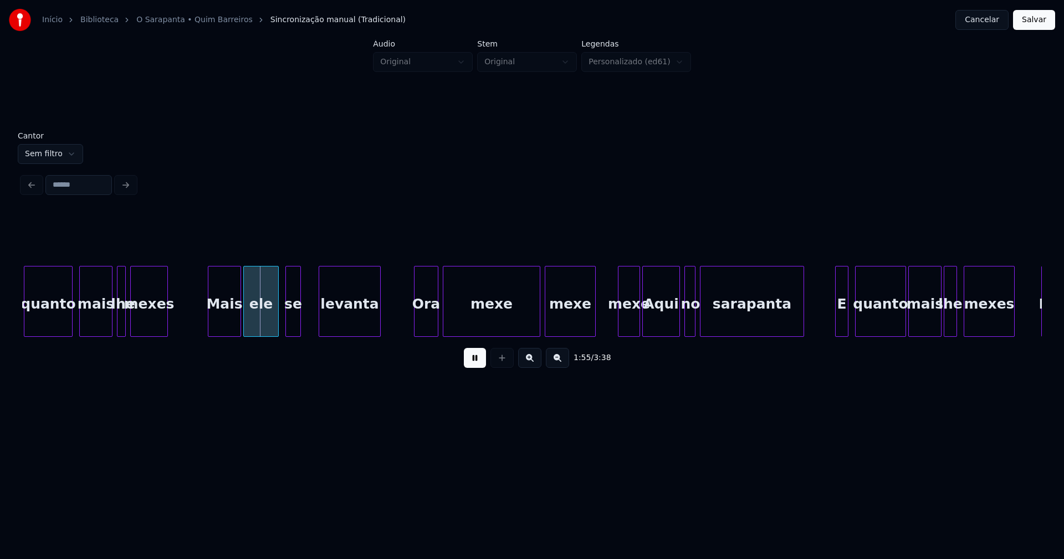
scroll to position [0, 12557]
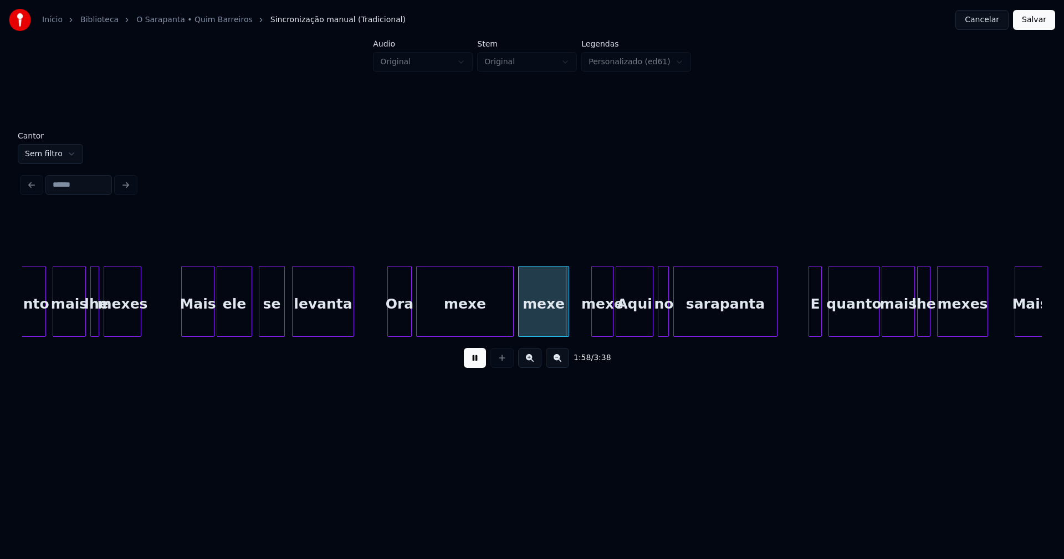
click at [281, 320] on div at bounding box center [282, 302] width 3 height 70
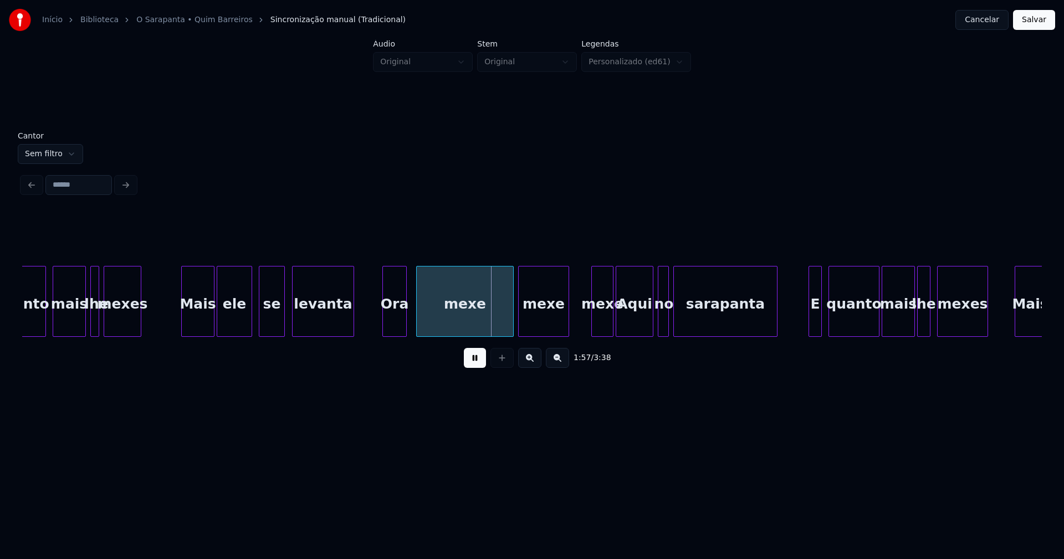
click at [395, 324] on div "Ora" at bounding box center [394, 304] width 23 height 75
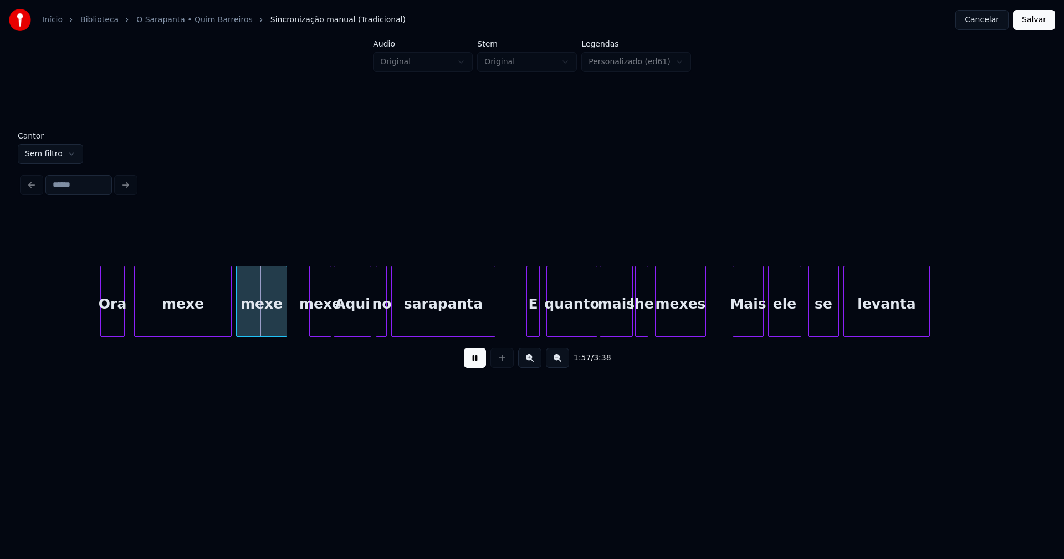
scroll to position [0, 12893]
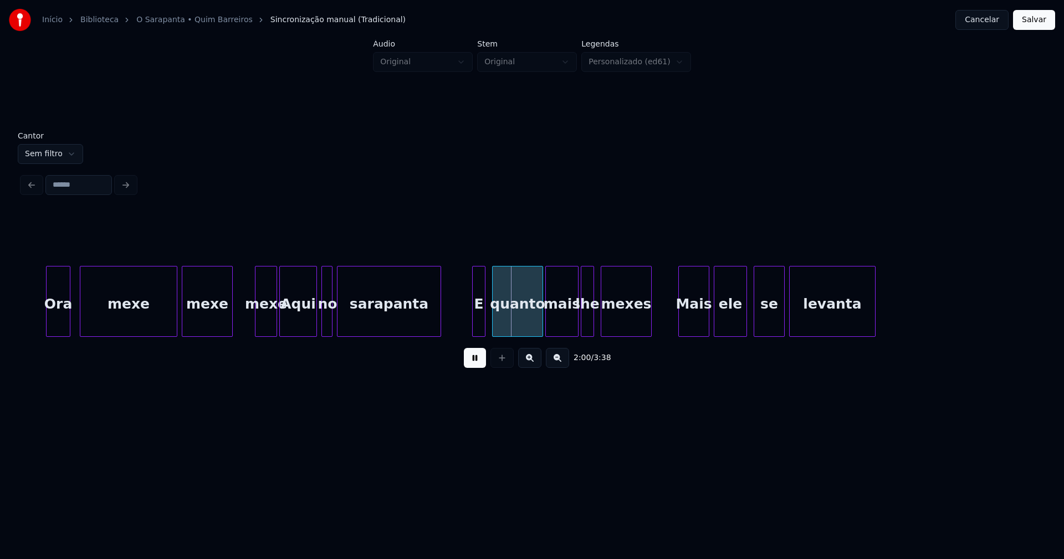
click at [467, 365] on button at bounding box center [475, 358] width 22 height 20
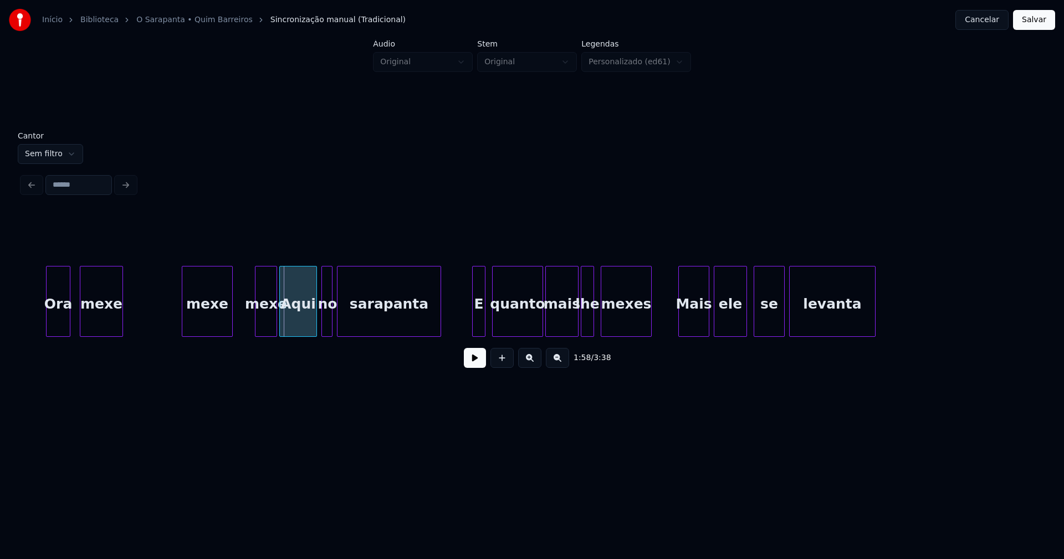
click at [120, 332] on div at bounding box center [120, 302] width 3 height 70
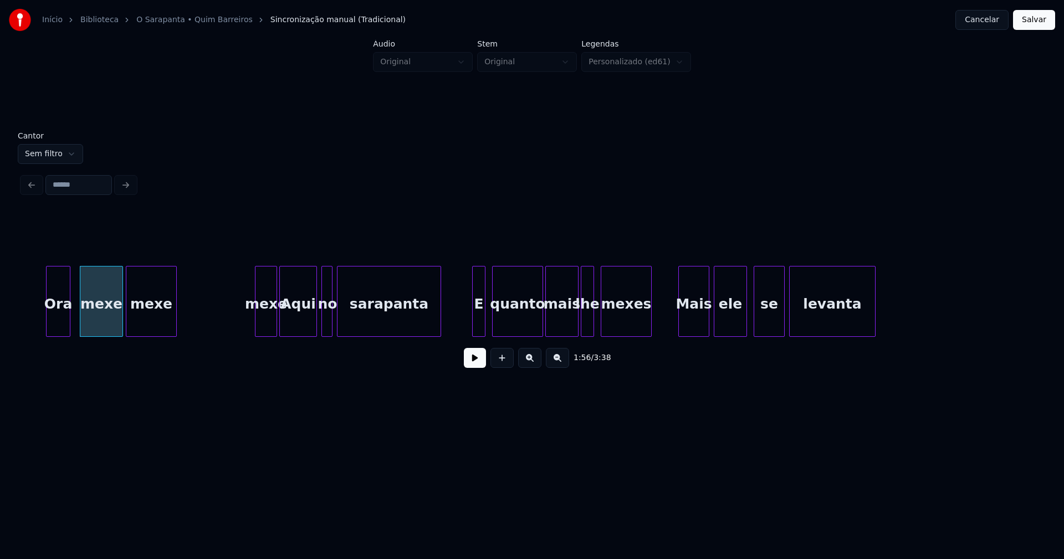
click at [149, 328] on div "mexe" at bounding box center [151, 304] width 50 height 75
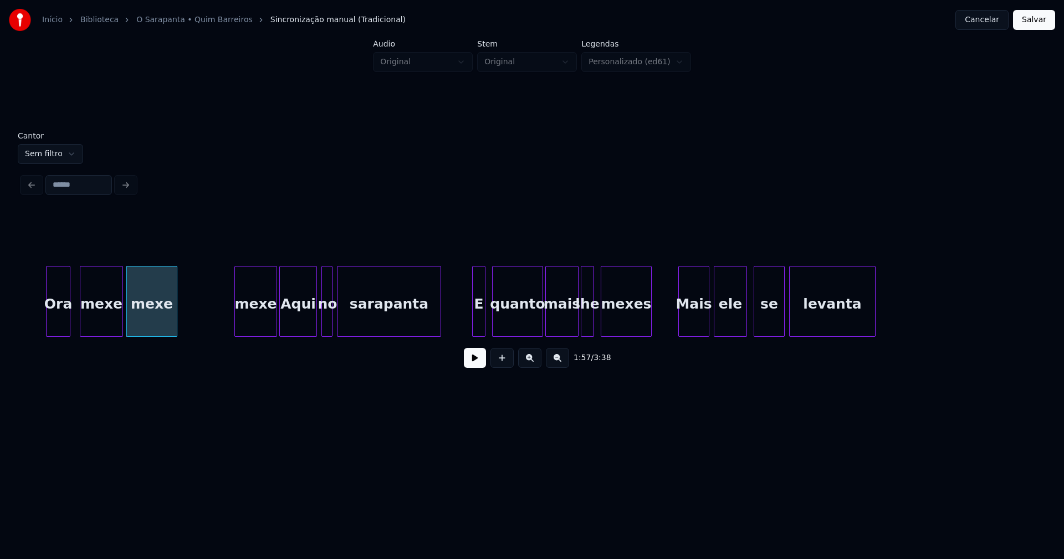
click at [237, 322] on div at bounding box center [236, 302] width 3 height 70
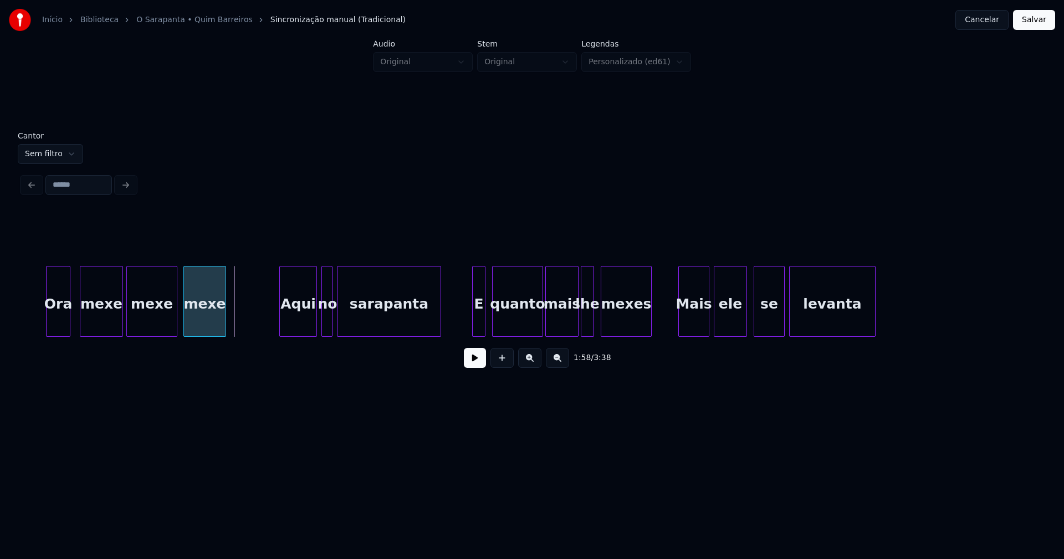
click at [210, 336] on div "Ora mexe mexe mexe Aqui no sarapanta E quanto mais lhe mexes Mais ele se levanta" at bounding box center [532, 301] width 1020 height 71
click at [235, 314] on div at bounding box center [235, 302] width 3 height 70
click at [252, 324] on div at bounding box center [252, 302] width 3 height 70
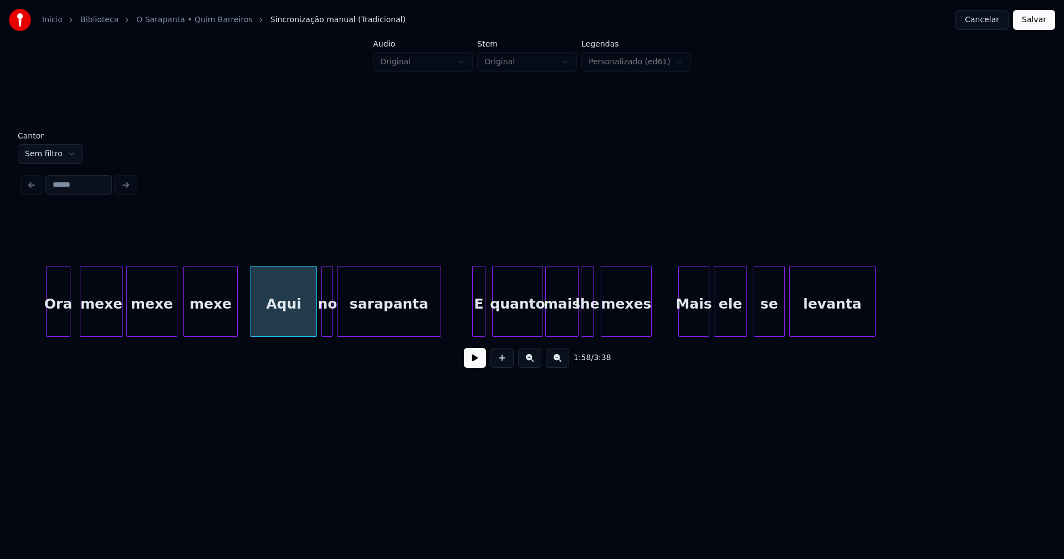
drag, startPoint x: 468, startPoint y: 364, endPoint x: 440, endPoint y: 370, distance: 29.4
click at [468, 365] on button at bounding box center [475, 358] width 22 height 20
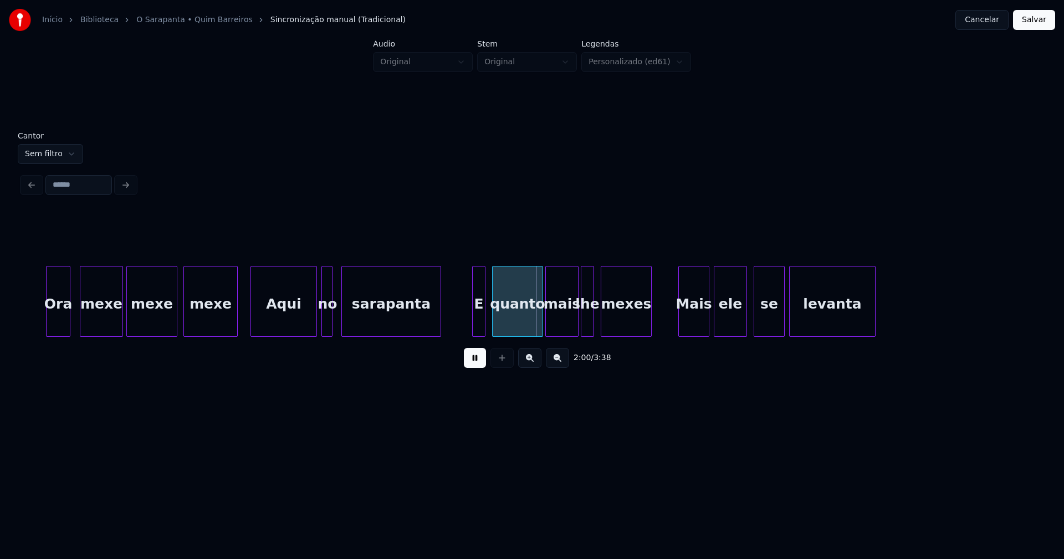
click at [343, 319] on div at bounding box center [343, 302] width 3 height 70
click at [336, 320] on div at bounding box center [335, 302] width 3 height 70
click at [465, 323] on div at bounding box center [466, 302] width 3 height 70
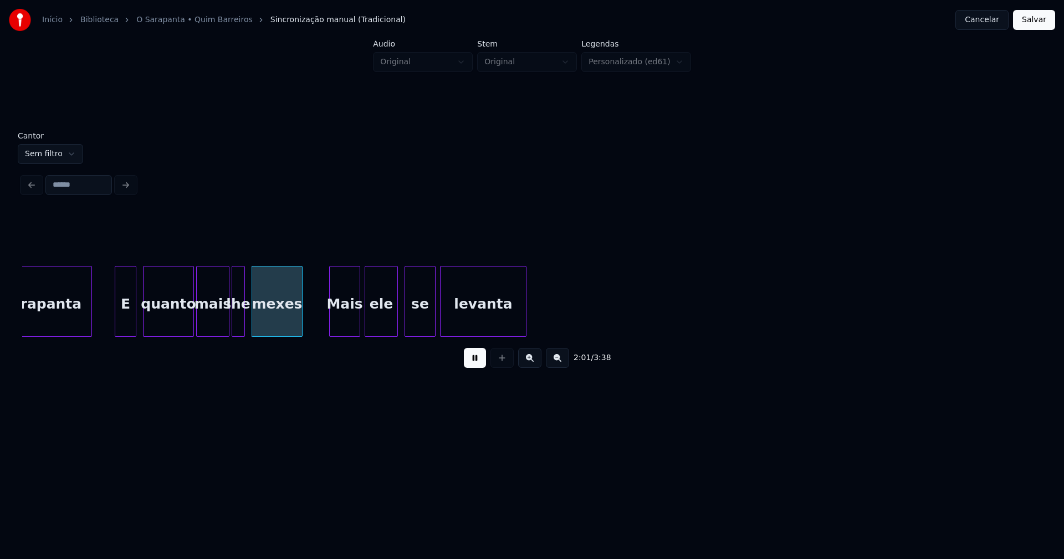
scroll to position [0, 13350]
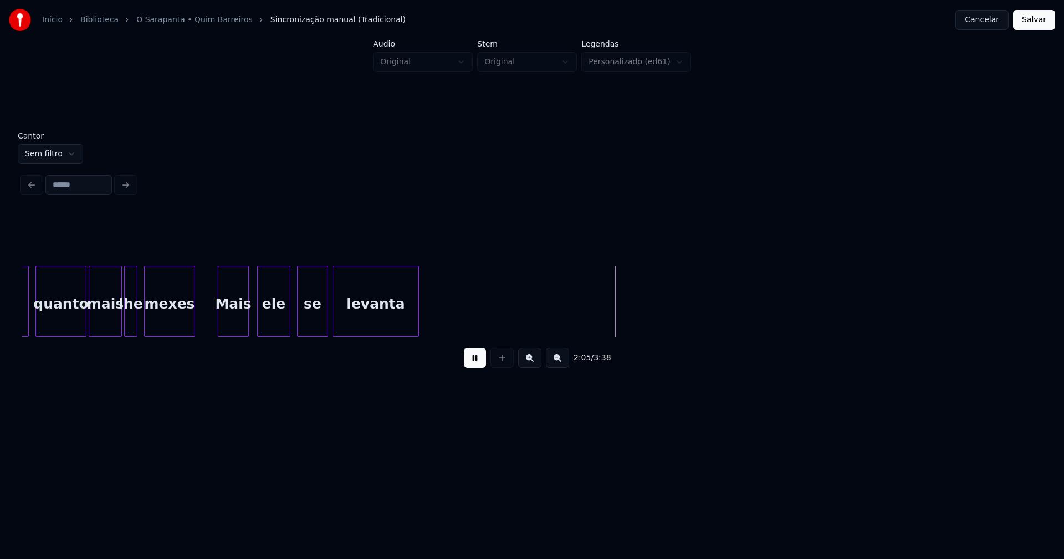
click at [231, 328] on div "Mais" at bounding box center [233, 304] width 30 height 75
click at [267, 328] on div "ele" at bounding box center [270, 304] width 32 height 75
click at [301, 329] on div "se" at bounding box center [306, 304] width 30 height 75
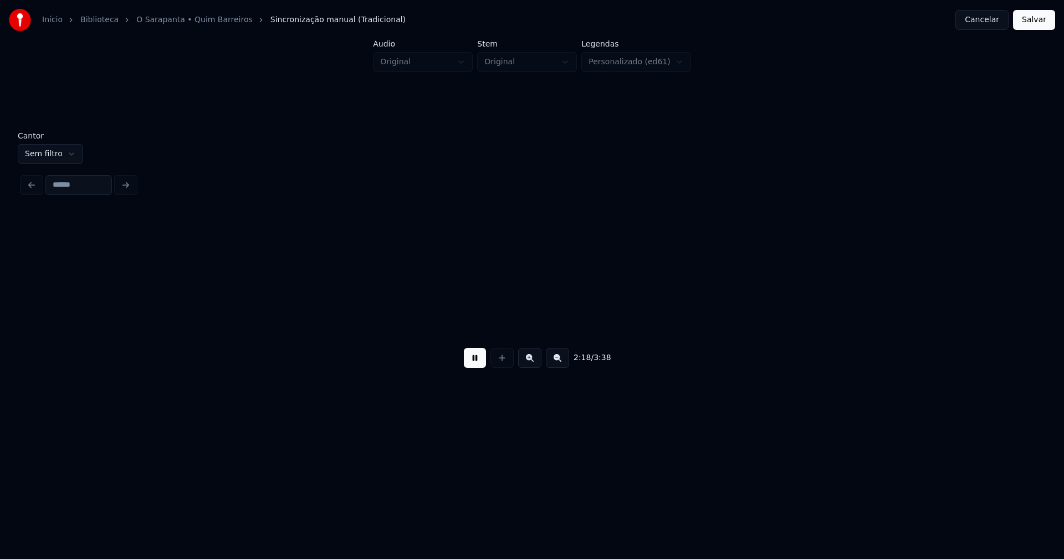
scroll to position [0, 15392]
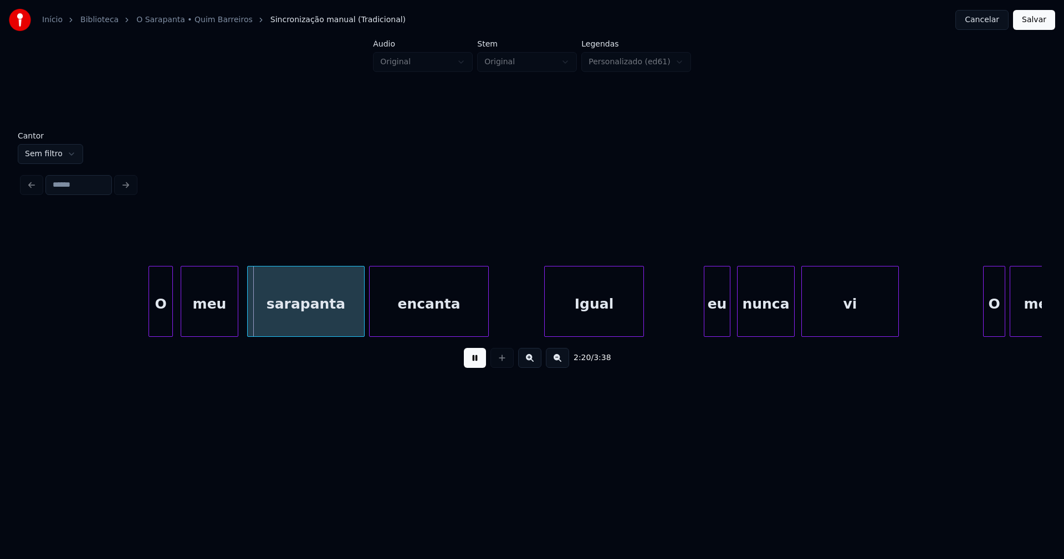
click at [160, 327] on div "O" at bounding box center [160, 304] width 23 height 75
click at [174, 319] on div at bounding box center [174, 302] width 3 height 70
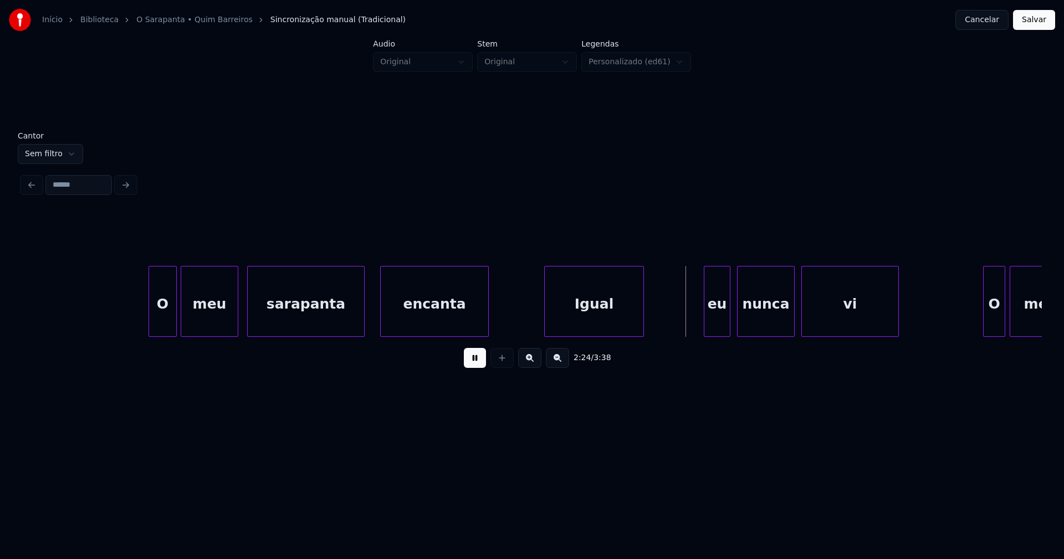
click at [381, 308] on div at bounding box center [382, 302] width 3 height 70
click at [371, 310] on div at bounding box center [369, 302] width 3 height 70
click at [611, 318] on div "Igual" at bounding box center [590, 304] width 99 height 75
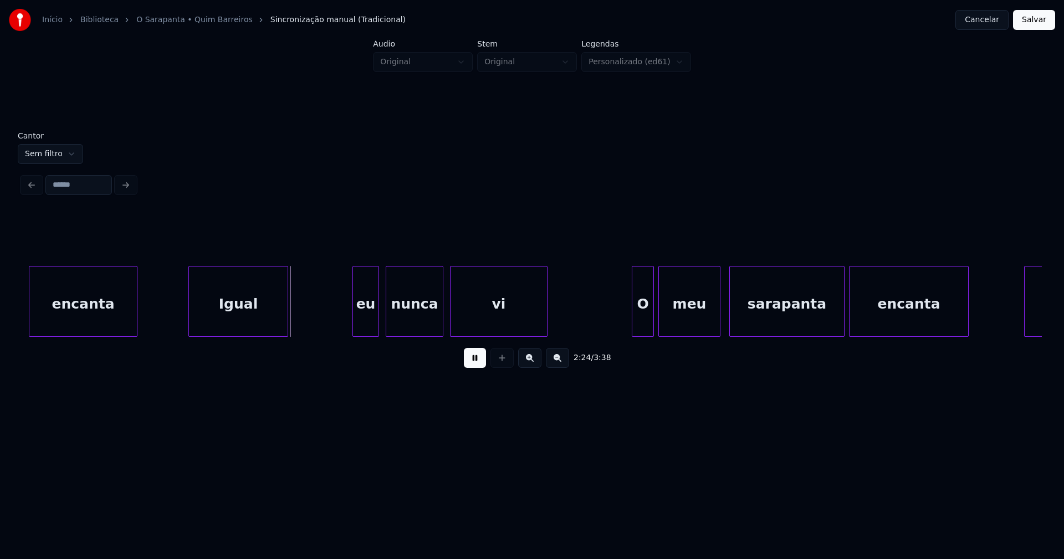
scroll to position [0, 15784]
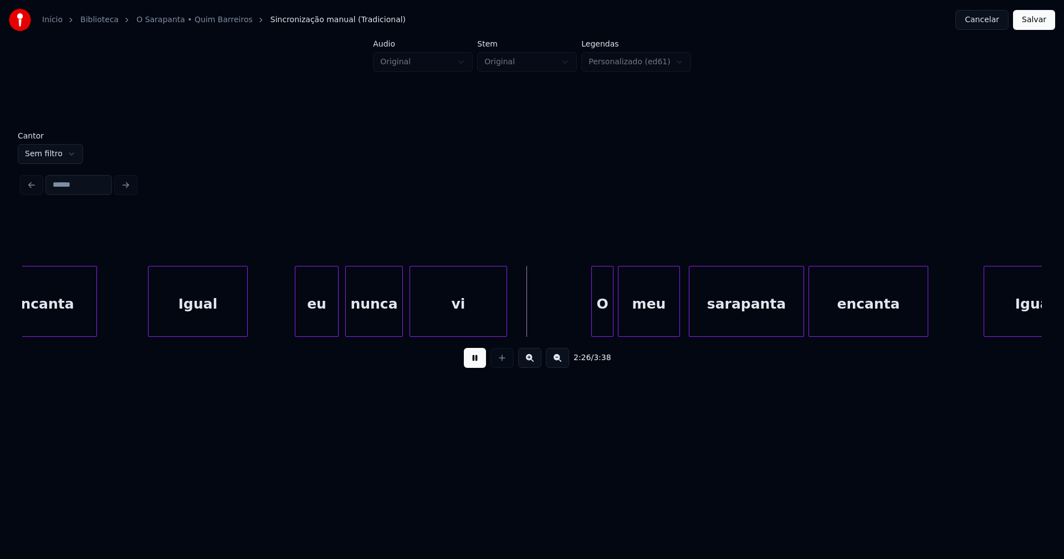
click at [297, 312] on div at bounding box center [297, 302] width 3 height 70
click at [584, 325] on div at bounding box center [584, 302] width 3 height 70
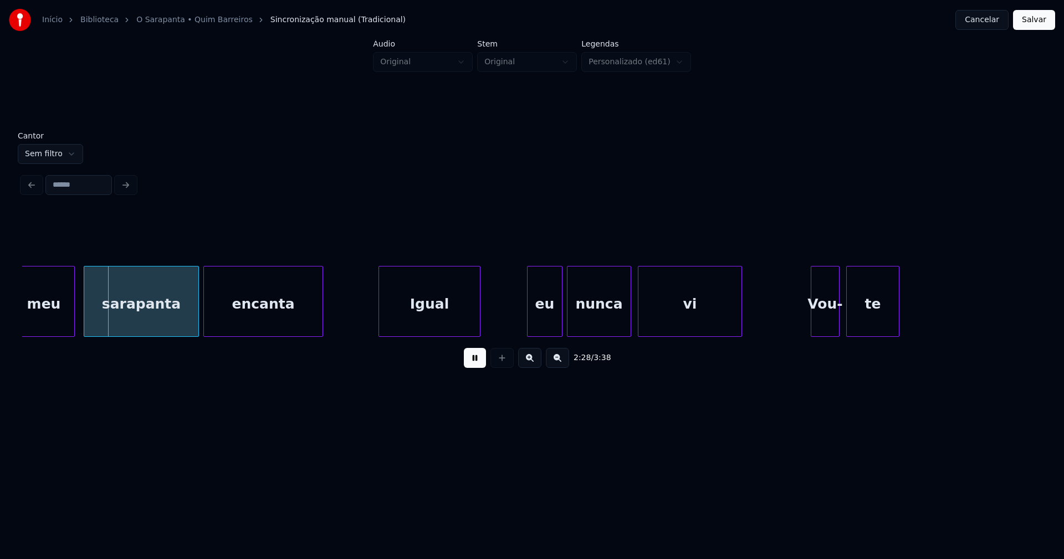
scroll to position [0, 16483]
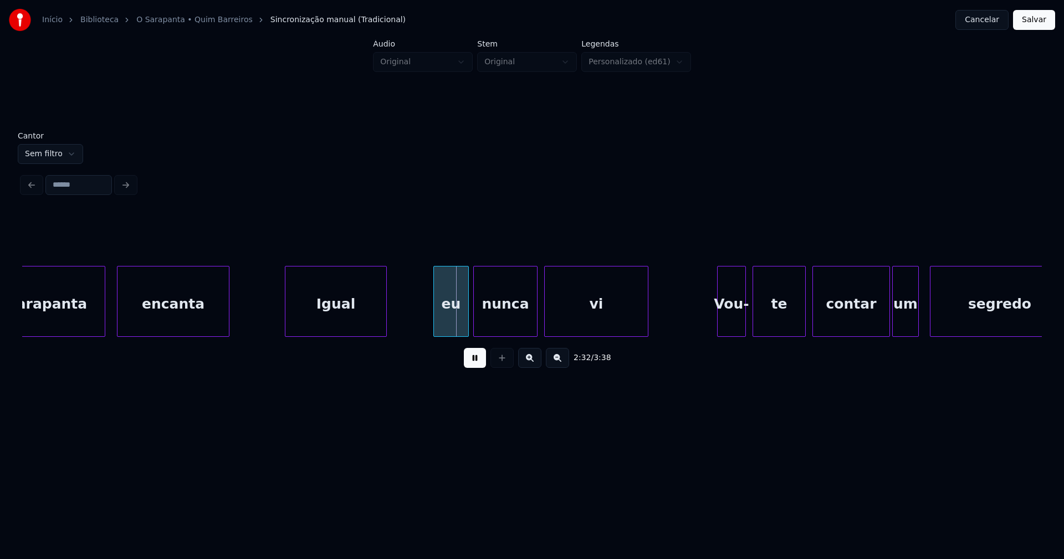
click at [118, 314] on div at bounding box center [119, 302] width 3 height 70
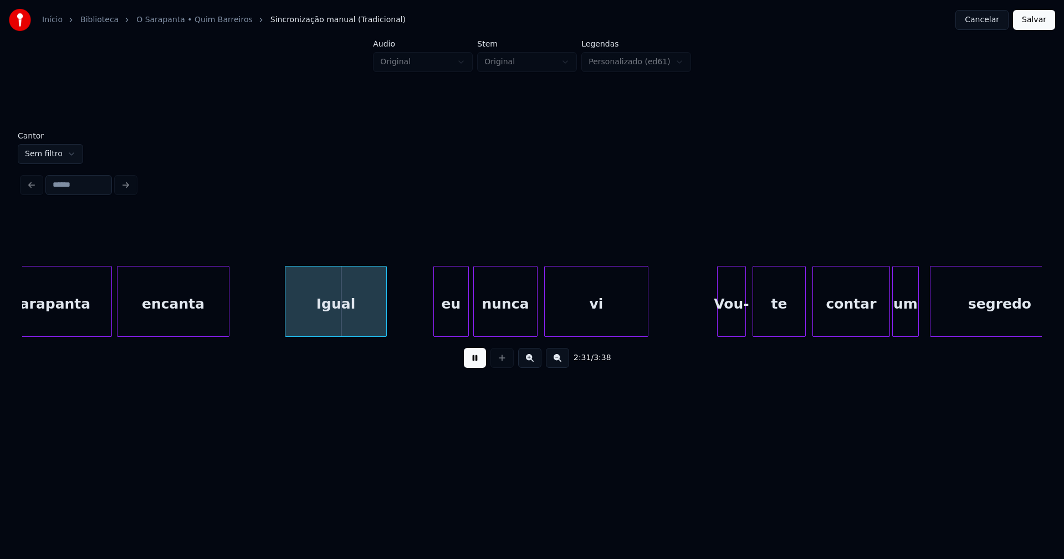
click at [110, 312] on div at bounding box center [109, 302] width 3 height 70
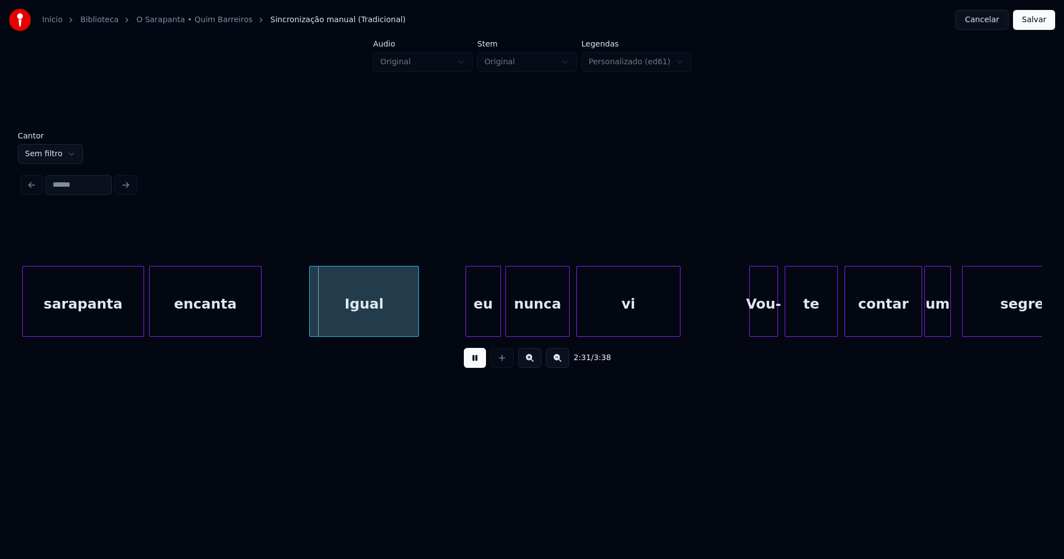
click at [310, 318] on div at bounding box center [311, 302] width 3 height 70
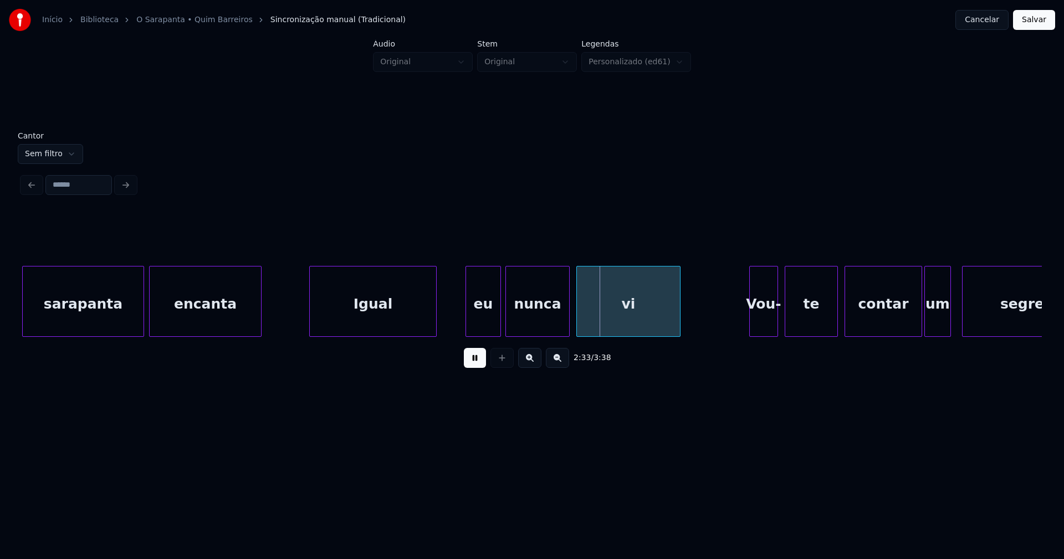
click at [436, 307] on div at bounding box center [434, 302] width 3 height 70
click at [426, 319] on div at bounding box center [424, 302] width 3 height 70
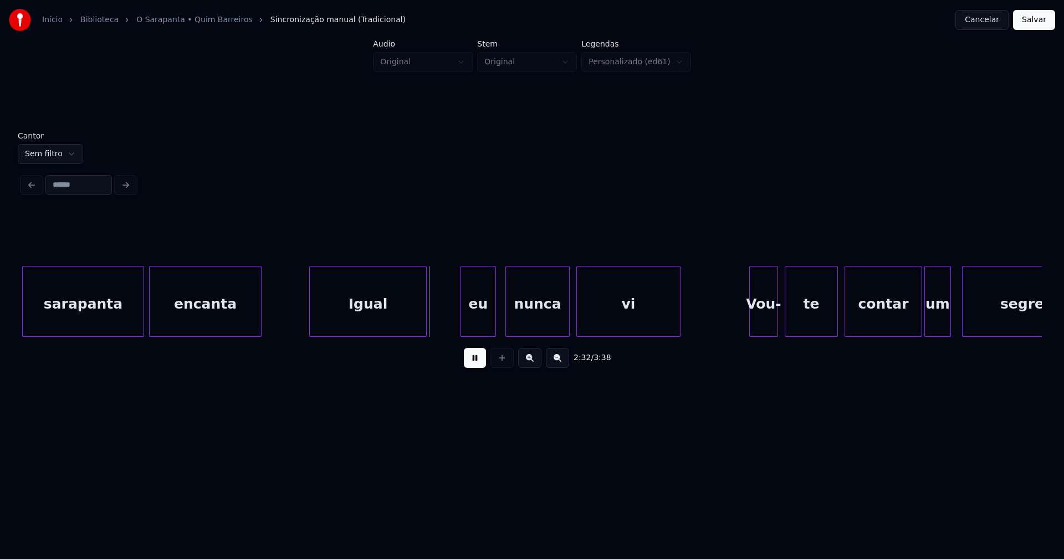
click at [483, 324] on div "eu" at bounding box center [478, 304] width 34 height 75
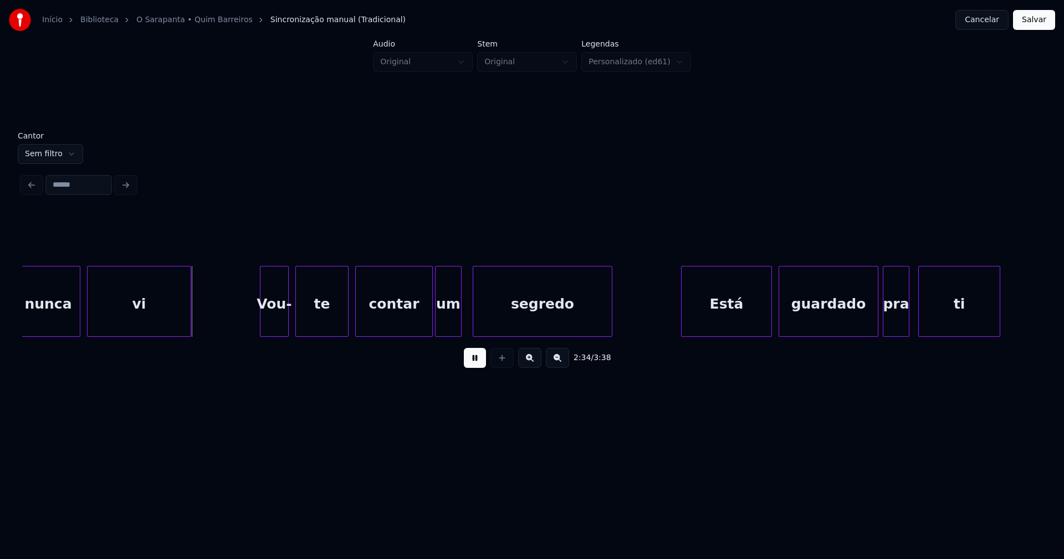
scroll to position [0, 16967]
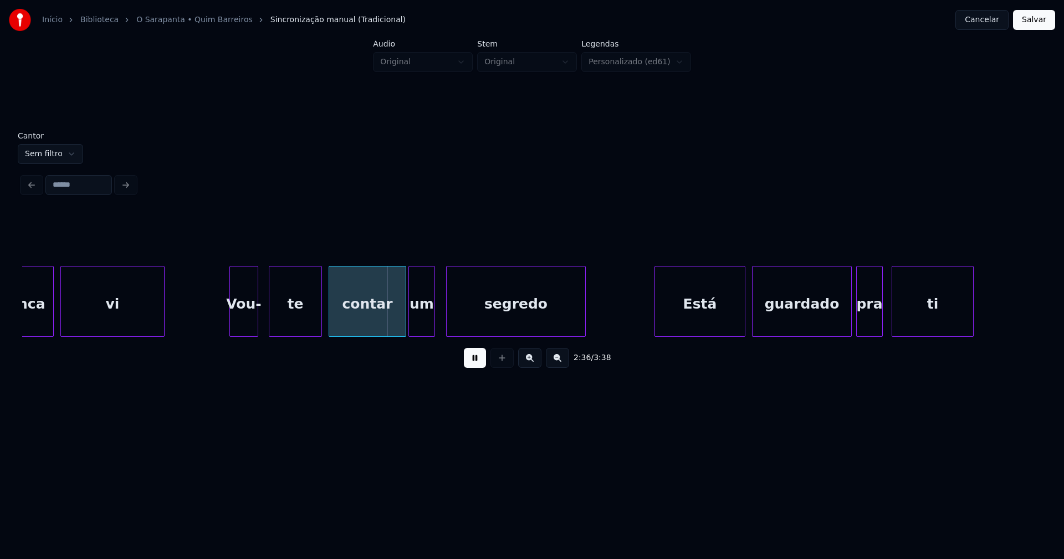
click at [243, 324] on div "Vou-" at bounding box center [244, 304] width 28 height 75
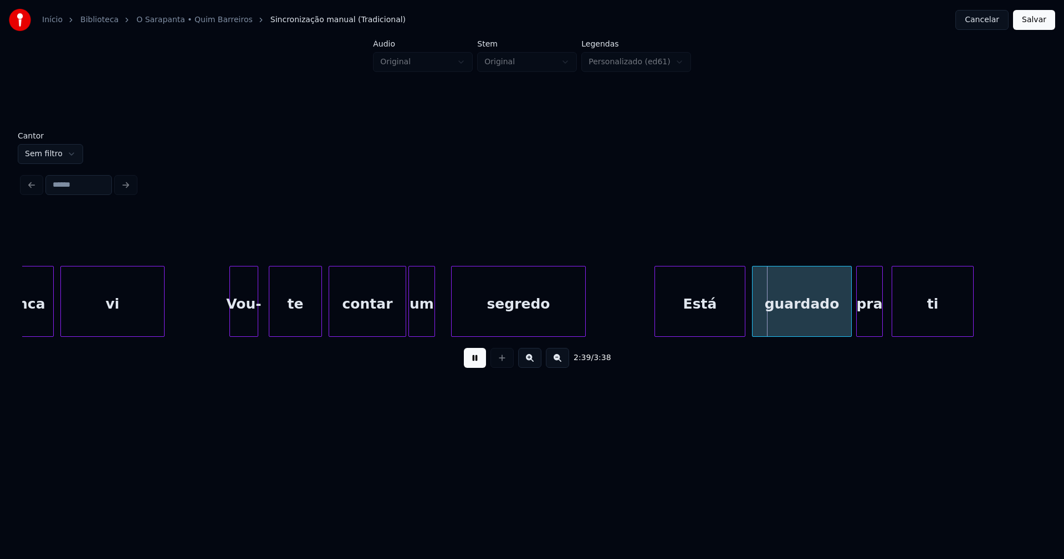
click at [452, 323] on div at bounding box center [453, 302] width 3 height 70
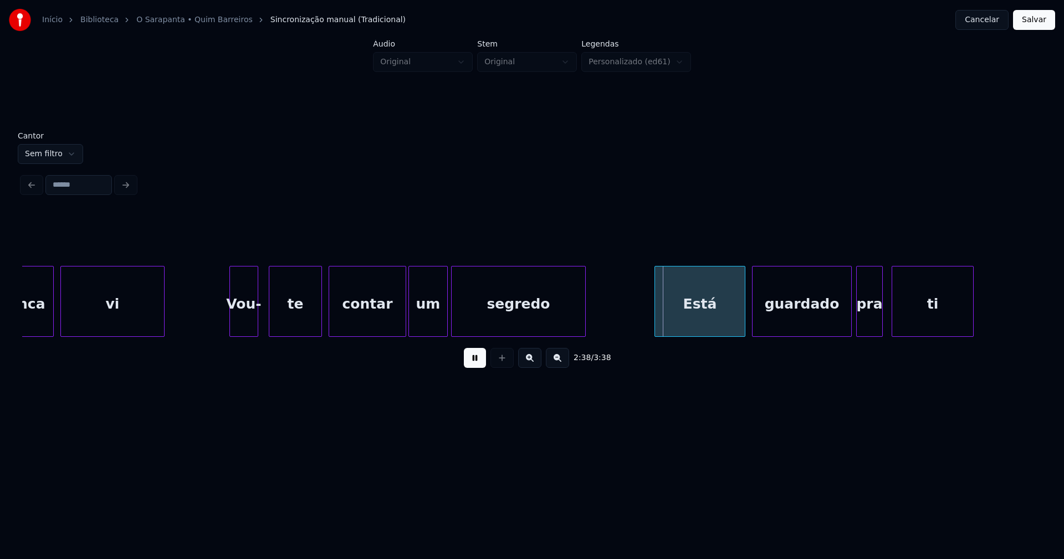
click at [446, 319] on div at bounding box center [445, 302] width 3 height 70
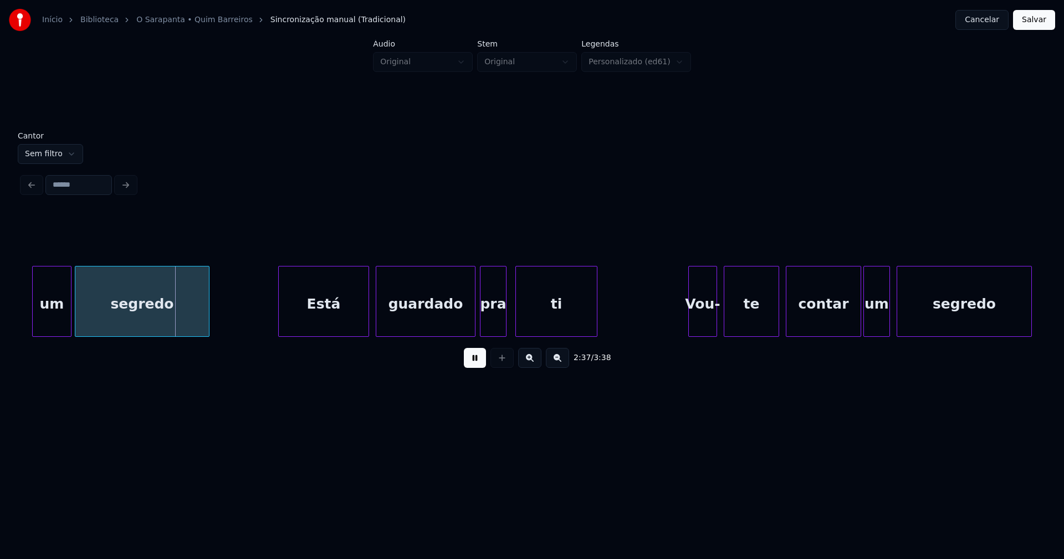
scroll to position [0, 17397]
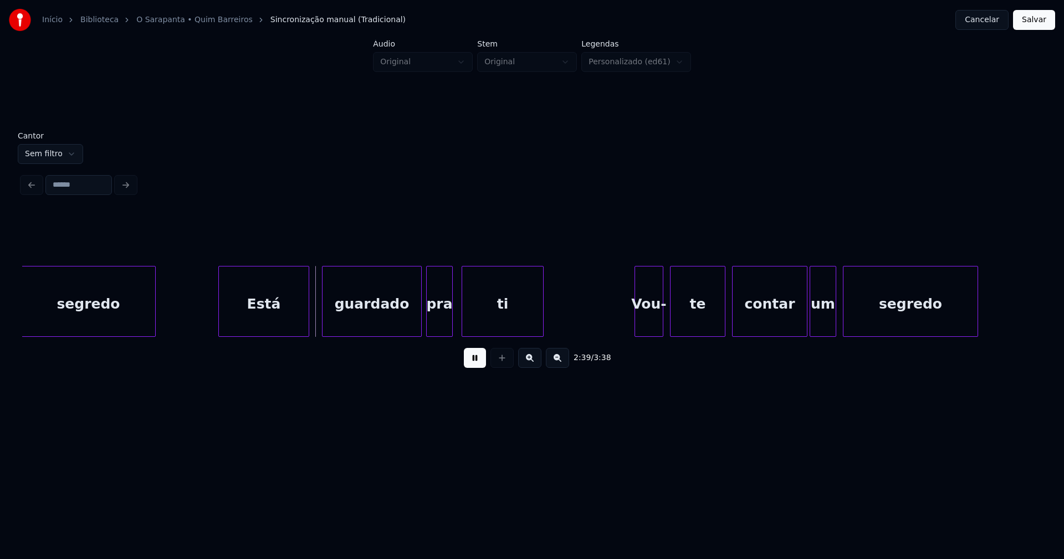
click at [266, 319] on div "Está" at bounding box center [264, 304] width 90 height 75
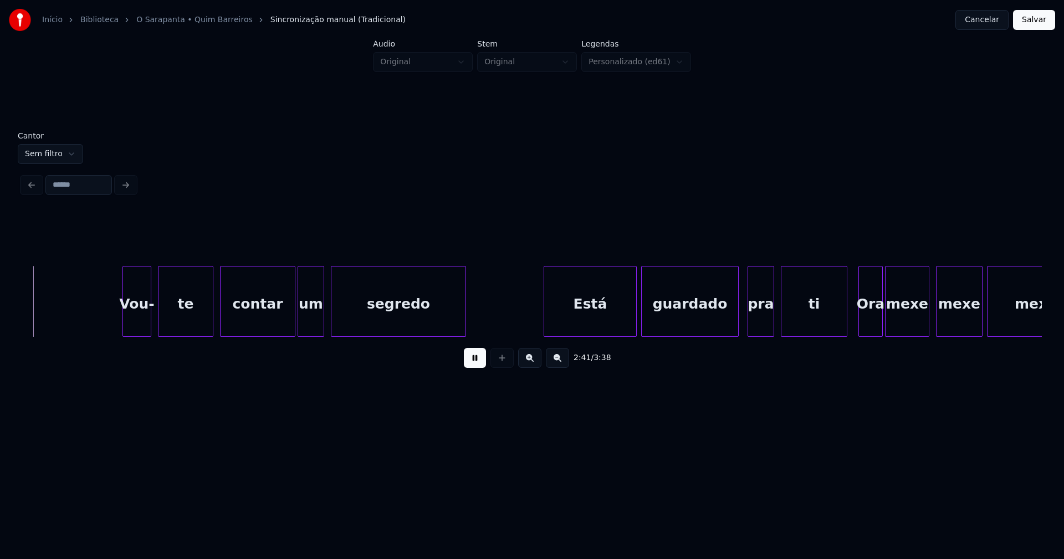
scroll to position [0, 17920]
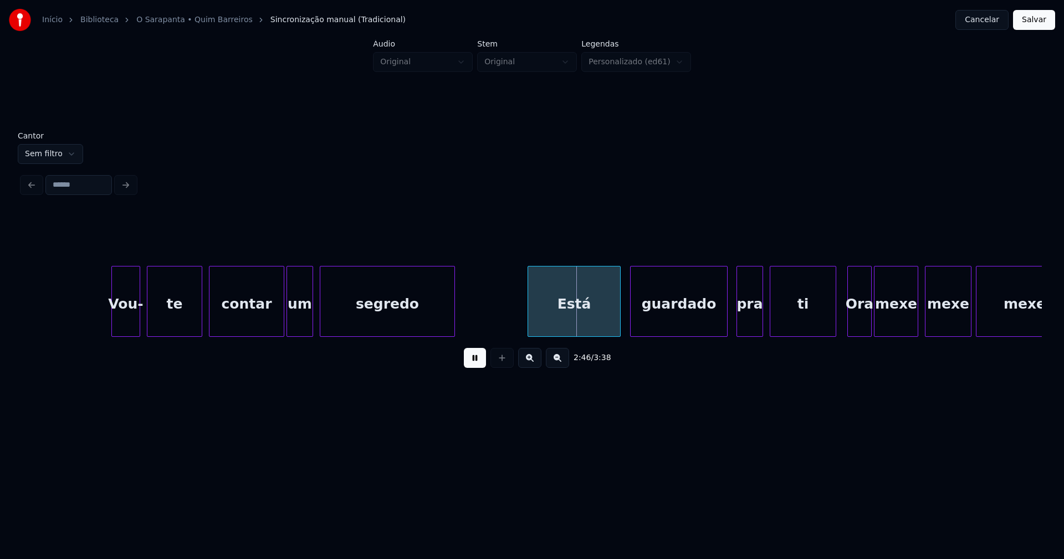
click at [585, 326] on div "Está" at bounding box center [574, 304] width 92 height 75
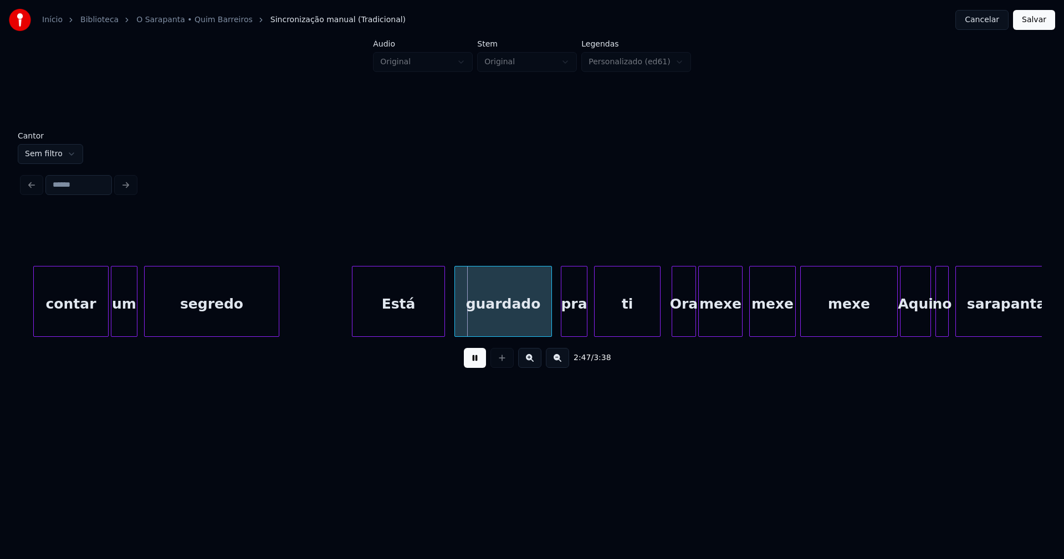
scroll to position [0, 18217]
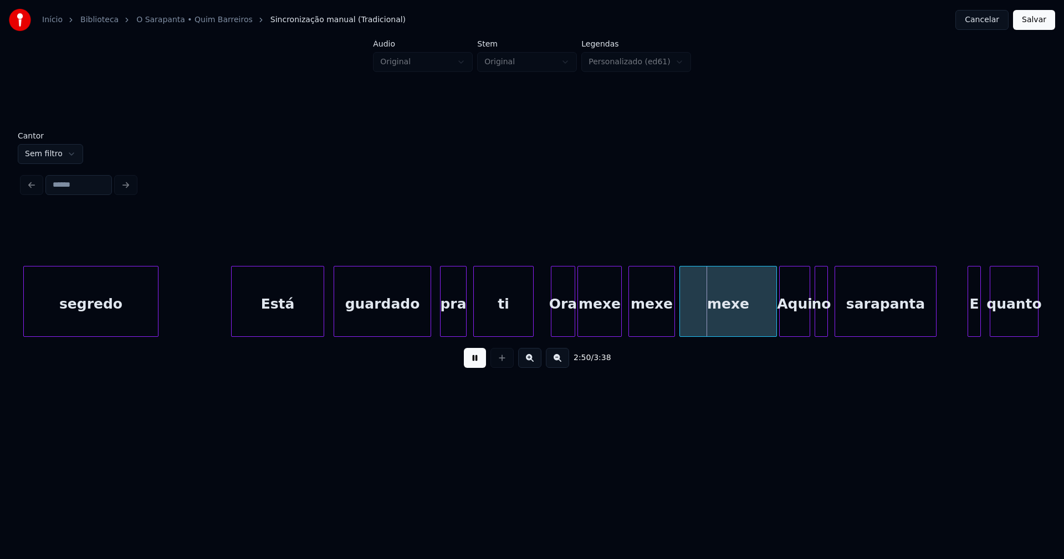
click at [532, 320] on div at bounding box center [531, 302] width 3 height 70
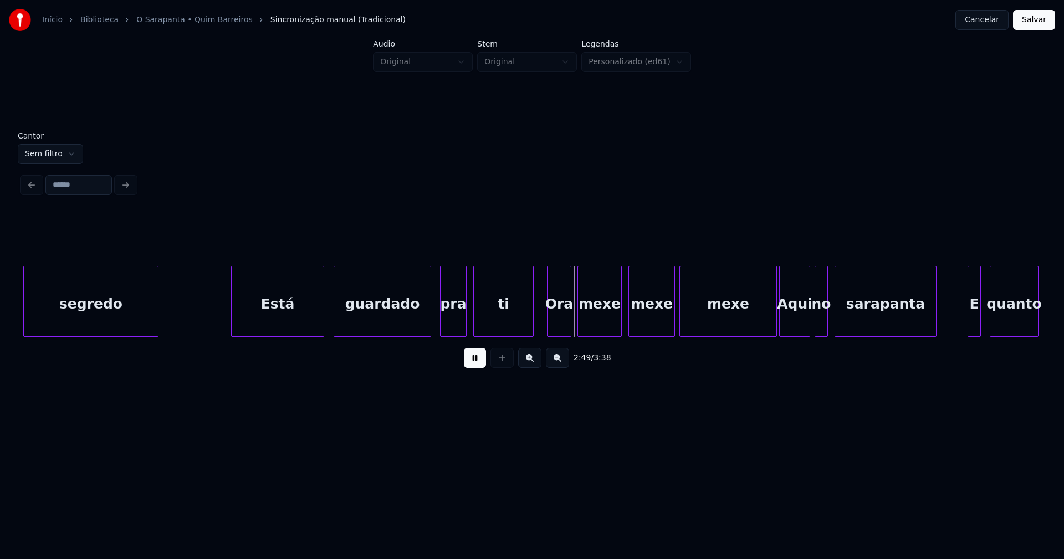
click at [560, 322] on div "Ora" at bounding box center [559, 304] width 23 height 75
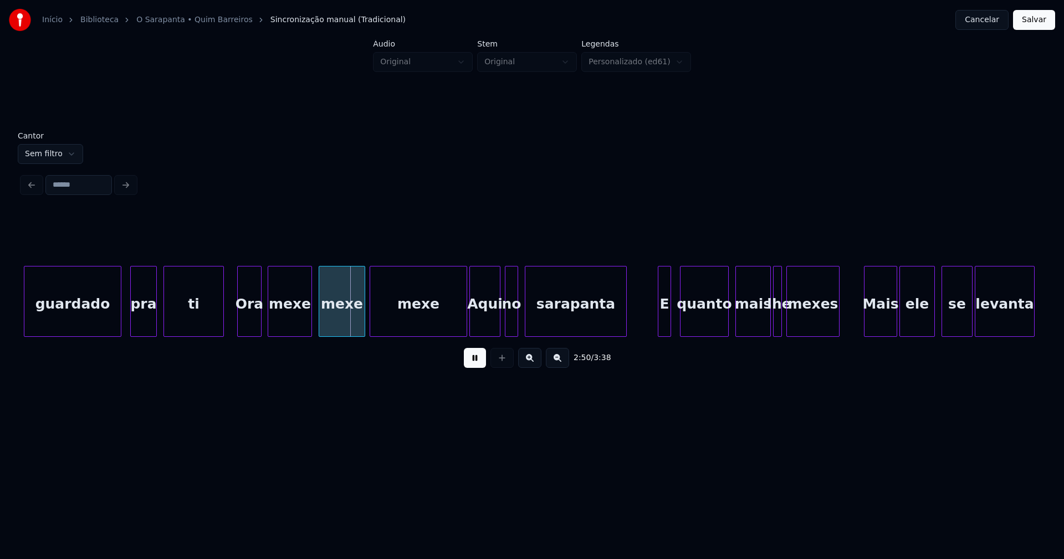
scroll to position [0, 18553]
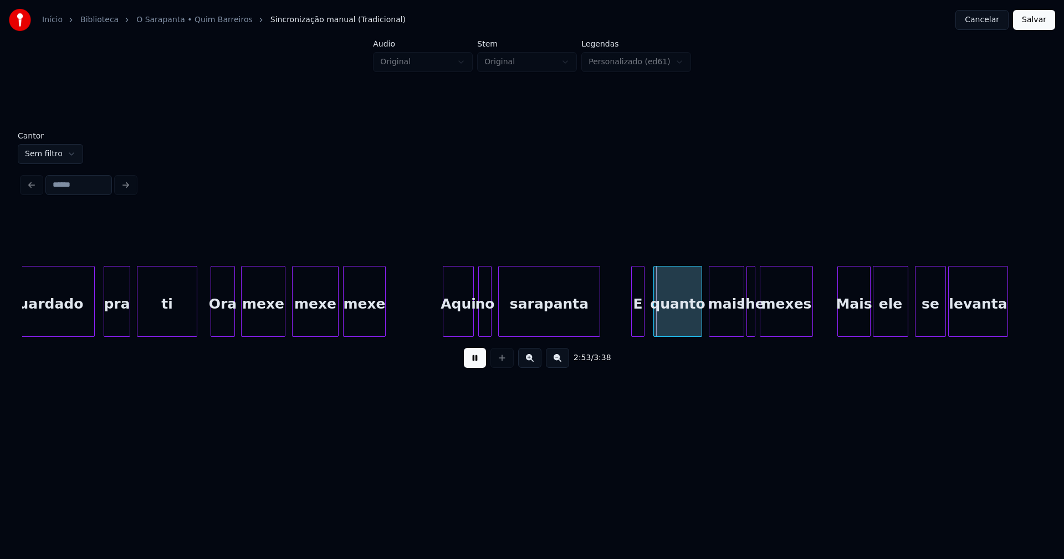
click at [385, 337] on div "guardado pra ti Ora mexe mexe mexe Aqui no sarapanta E quanto mais lhe mexes Ma…" at bounding box center [532, 301] width 1020 height 71
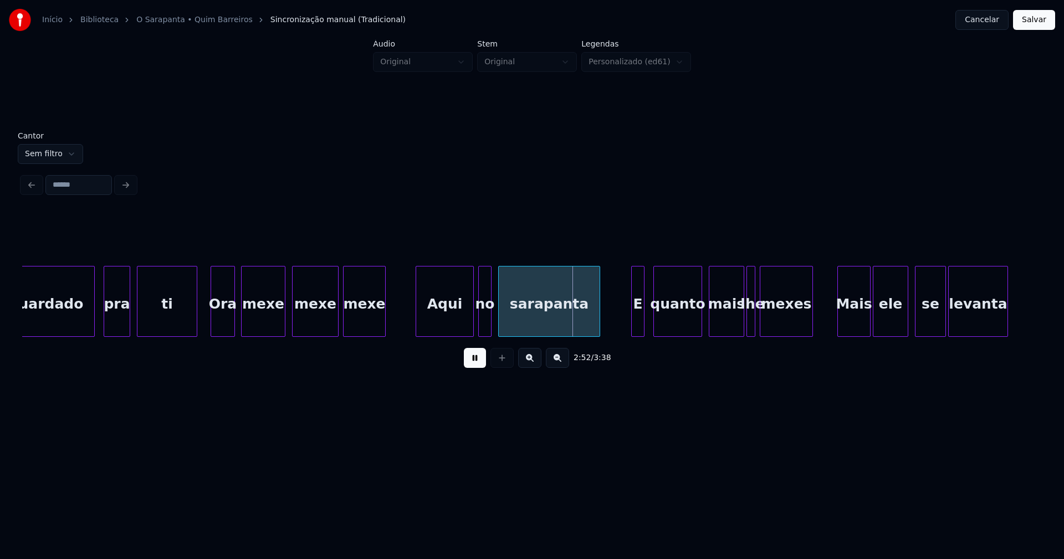
click at [417, 326] on div at bounding box center [417, 302] width 3 height 70
click at [504, 323] on div at bounding box center [503, 302] width 3 height 70
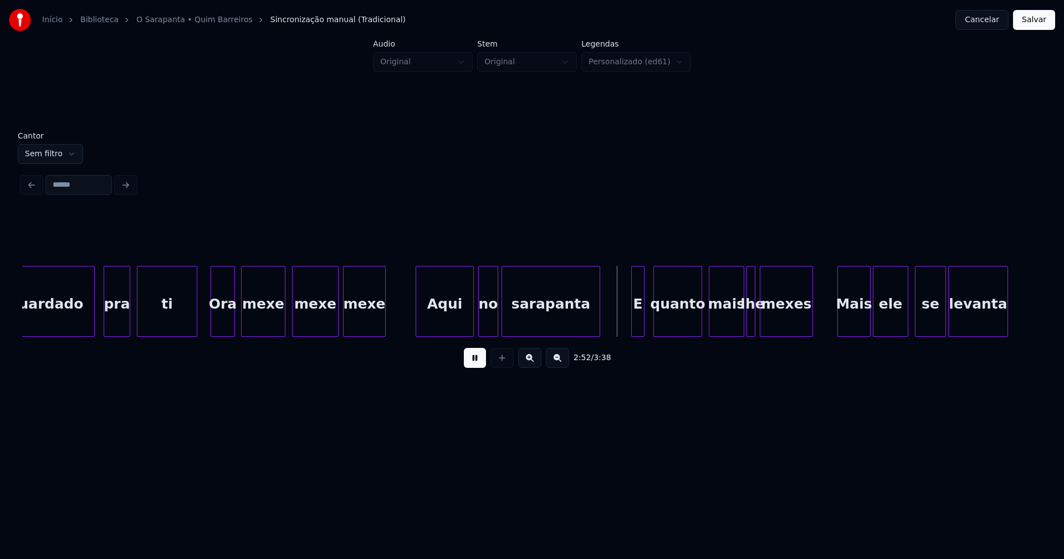
click at [496, 320] on div at bounding box center [496, 302] width 3 height 70
click at [628, 327] on div at bounding box center [627, 302] width 3 height 70
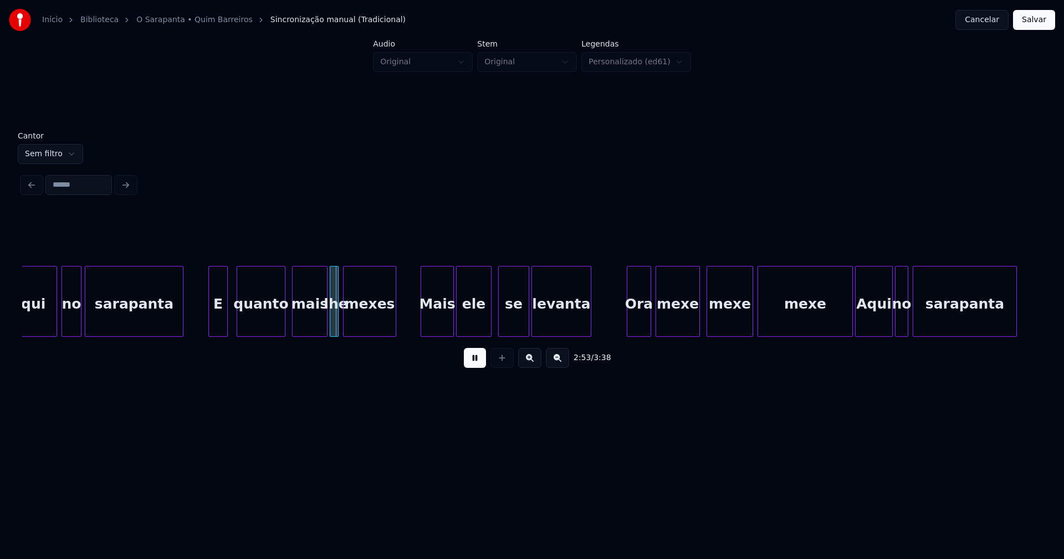
scroll to position [0, 18984]
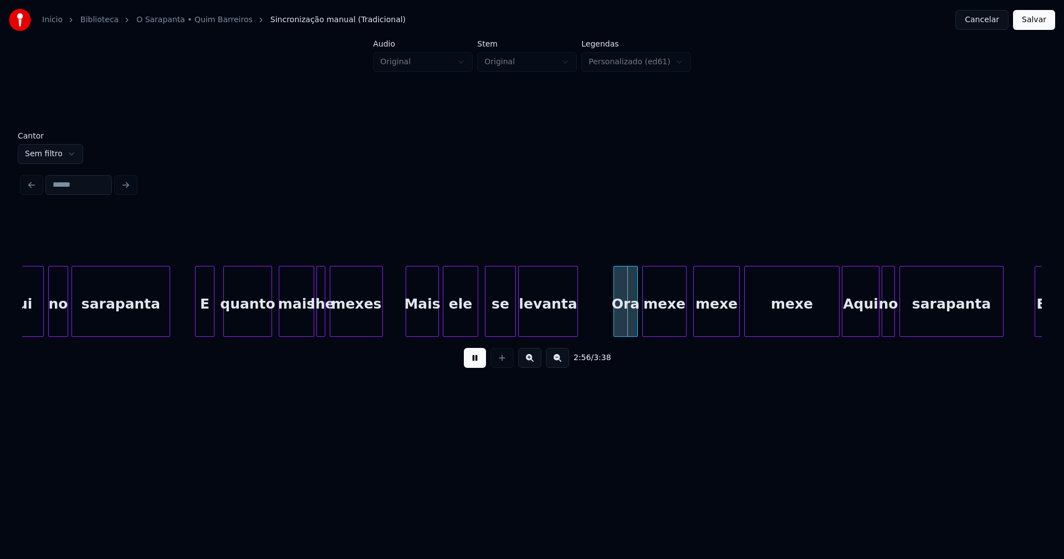
click at [424, 333] on div "Aqui no sarapanta E quanto mais lhe mexes Mais ele se levanta Ora mexe mexe mex…" at bounding box center [532, 301] width 1020 height 71
click at [608, 329] on div at bounding box center [607, 302] width 3 height 70
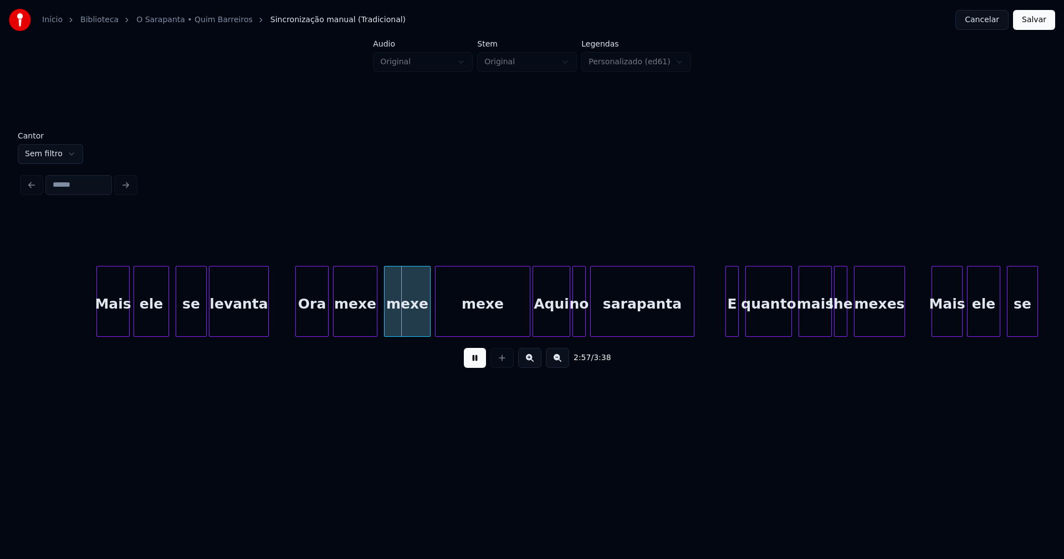
scroll to position [0, 19414]
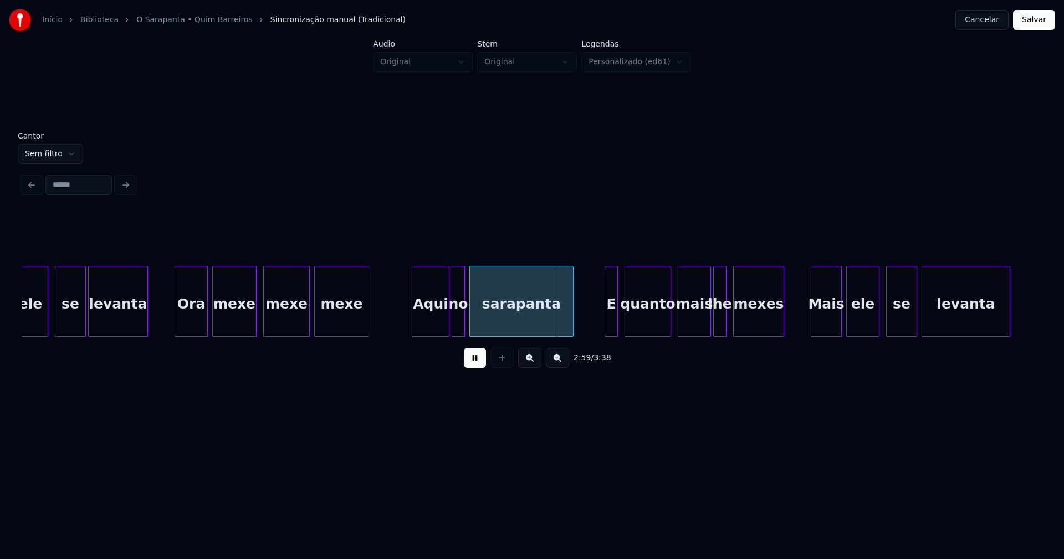
click at [368, 335] on div "ele se levanta Ora mexe mexe mexe Aqui no sarapanta E quanto mais lhe mexes Mai…" at bounding box center [532, 301] width 1020 height 71
click at [386, 329] on div at bounding box center [387, 302] width 3 height 70
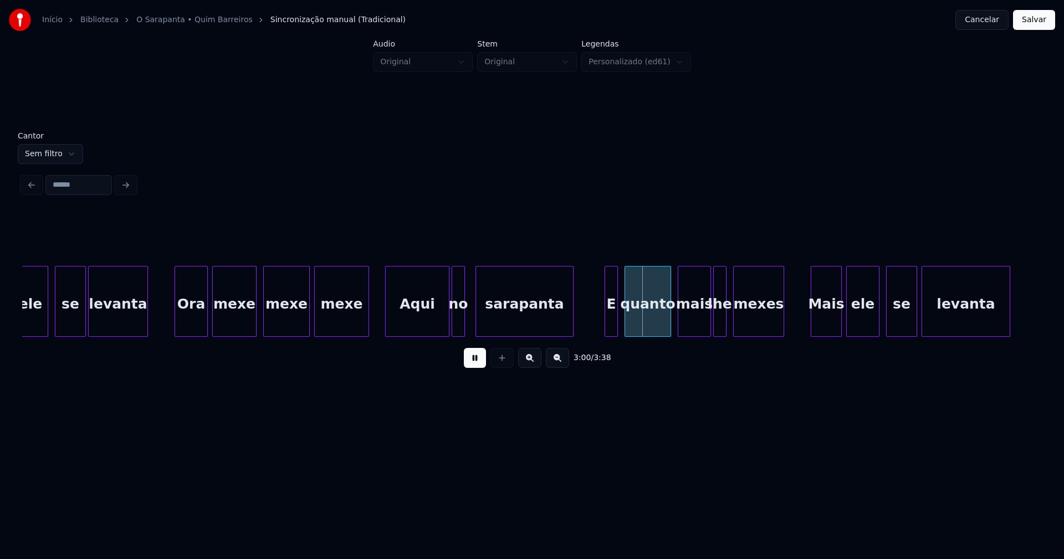
click at [477, 322] on div at bounding box center [477, 302] width 3 height 70
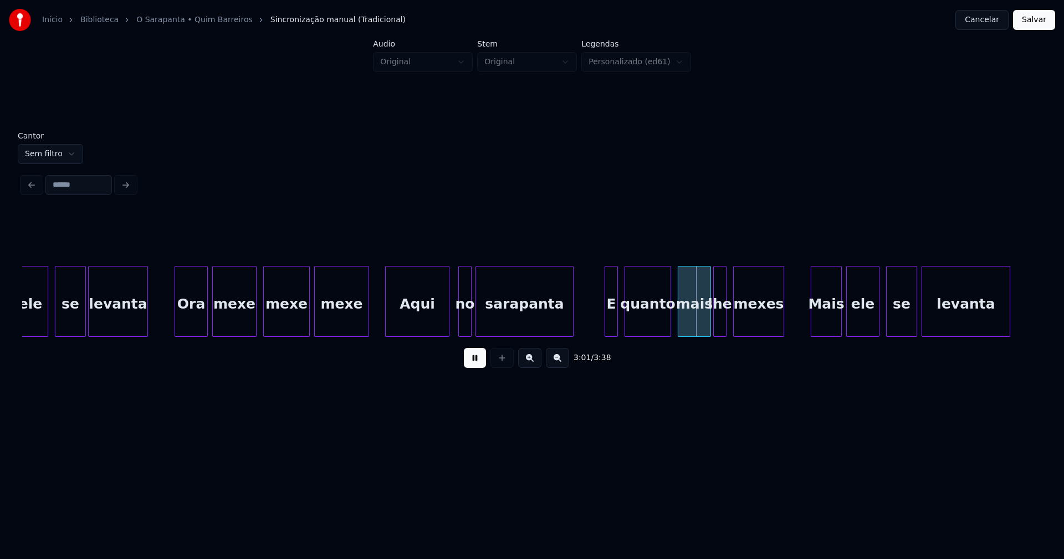
click at [465, 327] on div "no" at bounding box center [465, 304] width 12 height 75
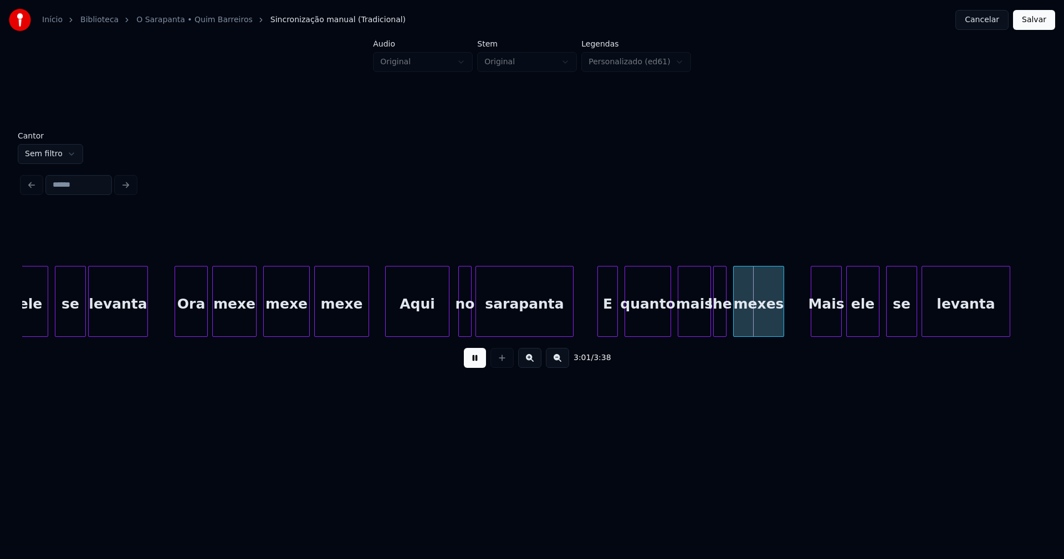
click at [600, 325] on div at bounding box center [599, 302] width 3 height 70
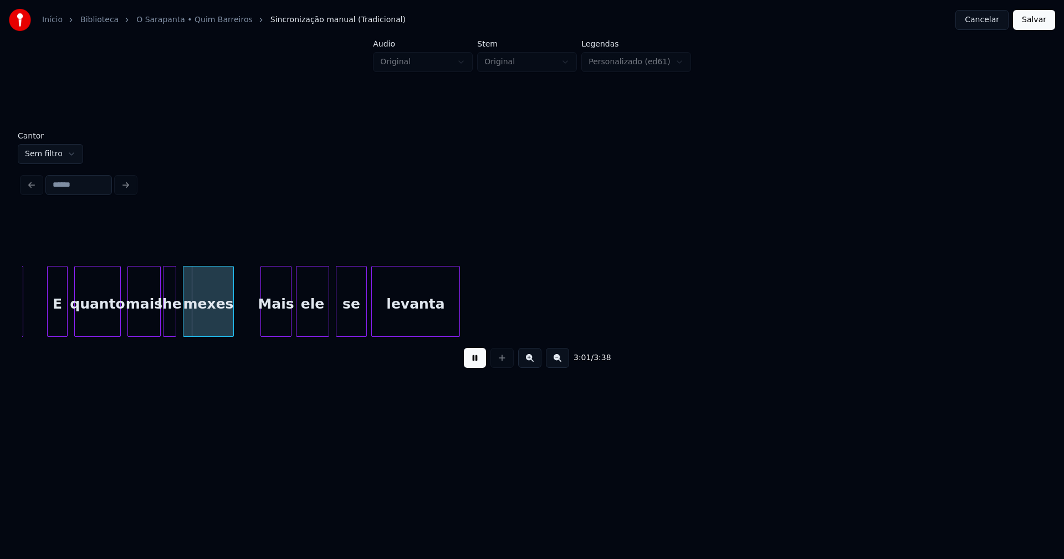
scroll to position [0, 19965]
click at [198, 325] on div "mexes" at bounding box center [206, 304] width 50 height 75
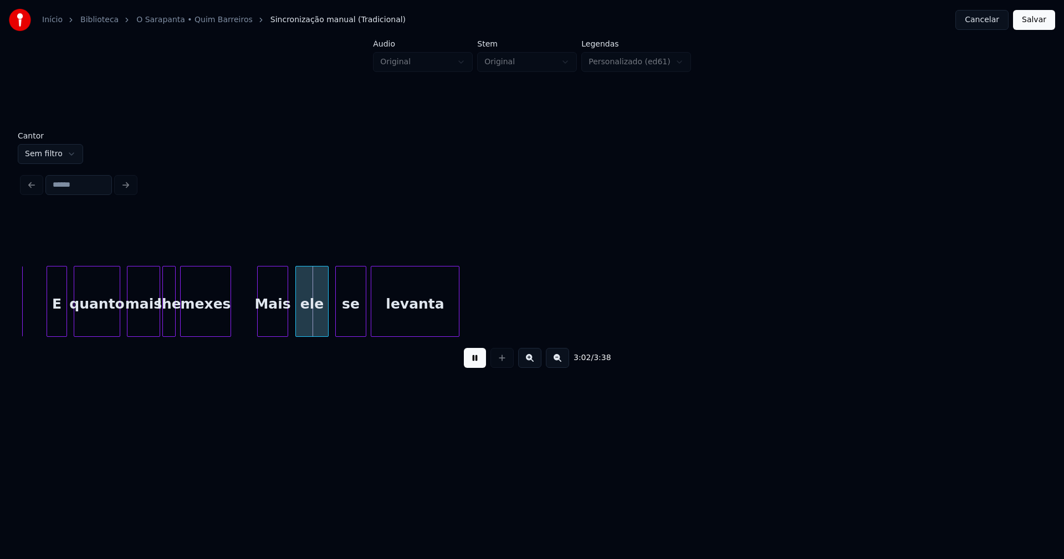
click at [275, 323] on div "Mais" at bounding box center [273, 304] width 30 height 75
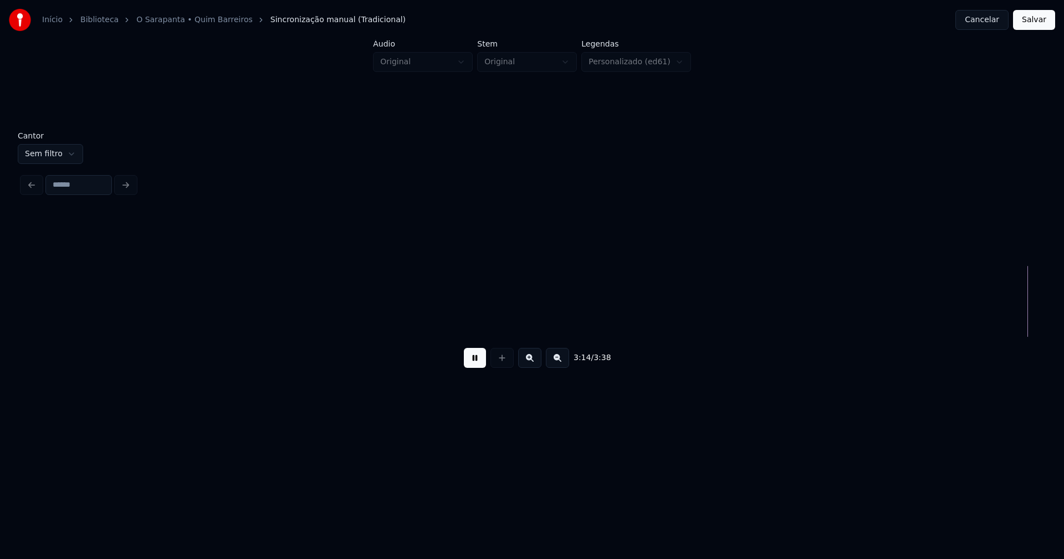
scroll to position [0, 21589]
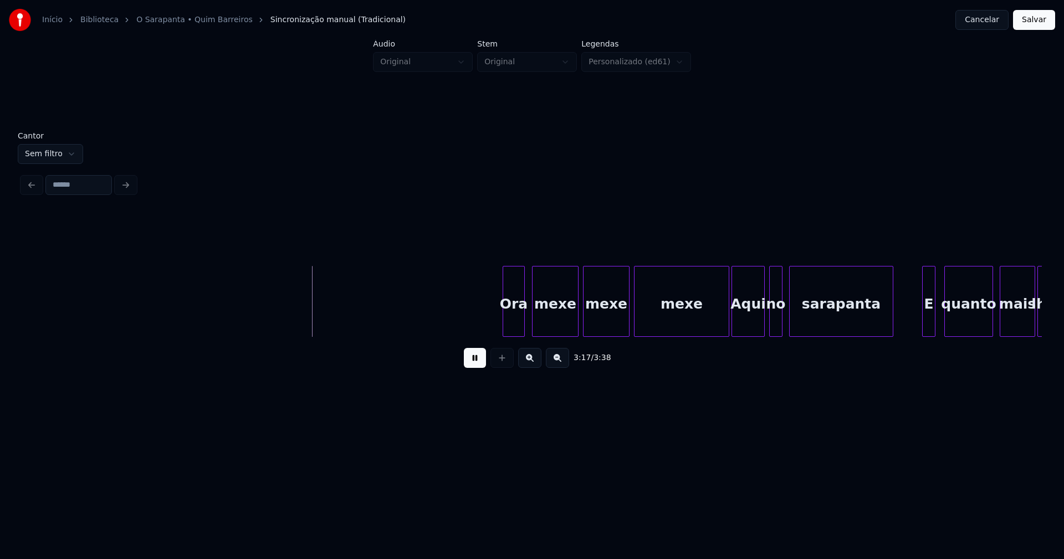
click at [516, 324] on div "Ora" at bounding box center [513, 304] width 21 height 75
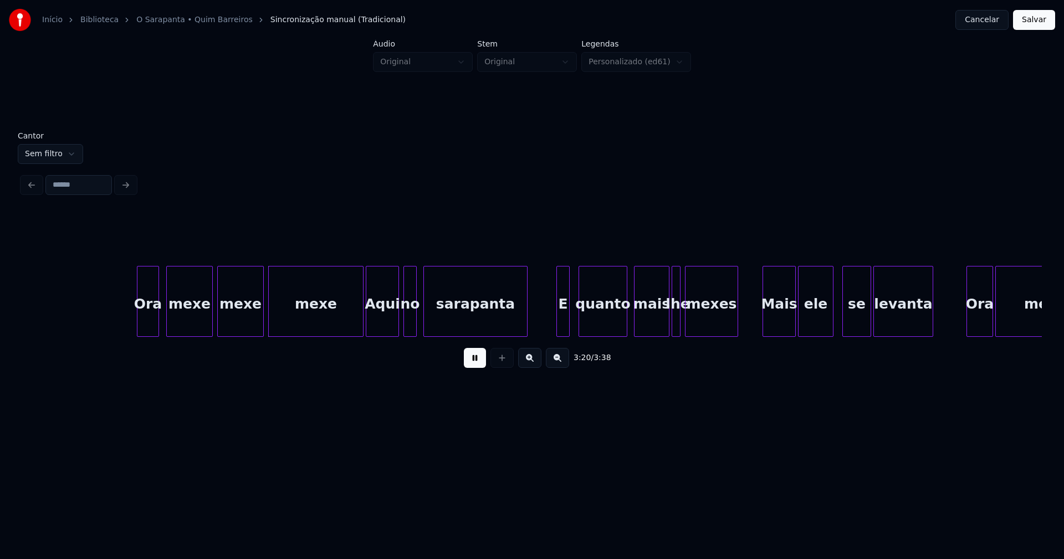
scroll to position [0, 21981]
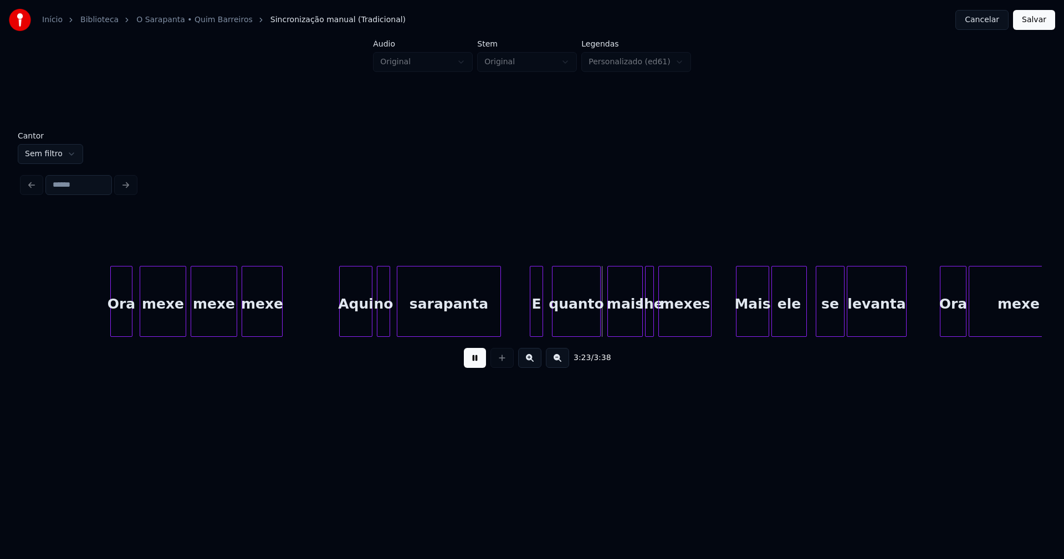
click at [280, 334] on div "Ora mexe mexe mexe Aqui no sarapanta E quanto mais lhe mexes Mais ele se levant…" at bounding box center [532, 301] width 1020 height 71
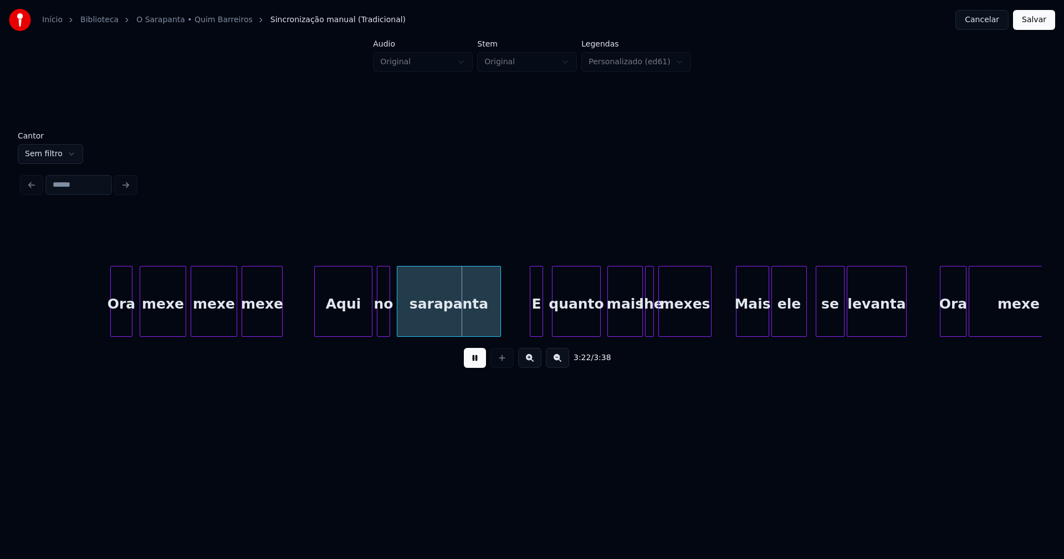
click at [317, 323] on div at bounding box center [316, 302] width 3 height 70
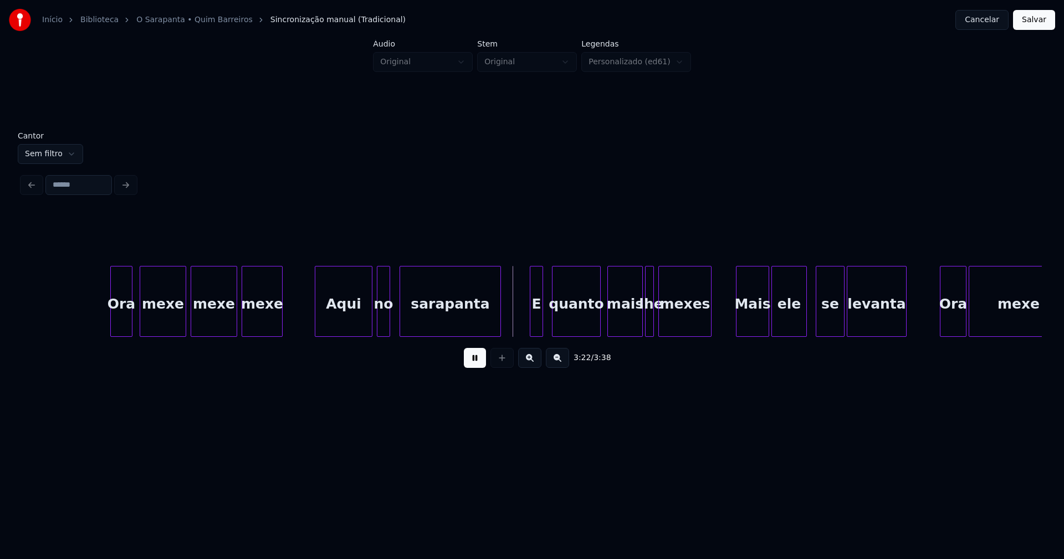
click at [400, 319] on div at bounding box center [401, 302] width 3 height 70
click at [394, 315] on div at bounding box center [394, 302] width 3 height 70
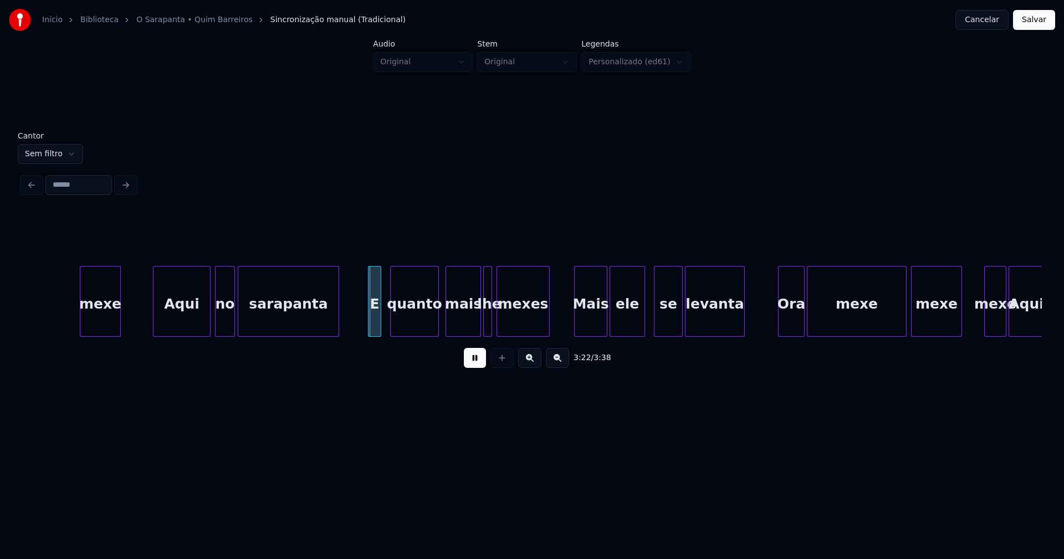
scroll to position [0, 22210]
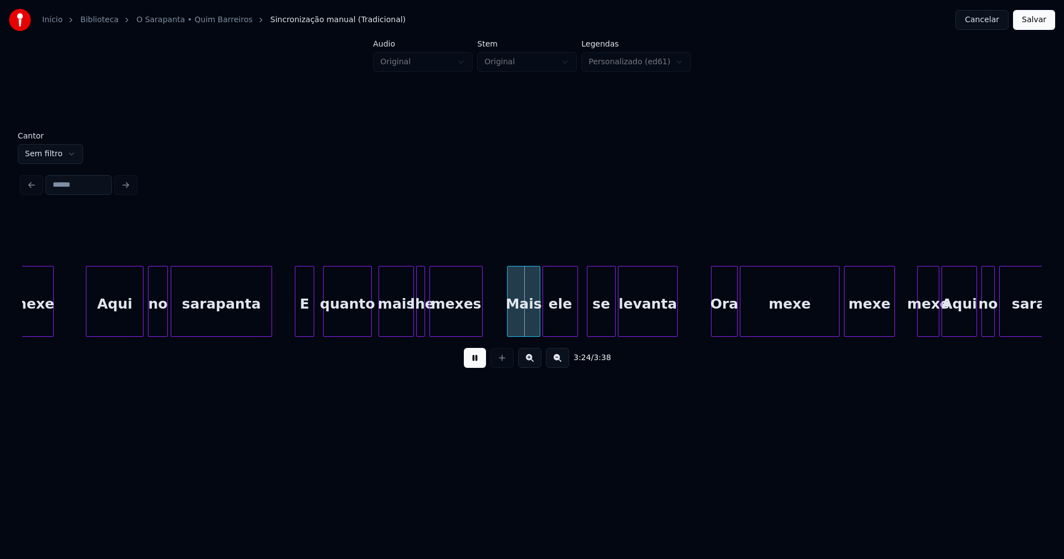
click at [298, 319] on div at bounding box center [297, 302] width 3 height 70
click at [520, 330] on div "Mais" at bounding box center [521, 304] width 32 height 75
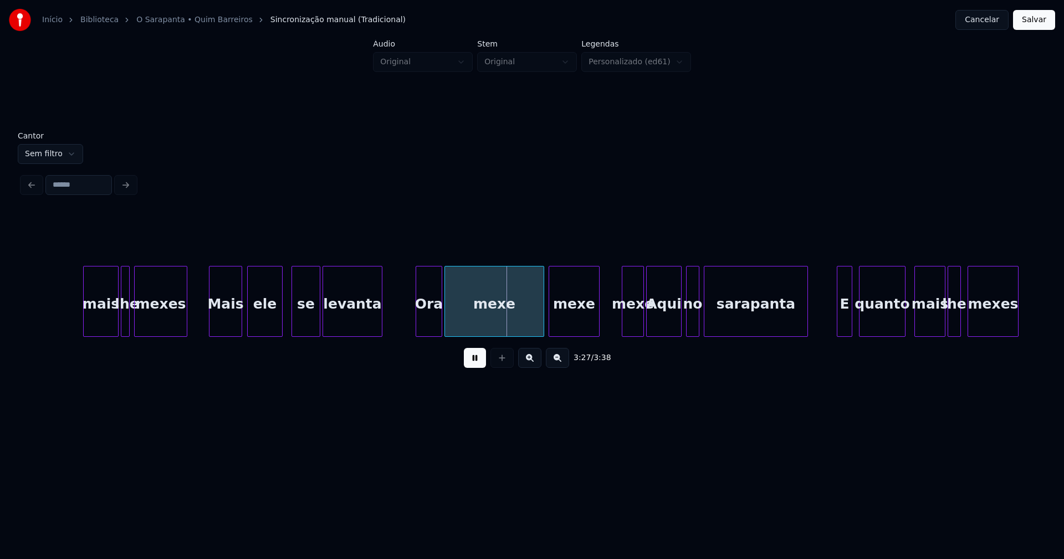
scroll to position [0, 22640]
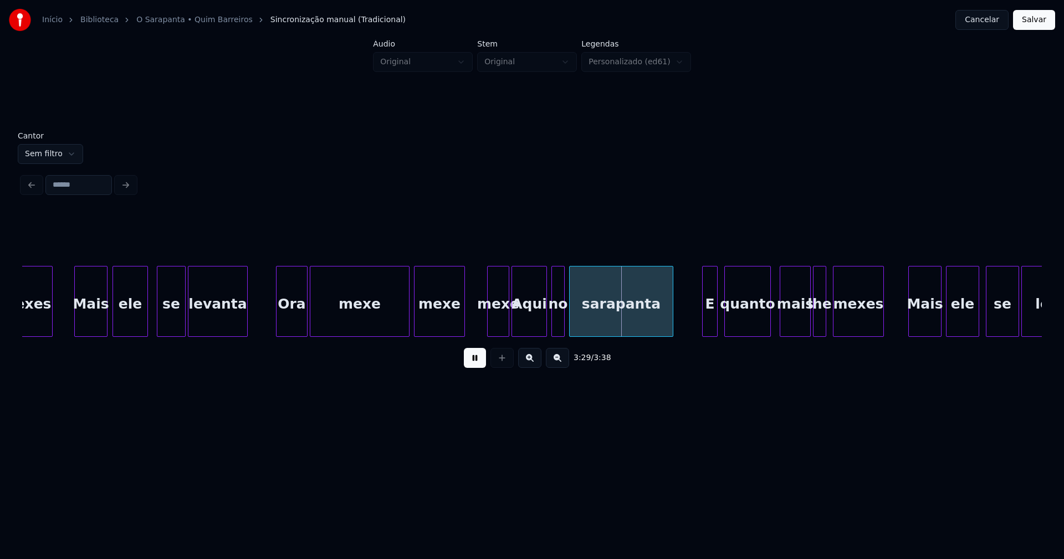
click at [278, 323] on div at bounding box center [278, 302] width 3 height 70
click at [351, 333] on div "mexes Mais ele se levanta Ora mexe mexe mexe Aqui no sarapanta E quanto mais lh…" at bounding box center [532, 301] width 1020 height 71
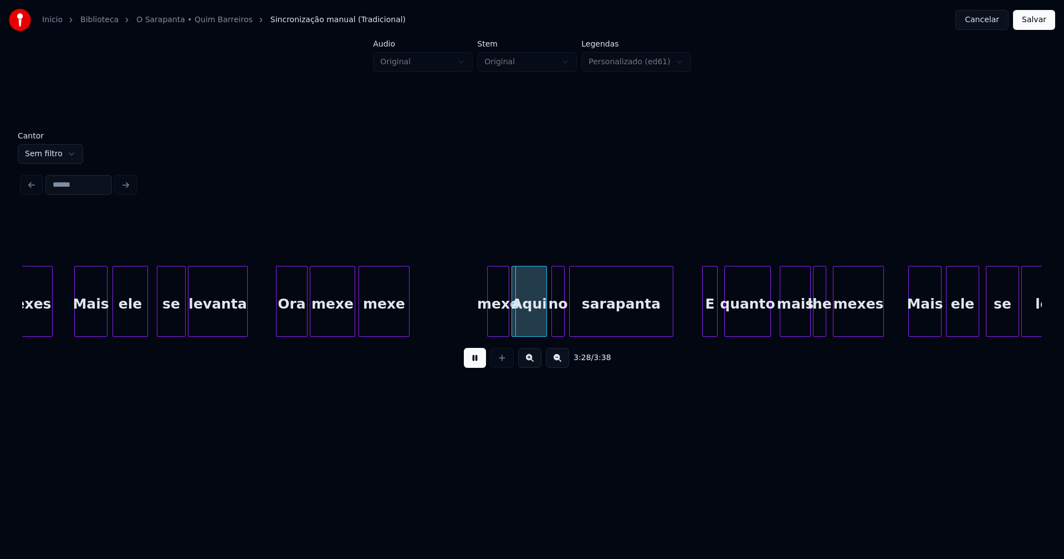
click at [375, 332] on div "mexe" at bounding box center [384, 304] width 50 height 75
click at [461, 329] on div at bounding box center [462, 302] width 3 height 70
click at [457, 337] on div "mexes Mais ele se levanta Ora mexe mexe mexe Aqui no sarapanta E quanto mais lh…" at bounding box center [532, 301] width 1020 height 71
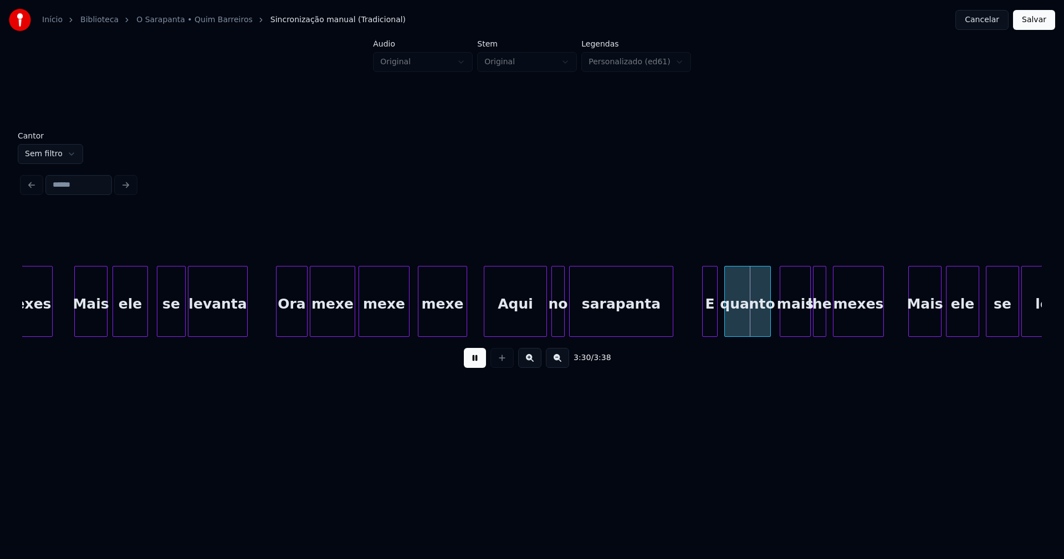
click at [487, 324] on div at bounding box center [486, 302] width 3 height 70
click at [577, 317] on div at bounding box center [577, 302] width 3 height 70
click at [569, 317] on div at bounding box center [569, 302] width 3 height 70
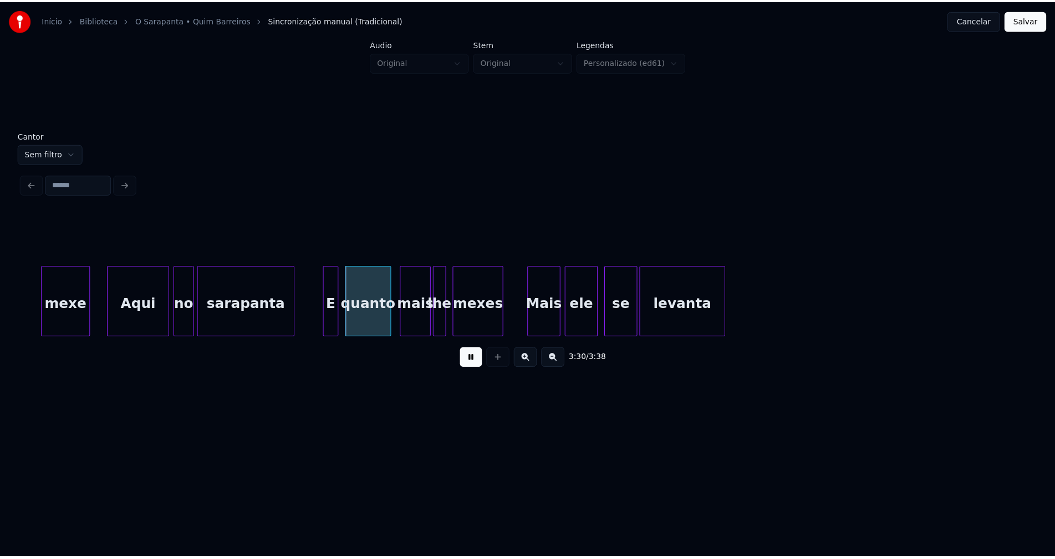
scroll to position [0, 23232]
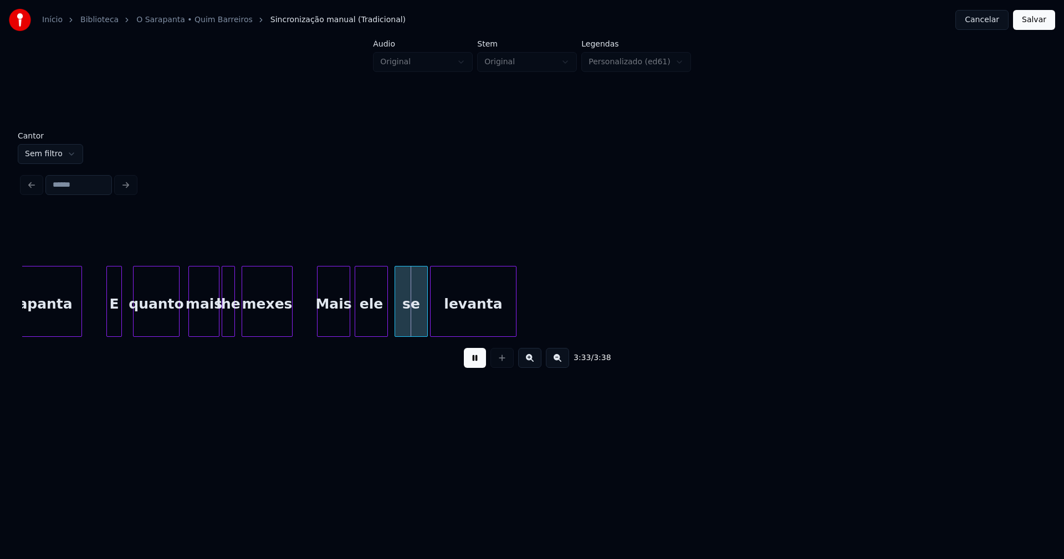
click at [114, 332] on div "E" at bounding box center [114, 304] width 14 height 75
click at [232, 327] on div "lhe" at bounding box center [232, 304] width 12 height 75
click at [200, 324] on div "mais" at bounding box center [201, 304] width 30 height 75
click at [231, 320] on div "lhe" at bounding box center [231, 304] width 12 height 75
click at [1031, 19] on button "Salvar" at bounding box center [1034, 20] width 42 height 20
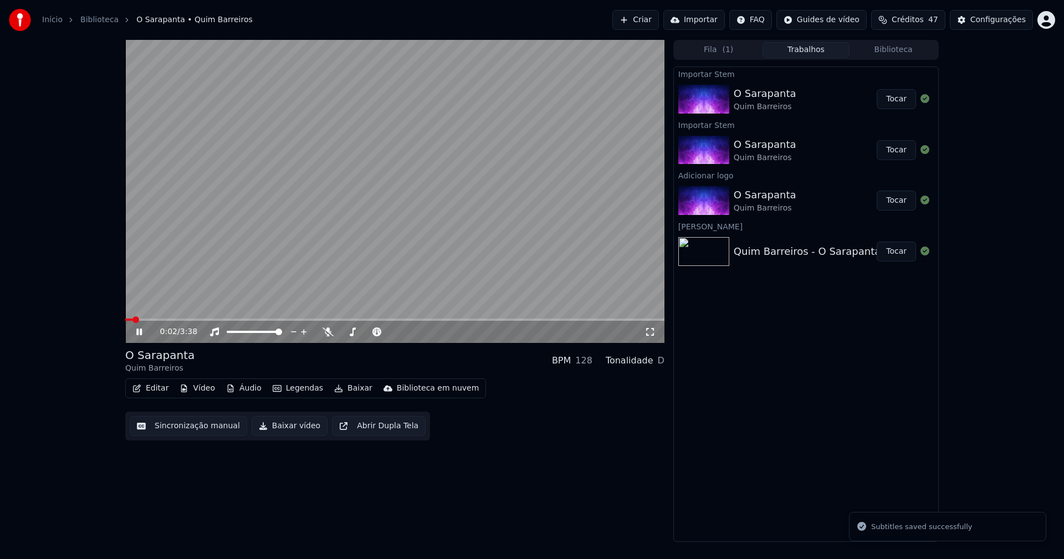
click at [654, 332] on icon at bounding box center [650, 332] width 11 height 9
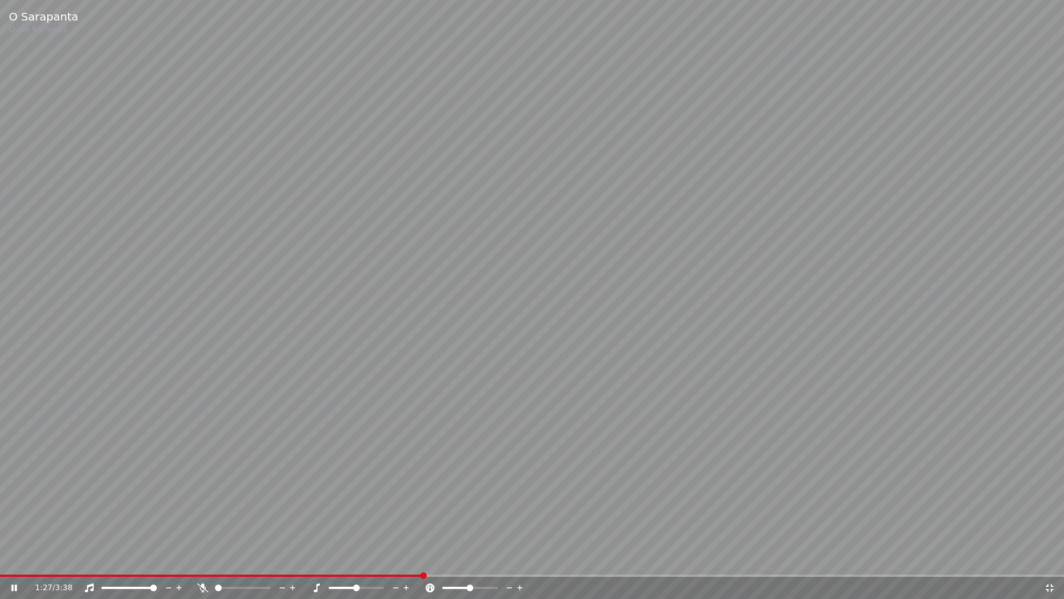
click at [421, 559] on span at bounding box center [211, 575] width 423 height 2
click at [388, 559] on div "O Sarapanta Quim Barreiros 1:28 / 3:38" at bounding box center [532, 299] width 1064 height 599
click at [388, 559] on span at bounding box center [194, 575] width 389 height 2
click at [13, 559] on icon at bounding box center [14, 588] width 7 height 8
click at [1050, 559] on icon at bounding box center [1050, 587] width 11 height 9
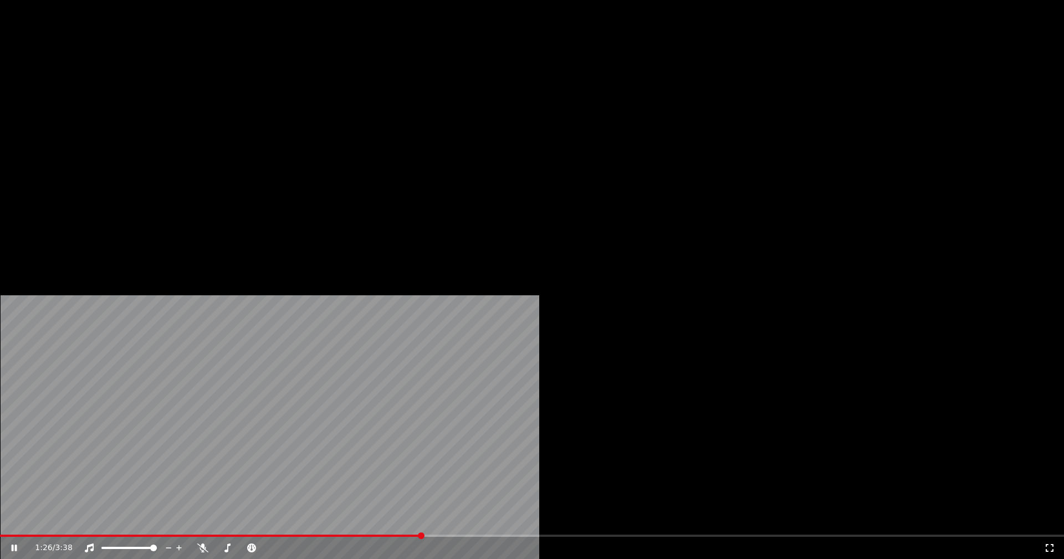
click at [161, 93] on button "Editar" at bounding box center [150, 86] width 45 height 16
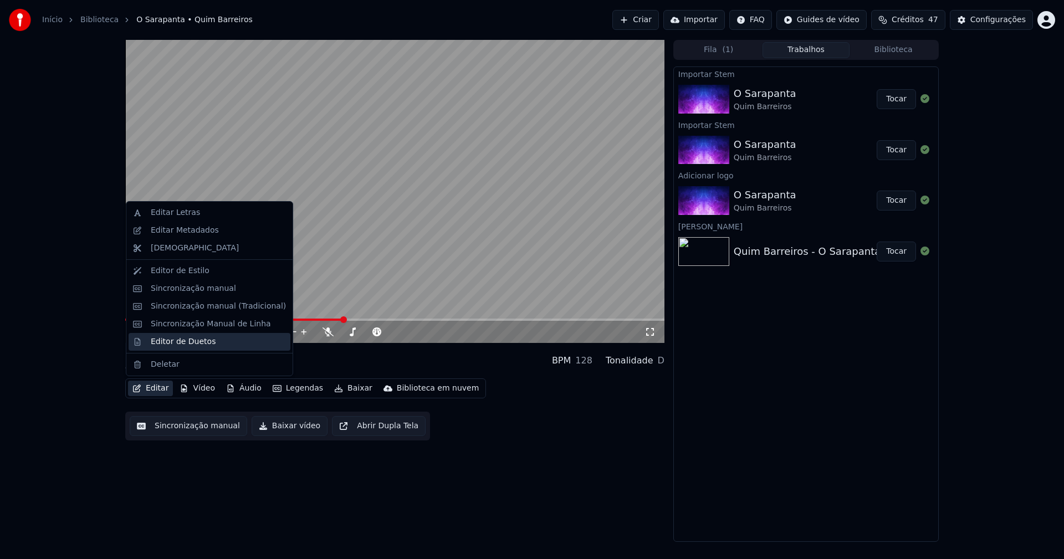
click at [176, 343] on div "Editor de Duetos" at bounding box center [183, 342] width 65 height 11
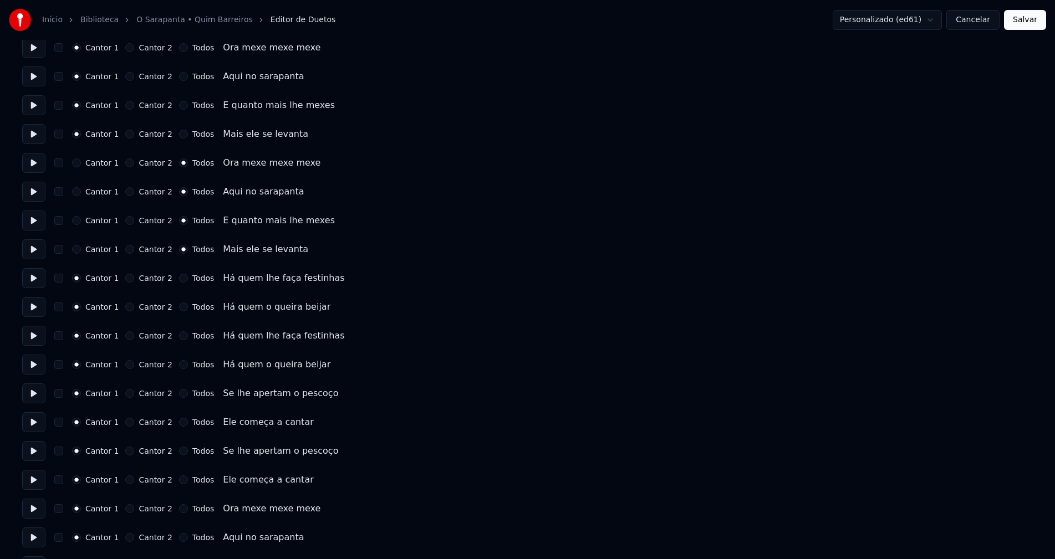
scroll to position [333, 0]
click at [179, 333] on button "Todos" at bounding box center [183, 333] width 9 height 9
click at [179, 365] on button "Todos" at bounding box center [183, 362] width 9 height 9
click at [1026, 22] on button "Salvar" at bounding box center [1025, 20] width 42 height 20
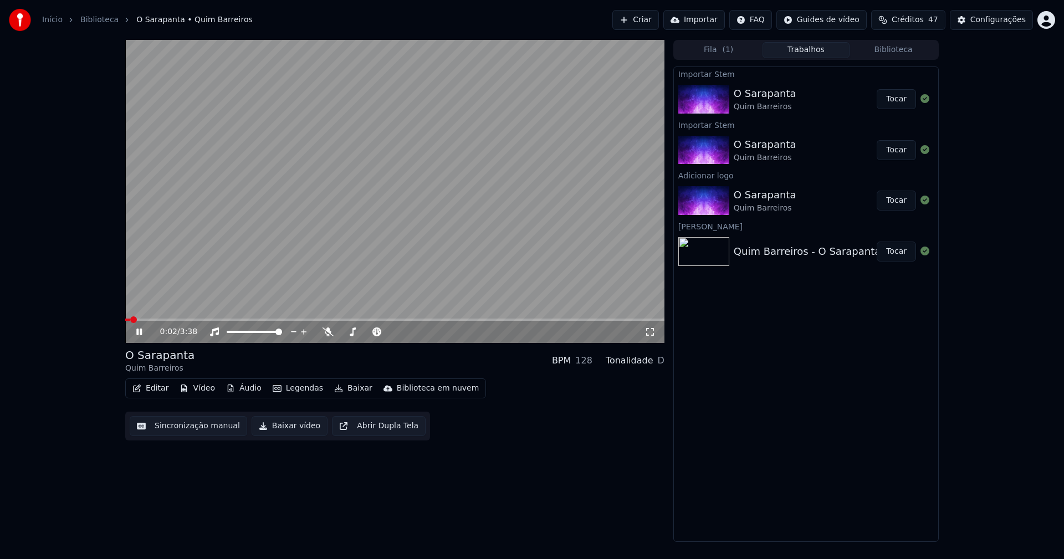
click at [274, 321] on span at bounding box center [394, 320] width 539 height 2
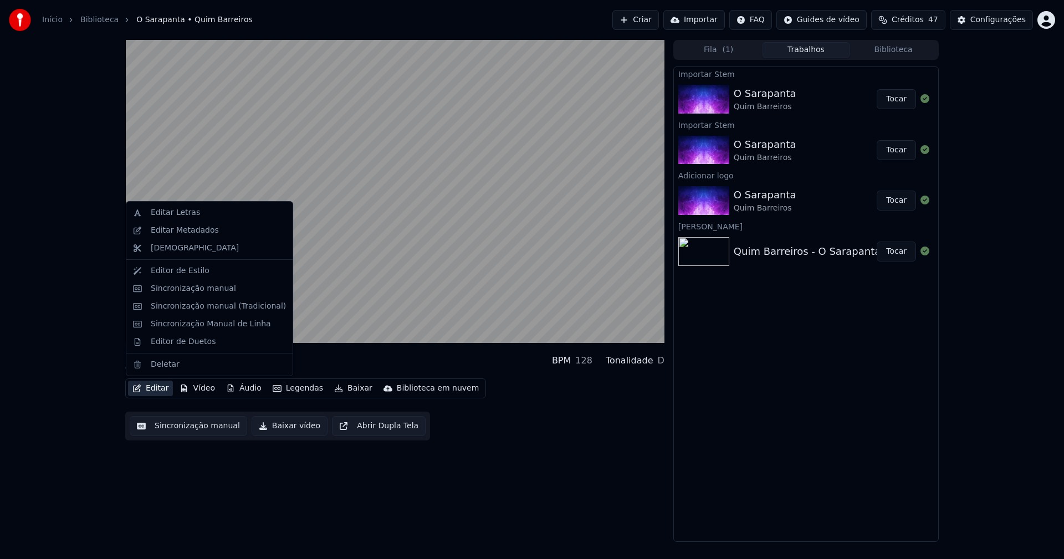
click at [158, 394] on button "Editar" at bounding box center [150, 389] width 45 height 16
click at [179, 340] on div "Editor de Duetos" at bounding box center [183, 342] width 65 height 11
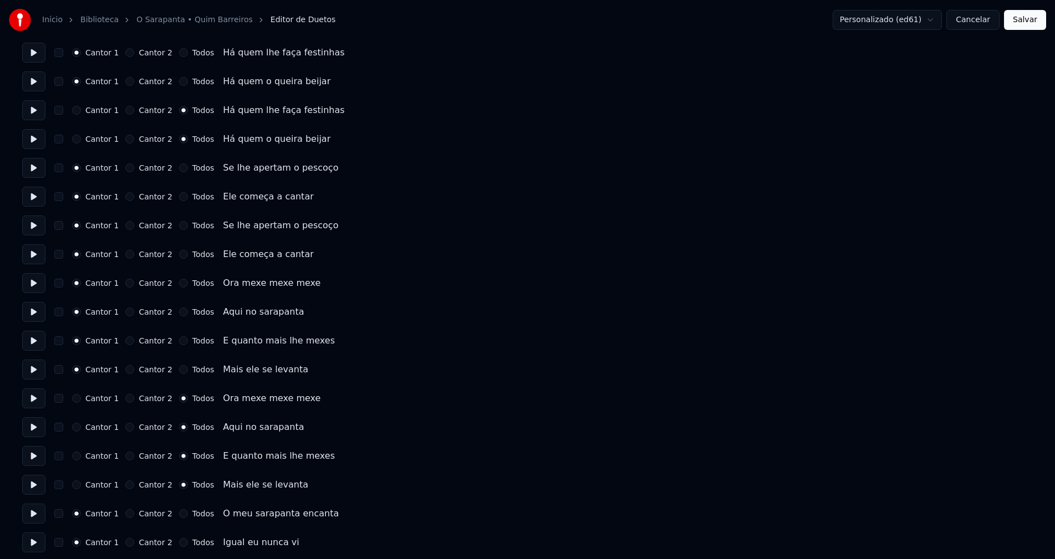
scroll to position [554, 0]
click at [179, 228] on button "Todos" at bounding box center [183, 227] width 9 height 9
click at [179, 256] on button "Todos" at bounding box center [183, 256] width 9 height 9
click at [1032, 27] on button "Salvar" at bounding box center [1025, 20] width 42 height 20
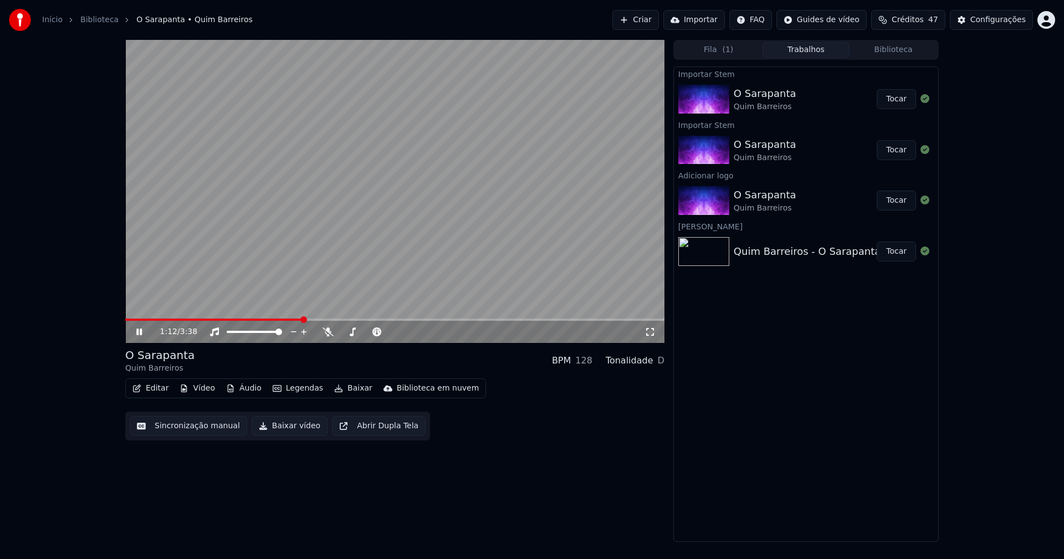
click at [302, 320] on span at bounding box center [394, 320] width 539 height 2
click at [654, 330] on icon at bounding box center [650, 332] width 8 height 8
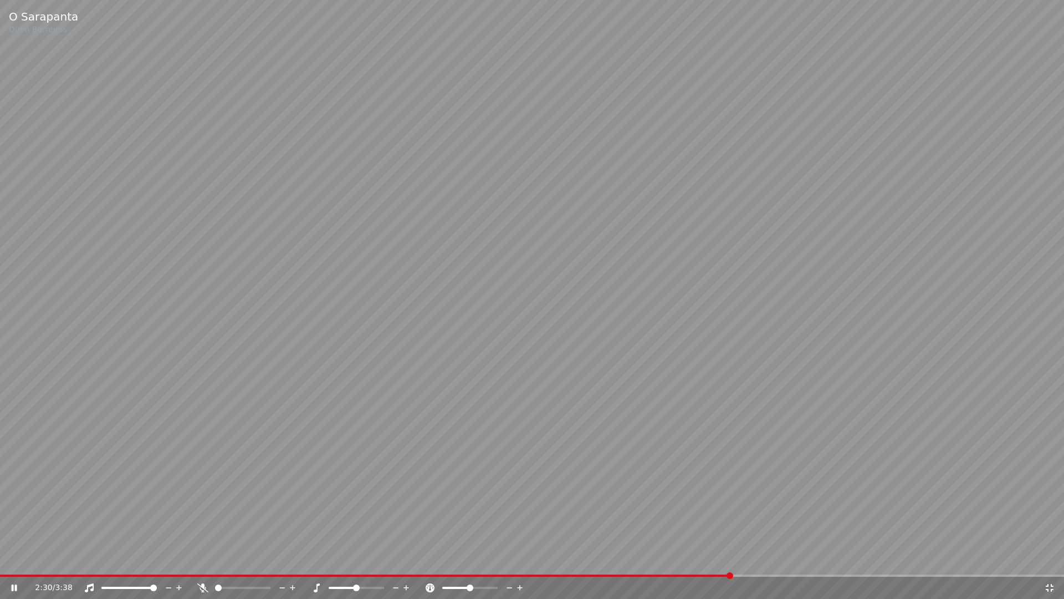
click at [1053, 559] on icon at bounding box center [1050, 587] width 11 height 9
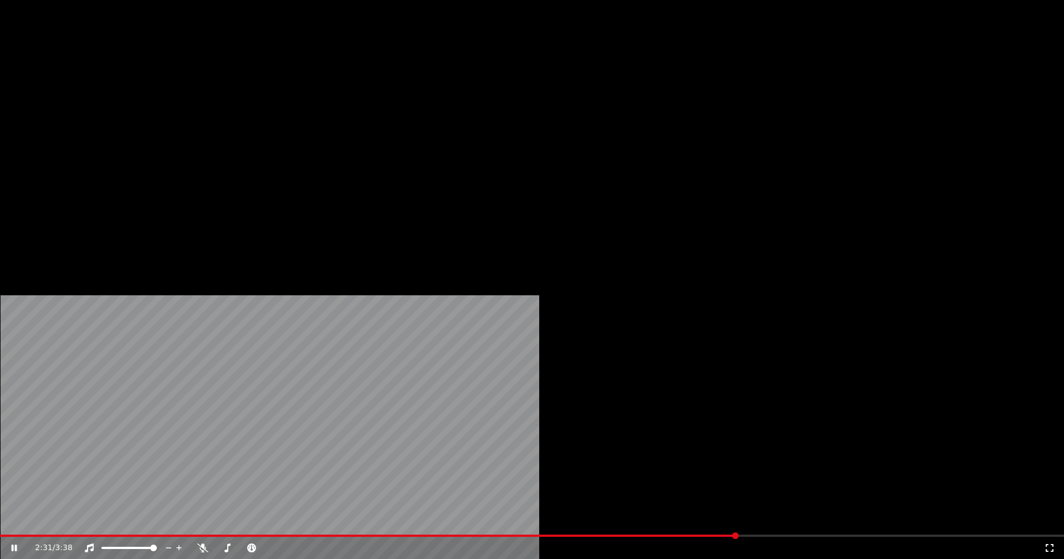
click at [157, 93] on button "Editar" at bounding box center [150, 86] width 45 height 16
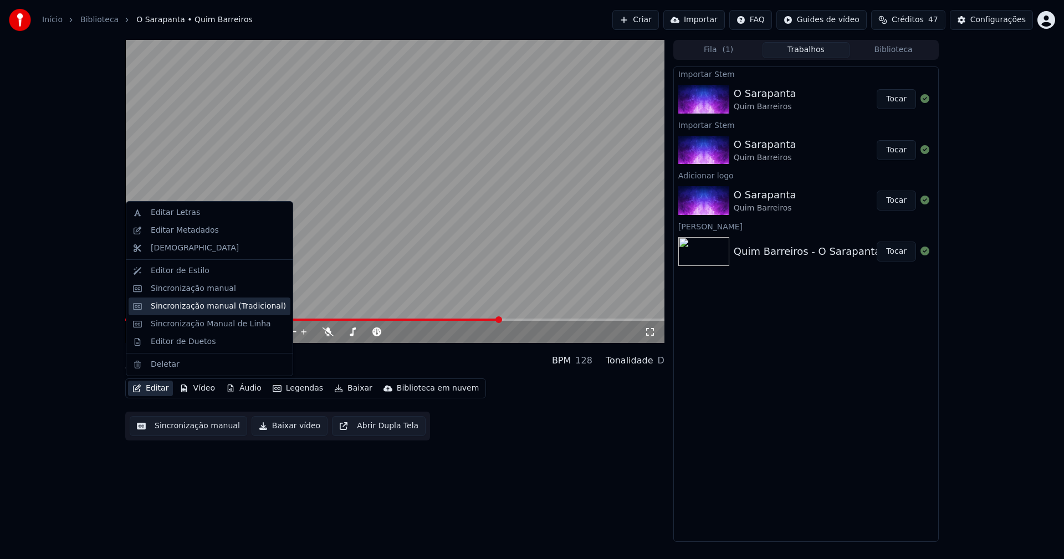
click at [187, 313] on div "Sincronização manual (Tradicional)" at bounding box center [210, 307] width 162 height 18
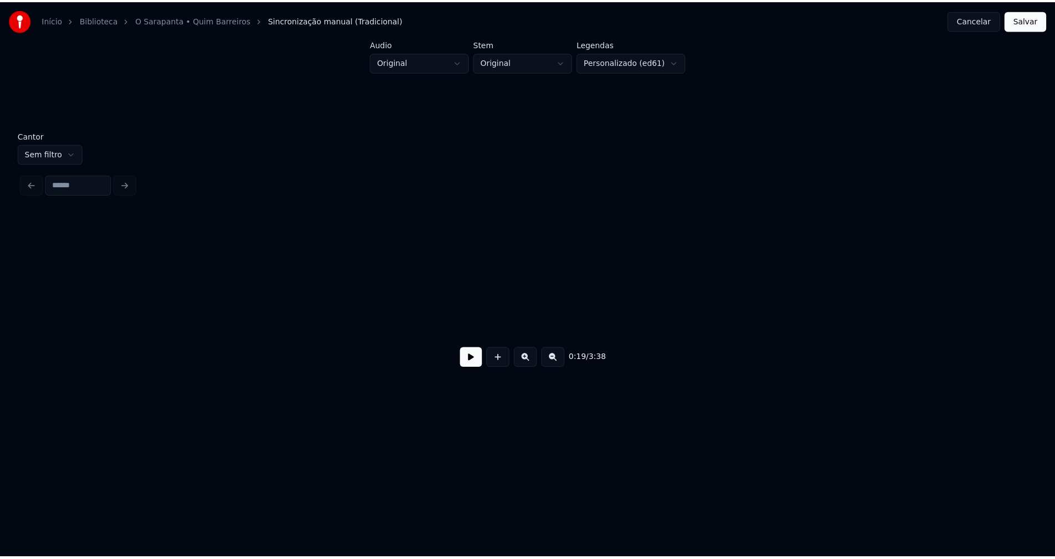
scroll to position [0, 2171]
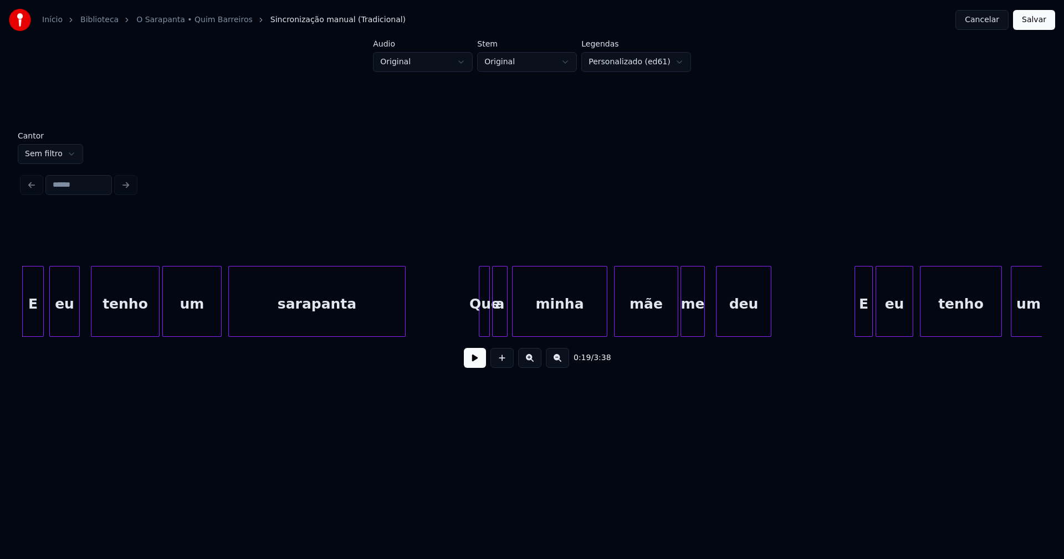
click at [980, 23] on button "Cancelar" at bounding box center [982, 20] width 53 height 20
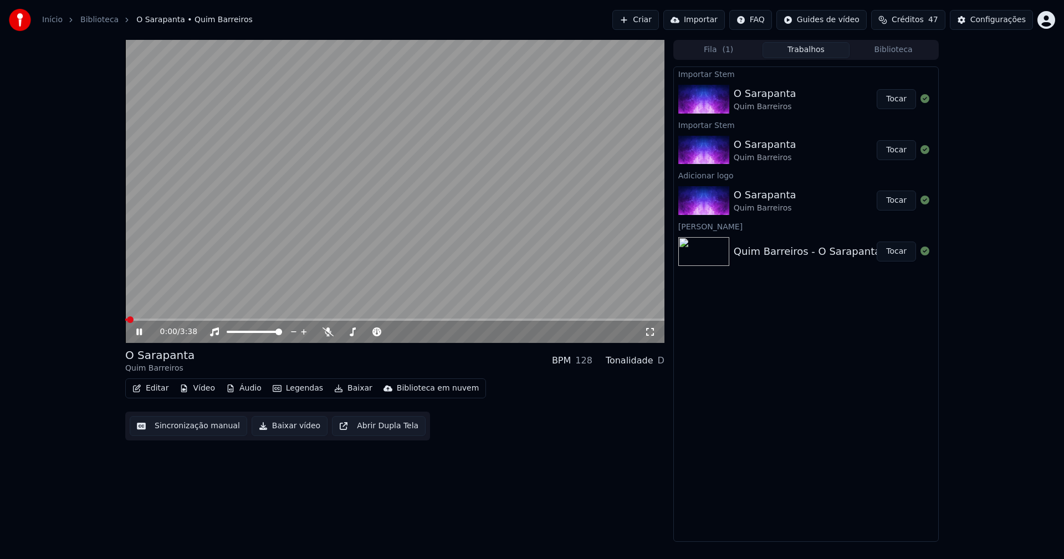
click at [155, 394] on button "Editar" at bounding box center [150, 389] width 45 height 16
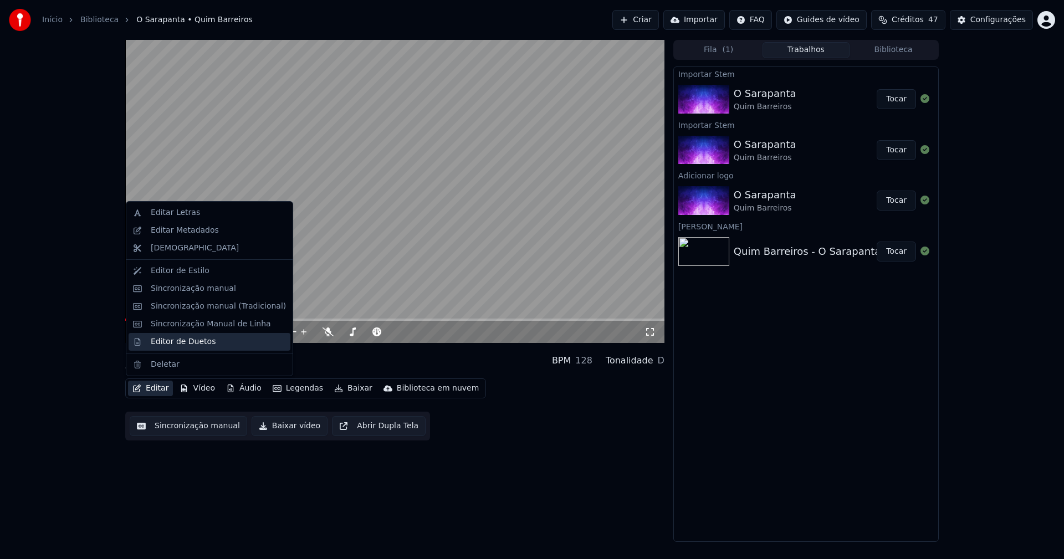
click at [175, 342] on div "Editor de Duetos" at bounding box center [183, 342] width 65 height 11
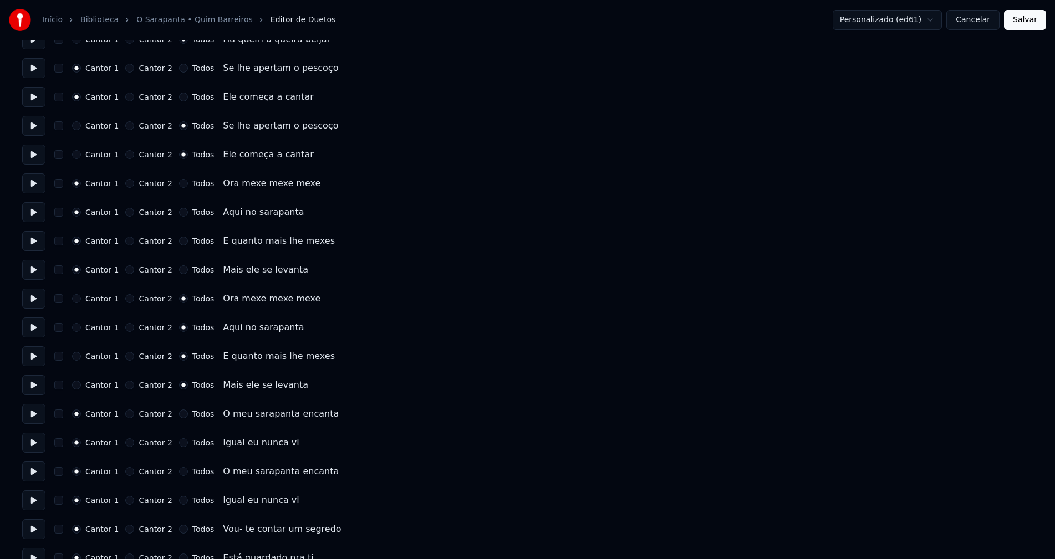
scroll to position [721, 0]
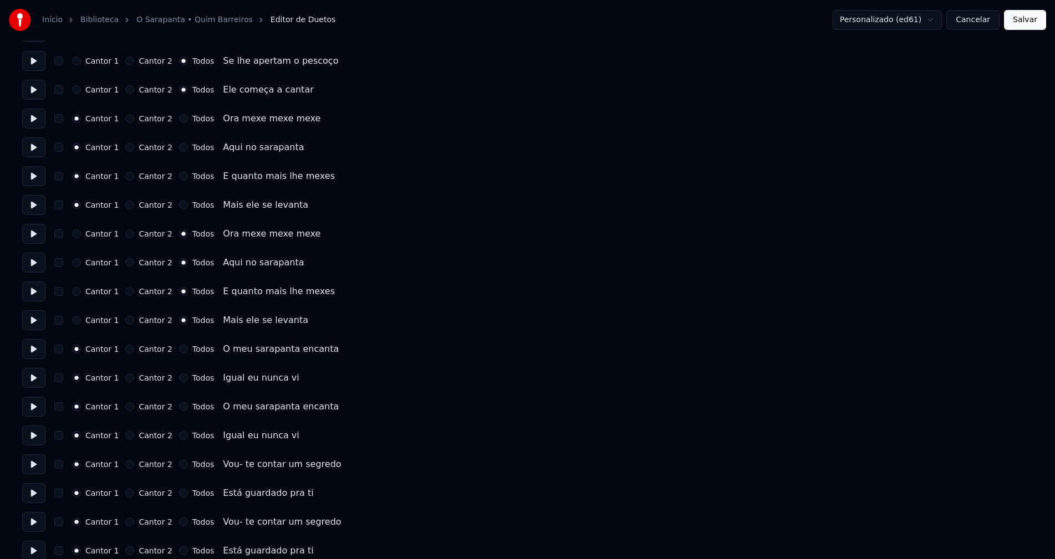
click at [179, 409] on button "Todos" at bounding box center [183, 407] width 9 height 9
click at [179, 439] on button "Todos" at bounding box center [183, 435] width 9 height 9
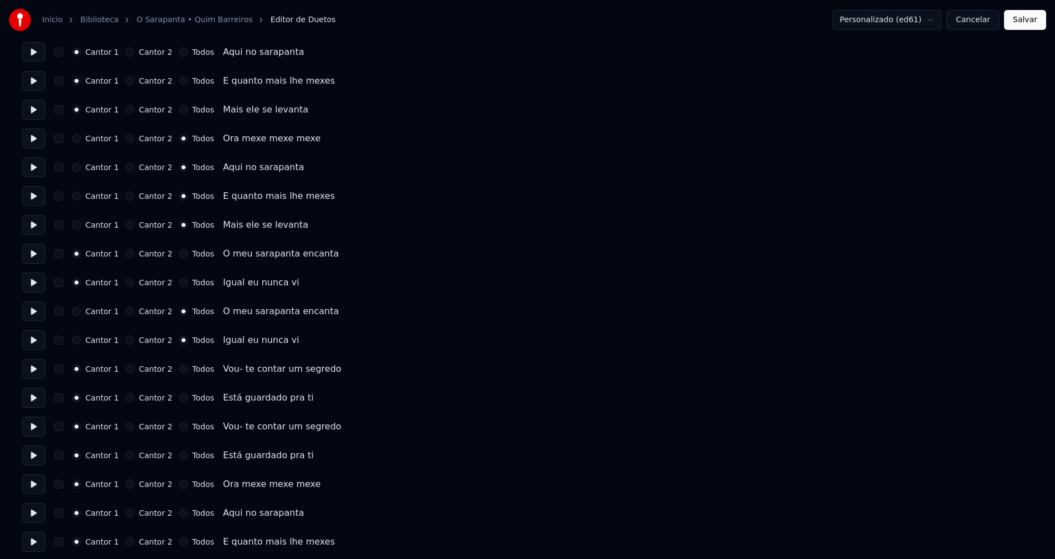
scroll to position [832, 0]
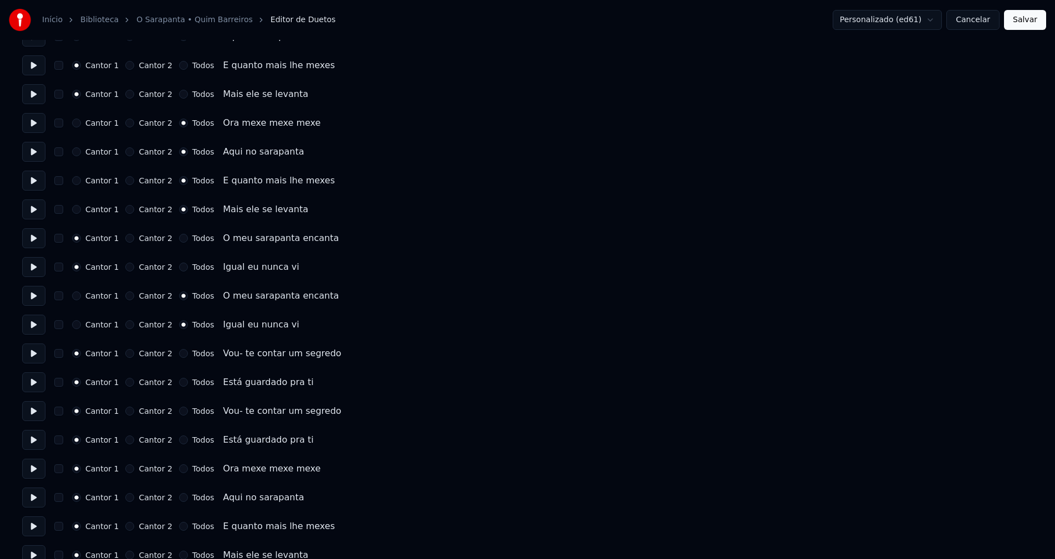
click at [179, 413] on button "Todos" at bounding box center [183, 411] width 9 height 9
click at [179, 440] on button "Todos" at bounding box center [183, 440] width 9 height 9
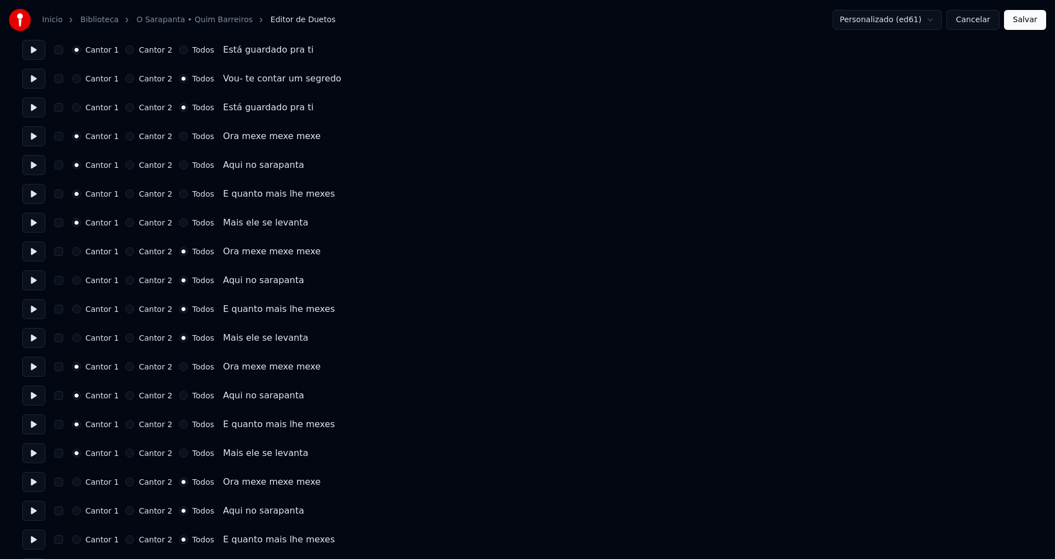
scroll to position [1195, 0]
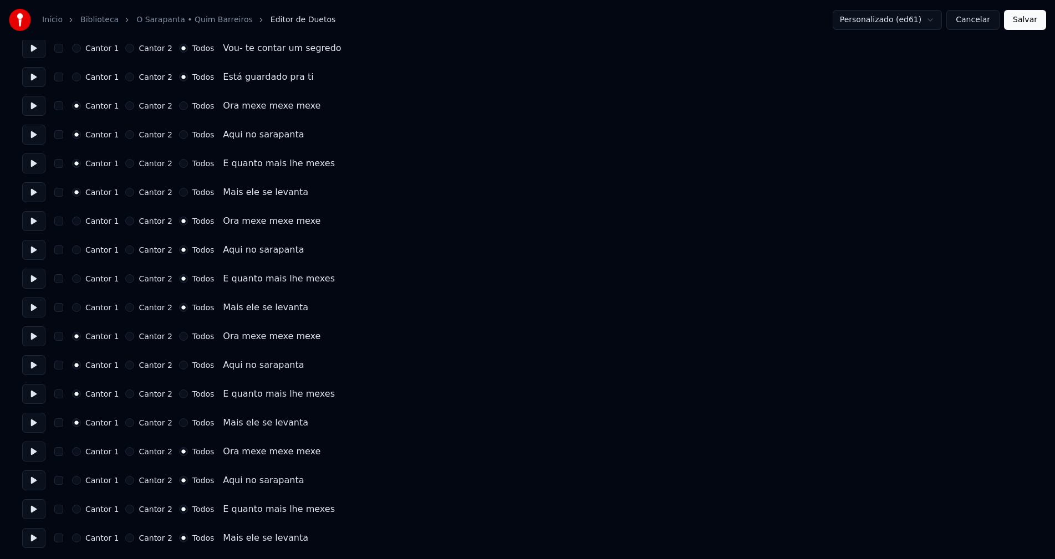
click at [1022, 18] on button "Salvar" at bounding box center [1025, 20] width 42 height 20
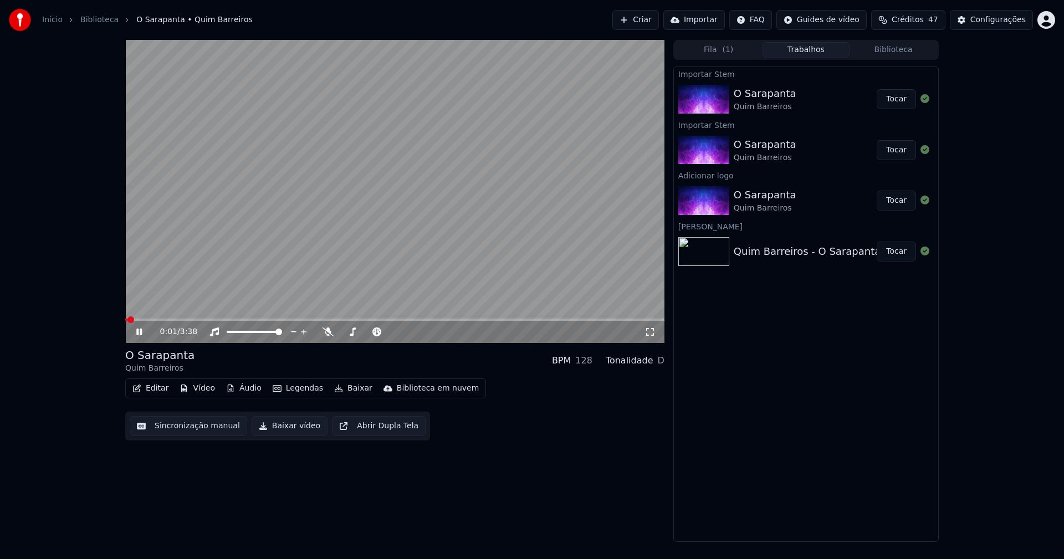
click at [457, 320] on span at bounding box center [394, 320] width 539 height 2
click at [653, 332] on icon at bounding box center [650, 332] width 11 height 9
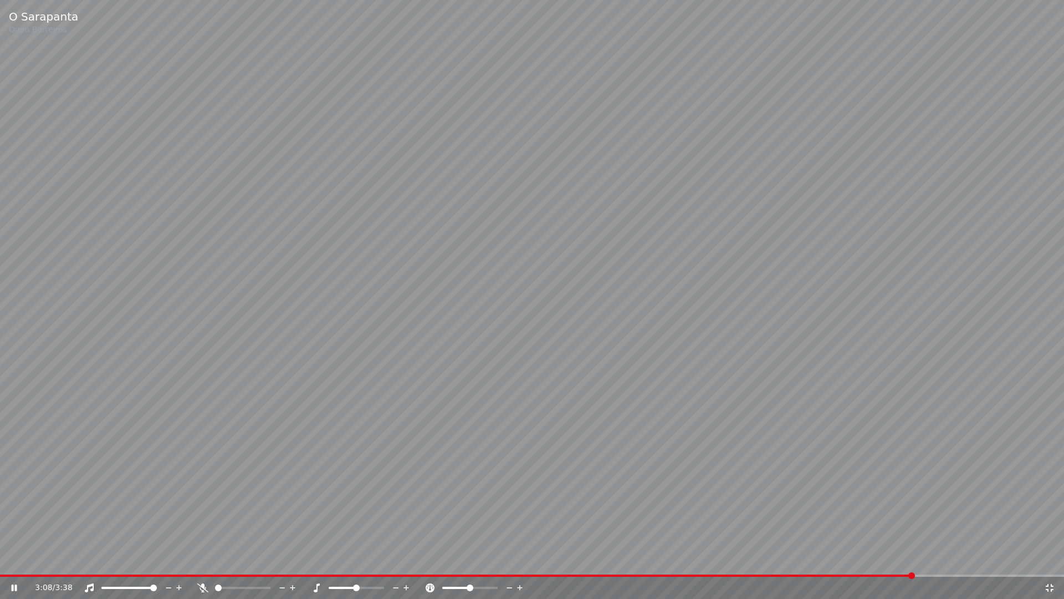
drag, startPoint x: 1052, startPoint y: 589, endPoint x: 802, endPoint y: 408, distance: 308.4
click at [1052, 559] on icon at bounding box center [1050, 588] width 8 height 8
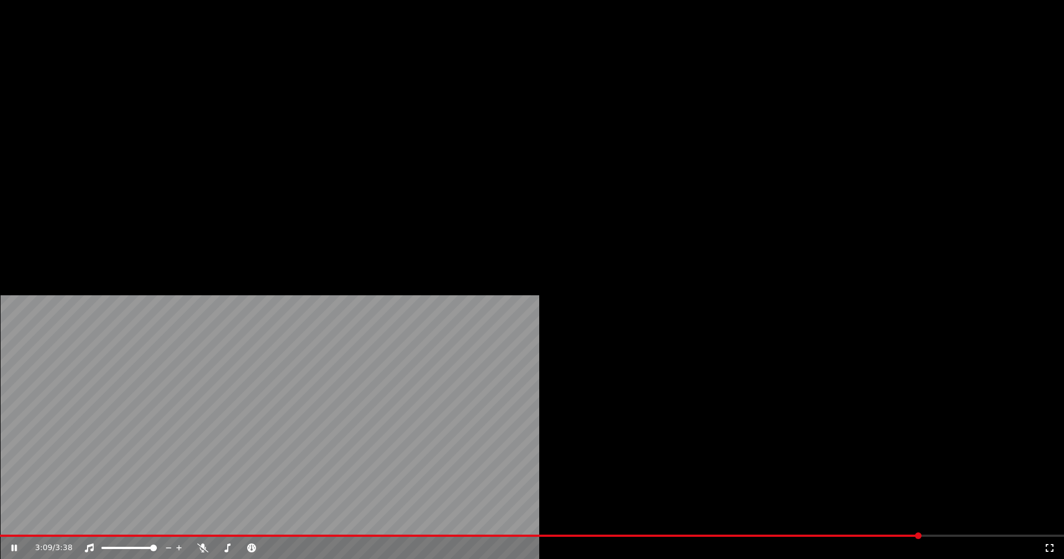
click at [161, 93] on button "Editar" at bounding box center [150, 86] width 45 height 16
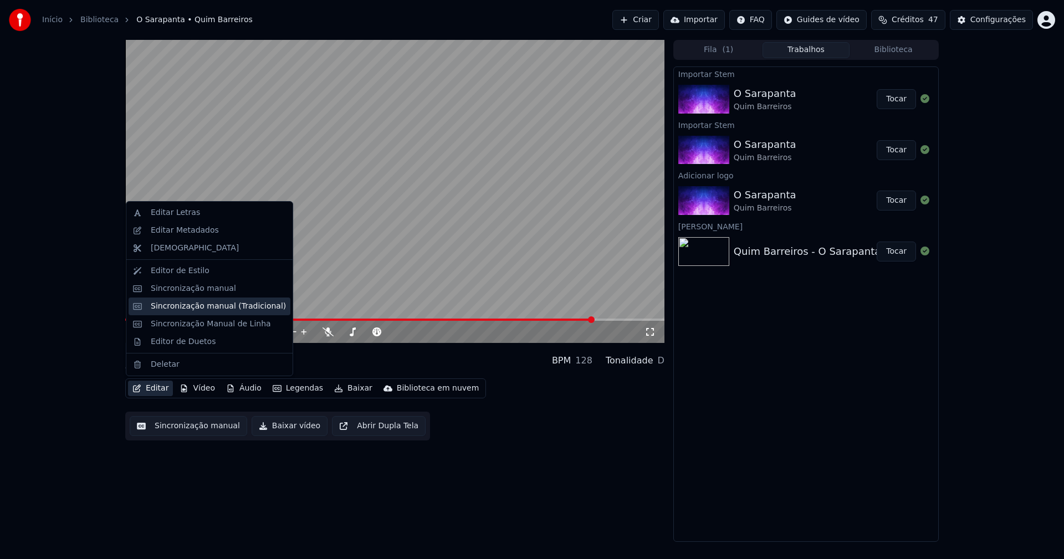
click at [210, 311] on div "Sincronização manual (Tradicional)" at bounding box center [218, 306] width 135 height 11
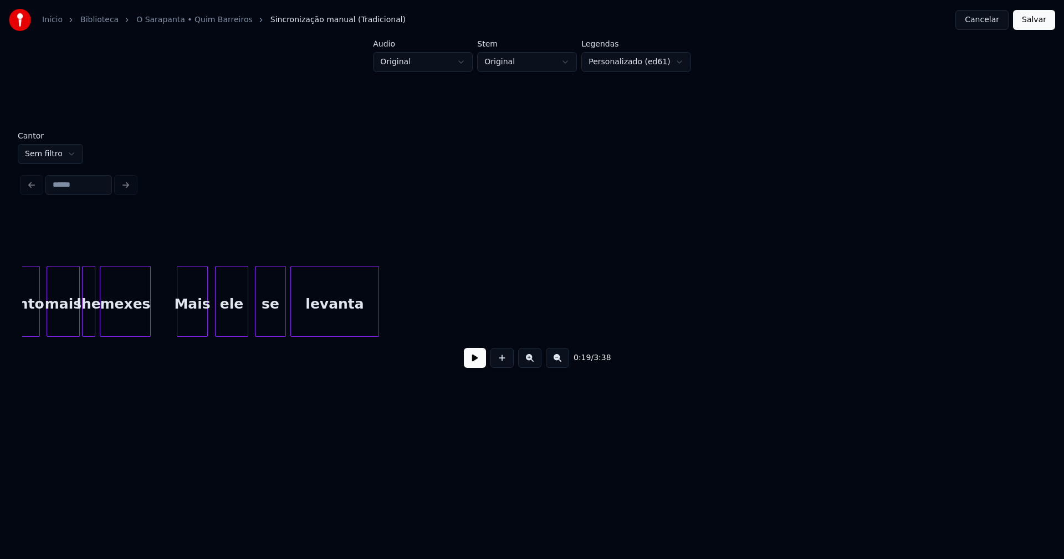
scroll to position [0, 19561]
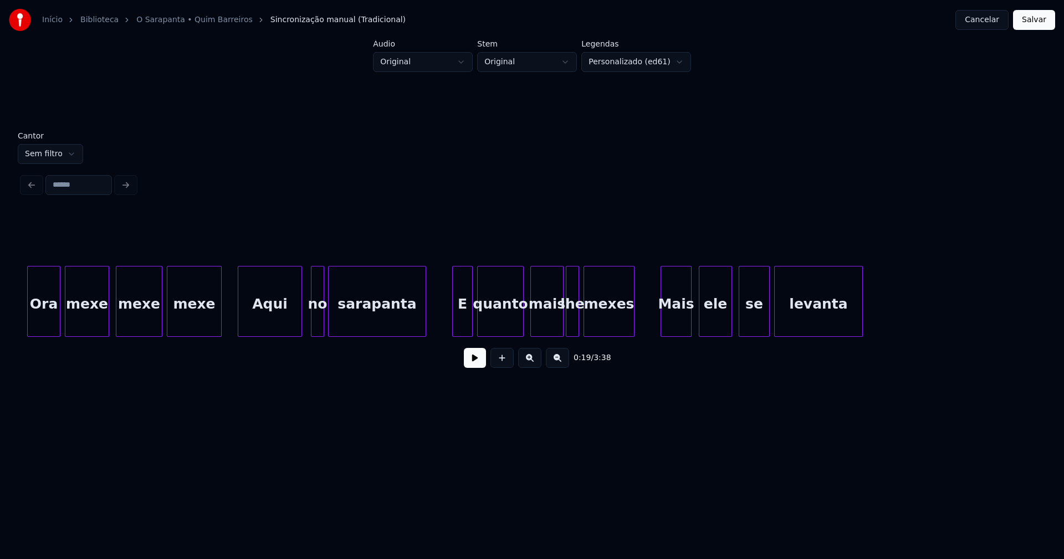
click at [461, 321] on div "E" at bounding box center [462, 304] width 19 height 75
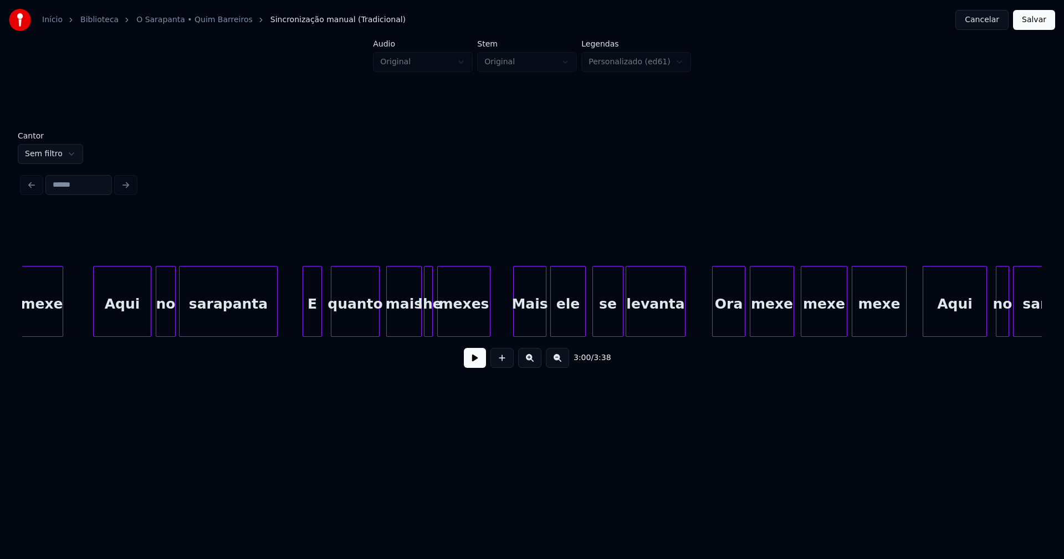
scroll to position [0, 18822]
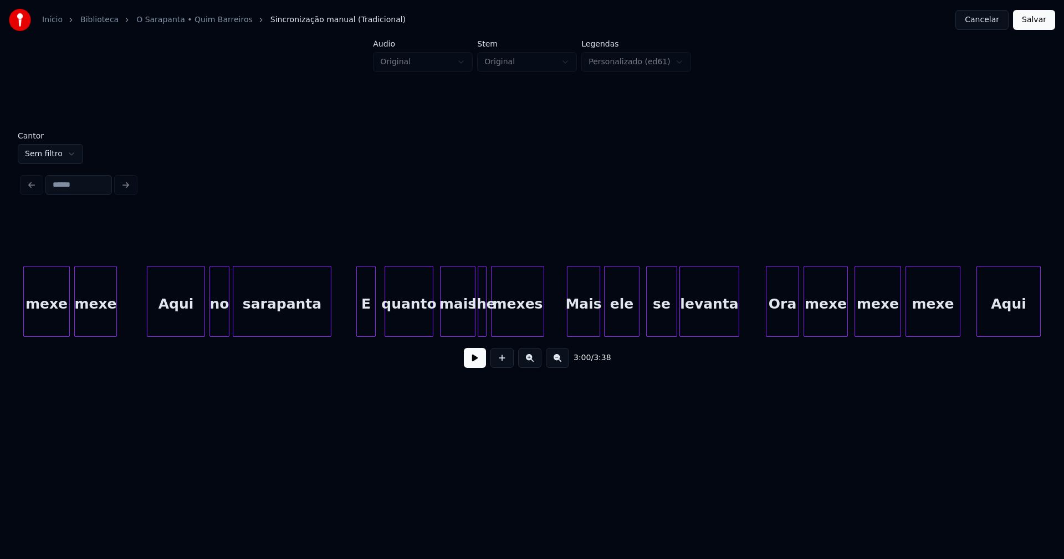
click at [1027, 24] on button "Salvar" at bounding box center [1034, 20] width 42 height 20
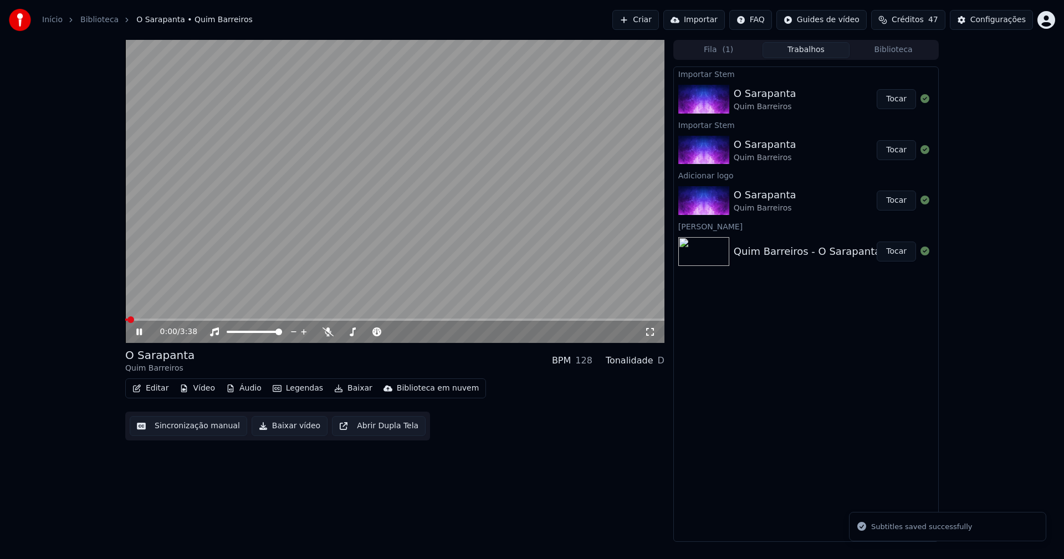
click at [140, 334] on icon at bounding box center [147, 332] width 26 height 9
click at [152, 393] on button "Editar" at bounding box center [150, 389] width 45 height 16
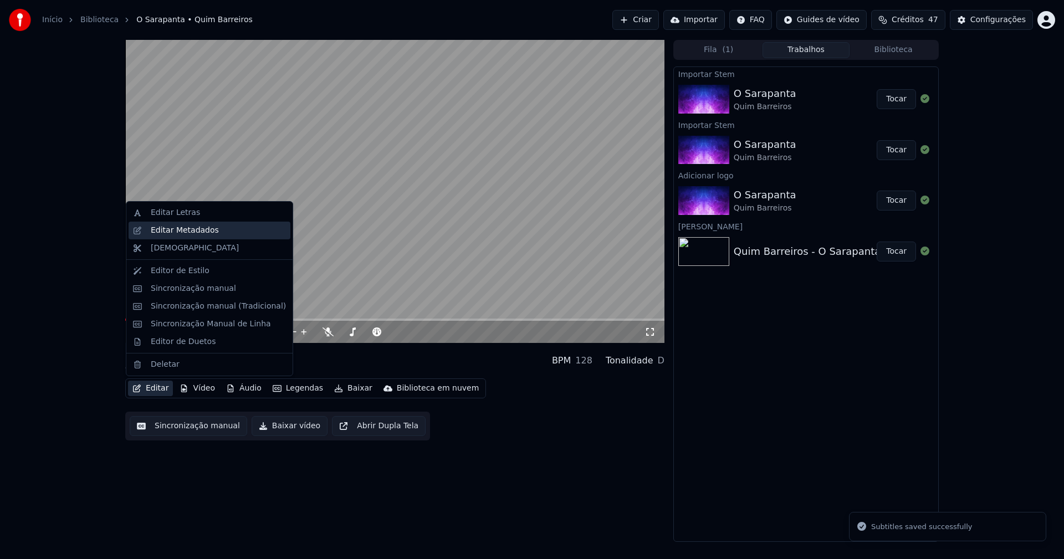
click at [177, 234] on div "Editar Metadados" at bounding box center [185, 230] width 68 height 11
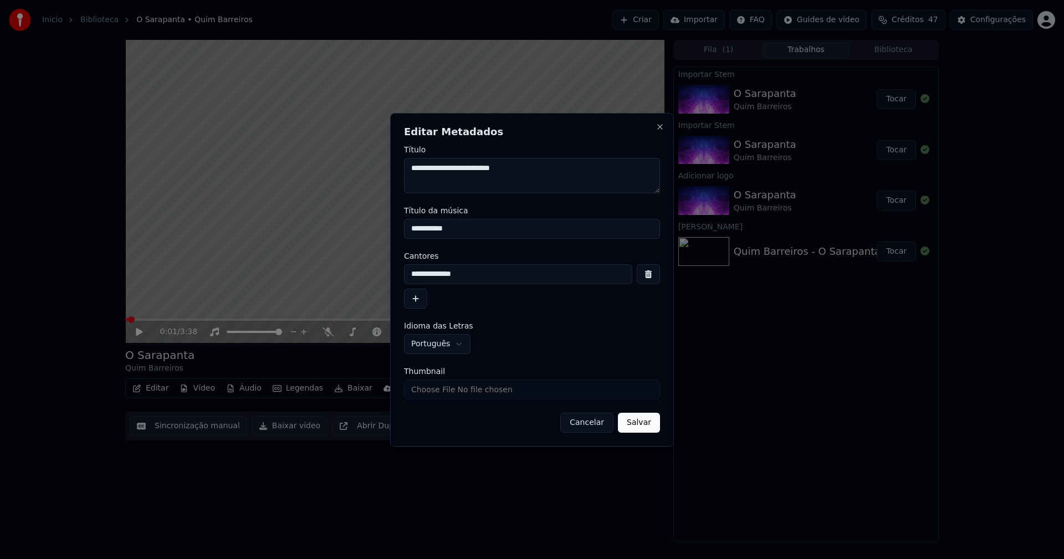
click at [465, 230] on input "**********" at bounding box center [532, 229] width 256 height 20
type input "**********"
click at [446, 391] on input "Thumbnail" at bounding box center [532, 390] width 256 height 20
type input "**********"
click at [643, 424] on button "Salvar" at bounding box center [639, 423] width 42 height 20
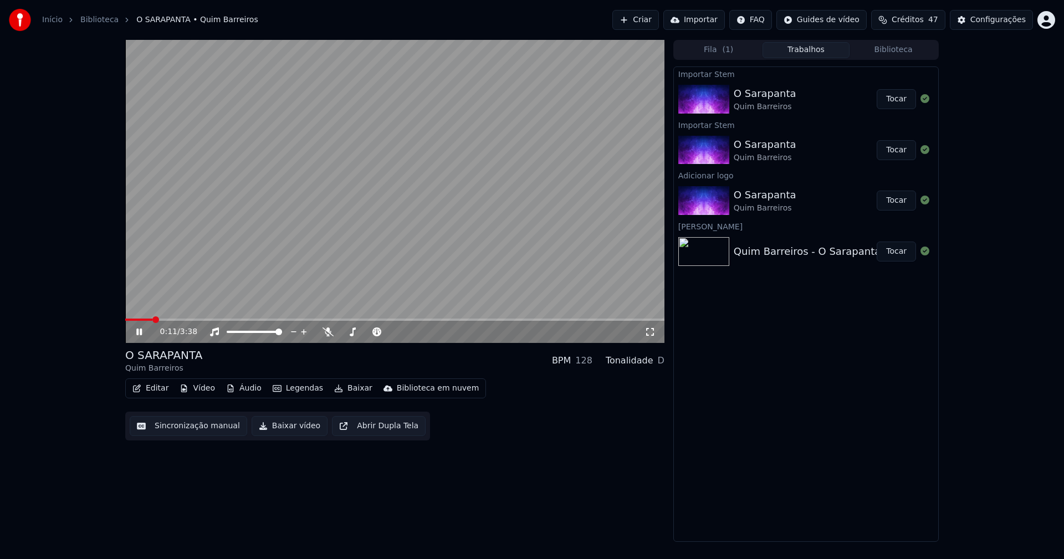
click at [139, 333] on icon at bounding box center [139, 332] width 6 height 7
click at [272, 430] on button "Baixar vídeo" at bounding box center [290, 426] width 76 height 20
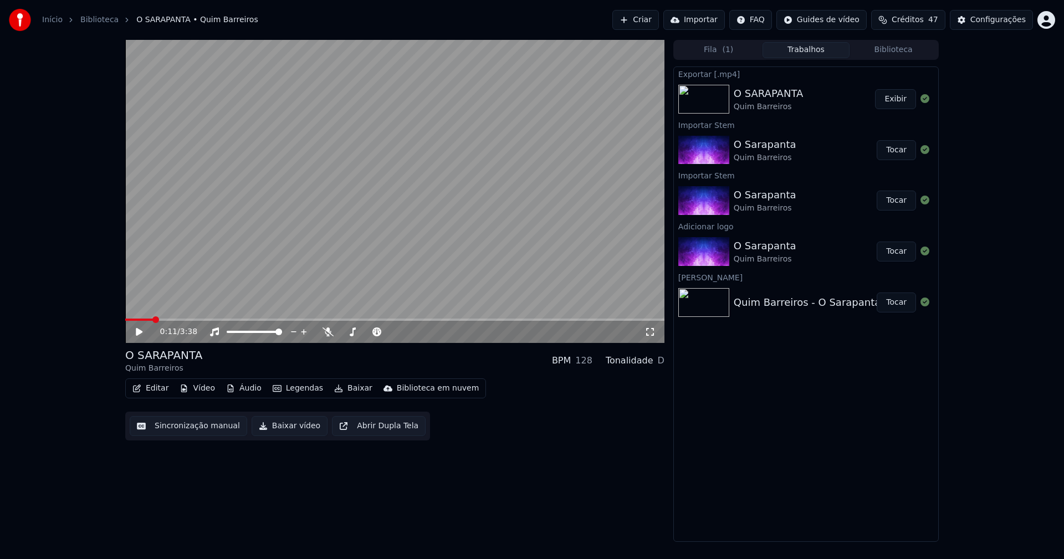
click at [246, 391] on button "Áudio" at bounding box center [244, 389] width 44 height 16
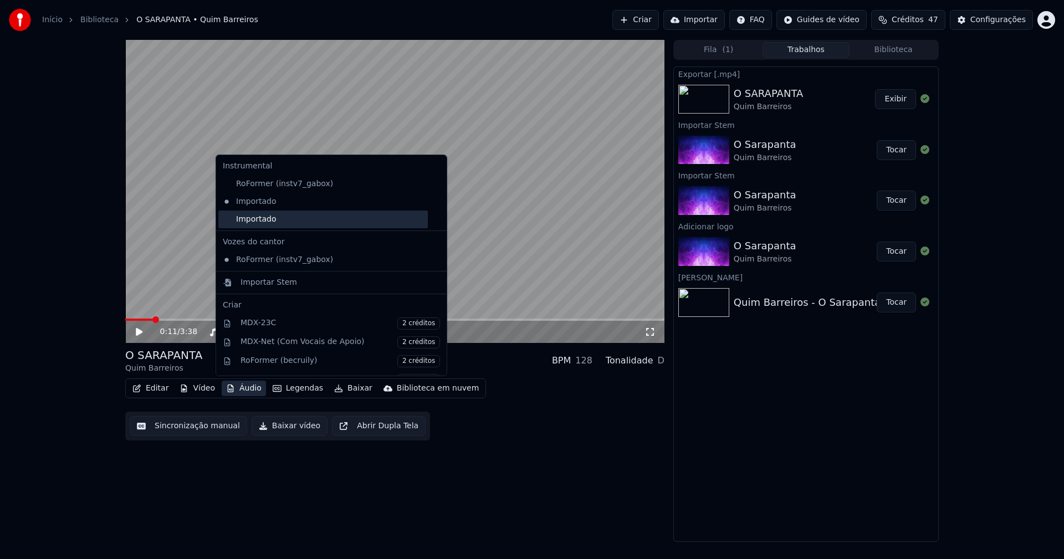
click at [241, 221] on div "Importado" at bounding box center [323, 220] width 210 height 18
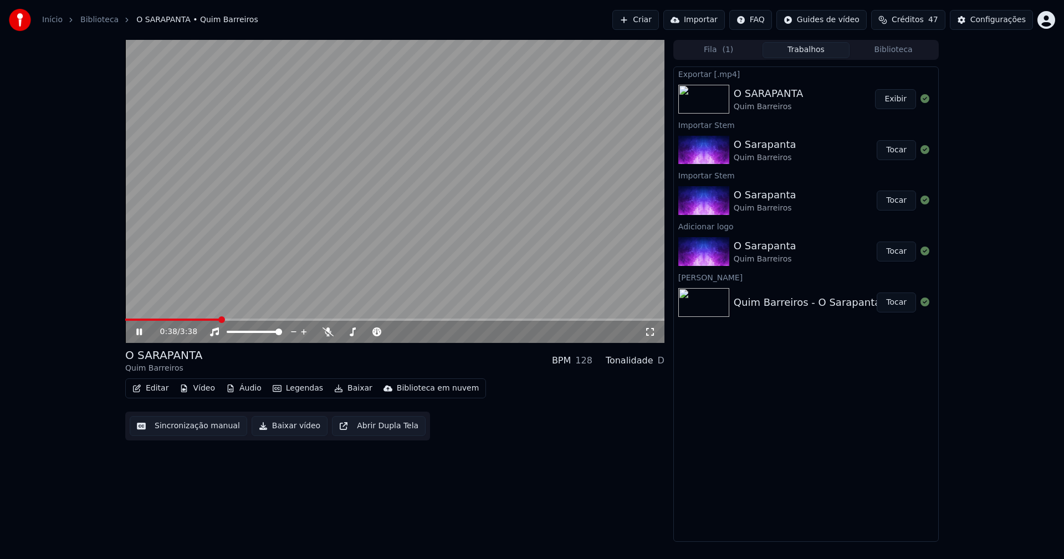
click at [136, 333] on icon at bounding box center [147, 332] width 26 height 9
click at [274, 429] on button "Baixar vídeo" at bounding box center [290, 426] width 76 height 20
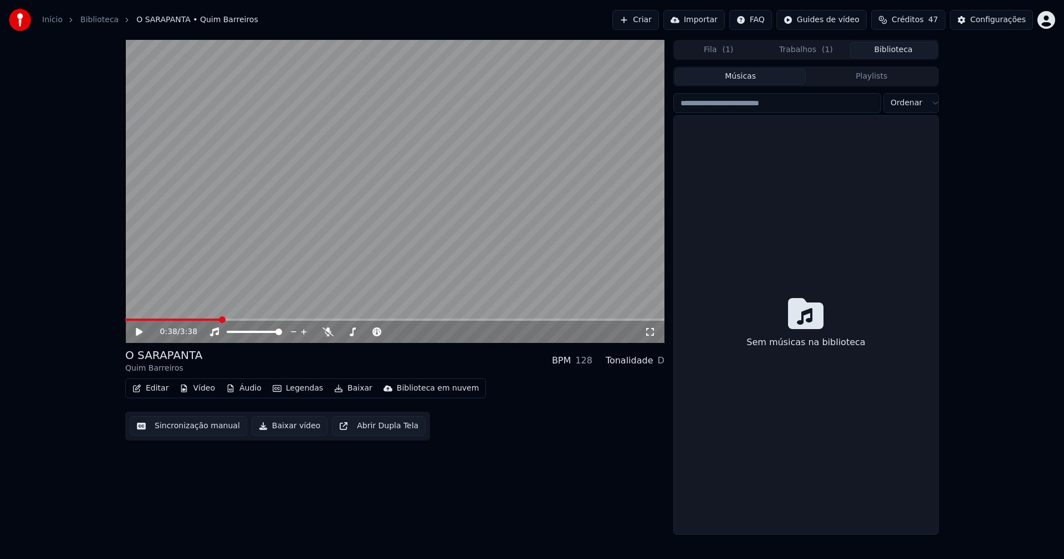
click at [905, 48] on button "Biblioteca" at bounding box center [894, 50] width 88 height 16
